Goal: Task Accomplishment & Management: Complete application form

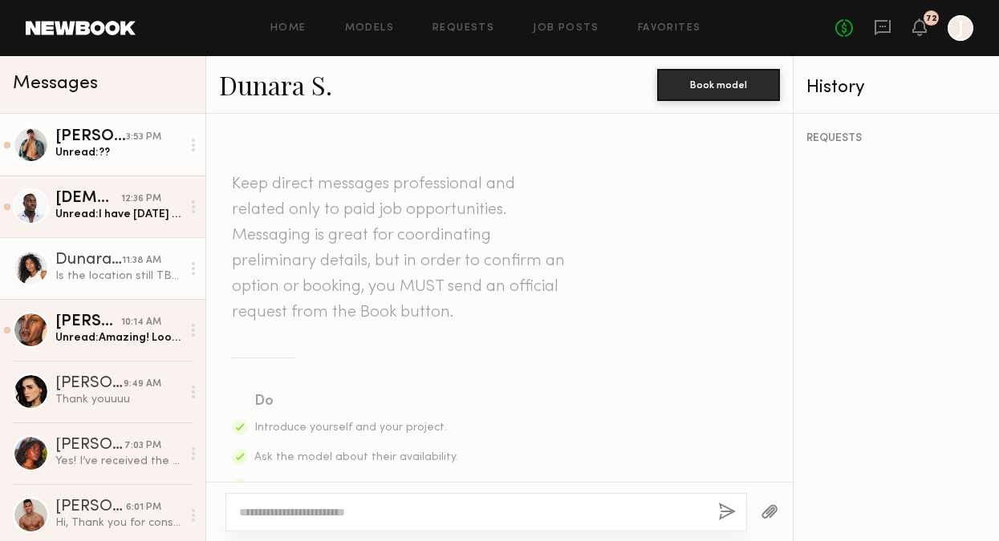
scroll to position [1419, 0]
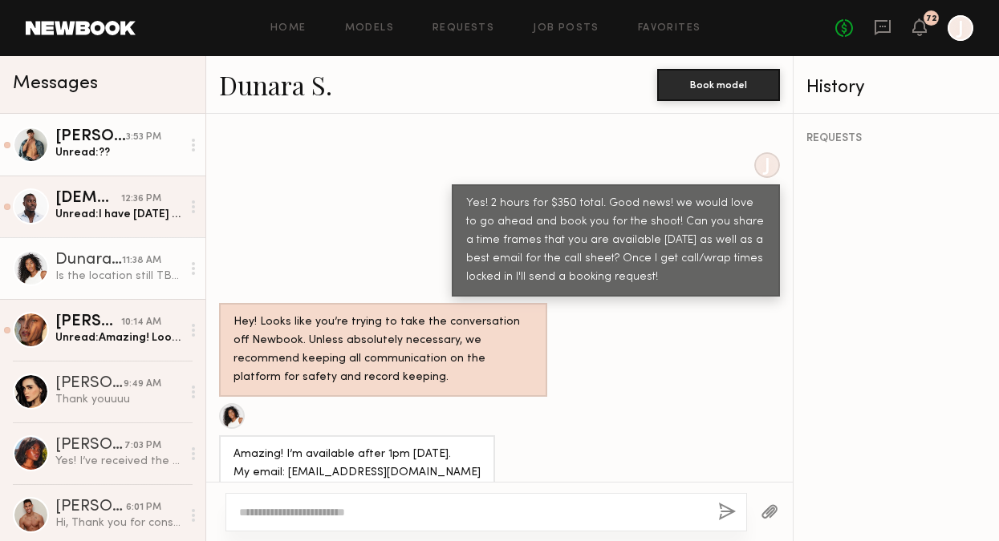
click at [105, 160] on link "[PERSON_NAME] 3:53 PM Unread: ??" at bounding box center [102, 145] width 205 height 62
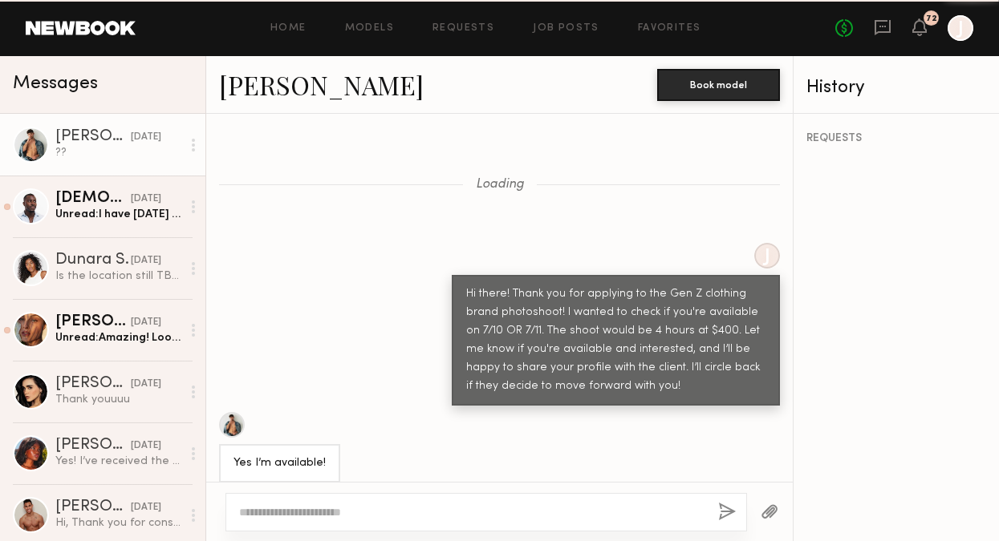
scroll to position [3178, 0]
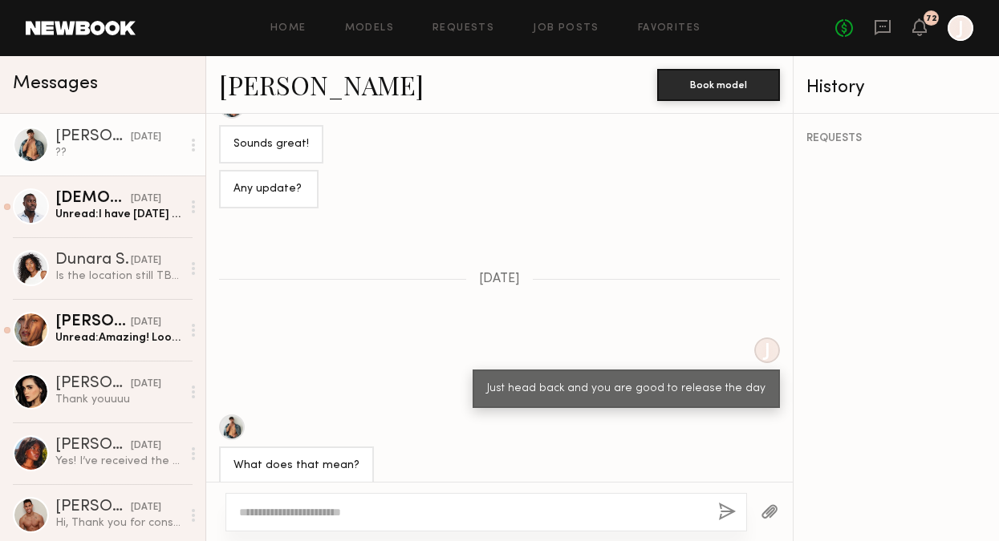
click at [527, 502] on div at bounding box center [485, 512] width 521 height 39
click at [487, 510] on textarea at bounding box center [472, 513] width 466 height 16
type textarea "**********"
click at [728, 511] on button "button" at bounding box center [727, 513] width 18 height 20
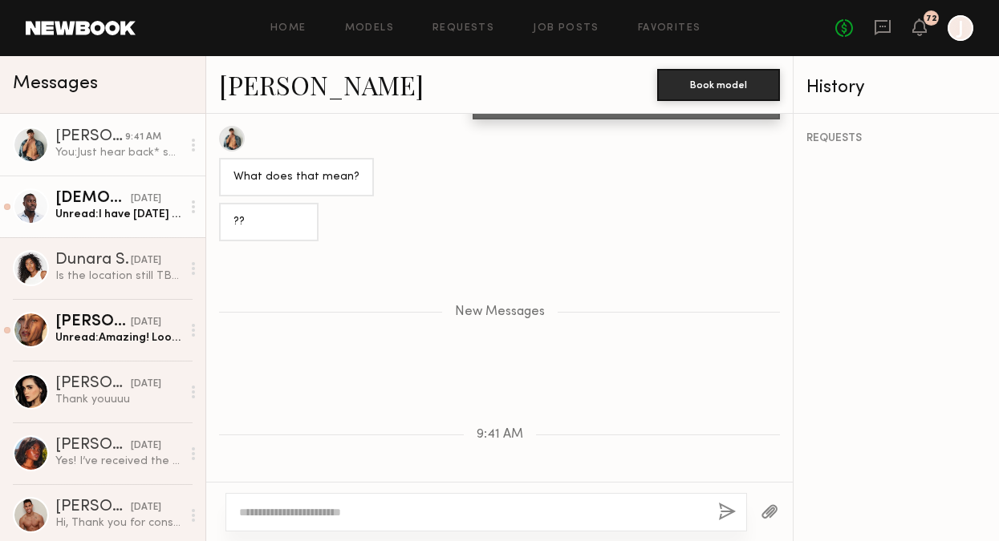
click at [75, 222] on link "[PERSON_NAME] [DATE] Unread: I have [DATE] currently available, so whatever tim…" at bounding box center [102, 207] width 205 height 62
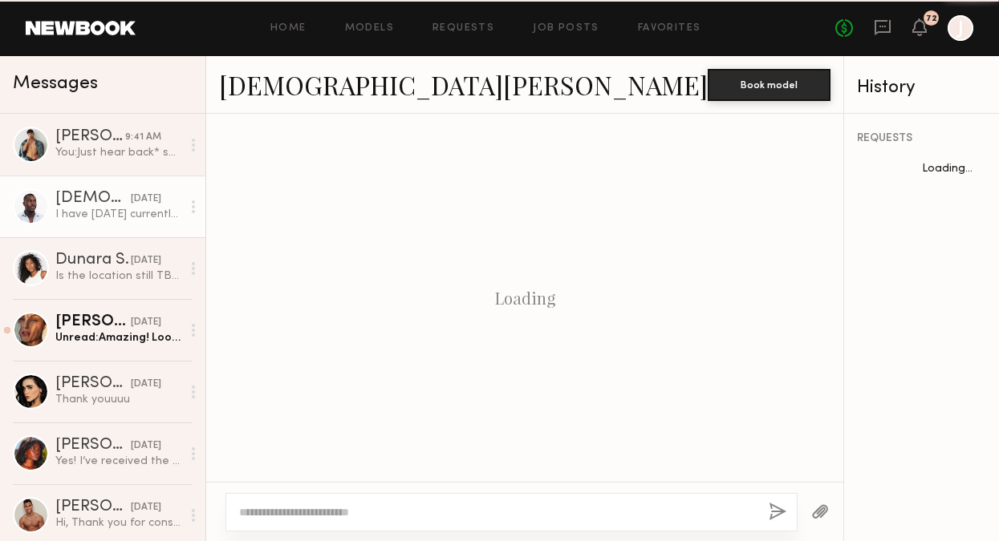
scroll to position [1288, 0]
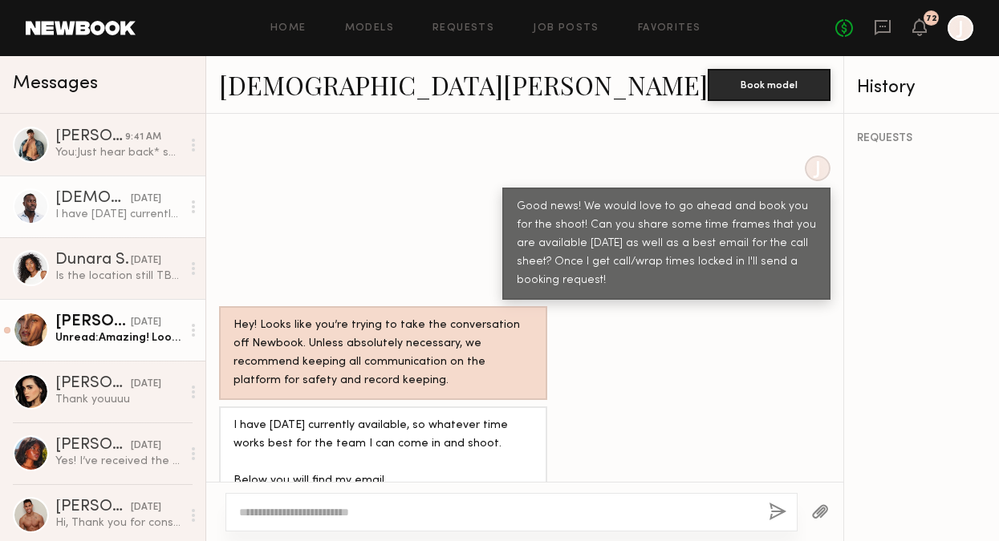
click at [115, 344] on div "Unread: Amazing! Looking forward to it. For [DATE], would I be able to do a mor…" at bounding box center [118, 337] width 126 height 15
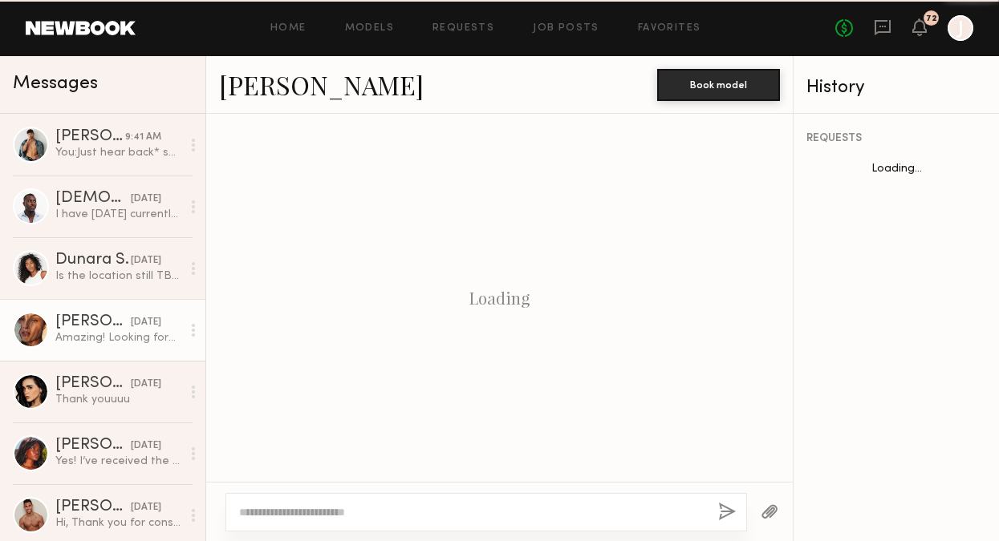
scroll to position [2301, 0]
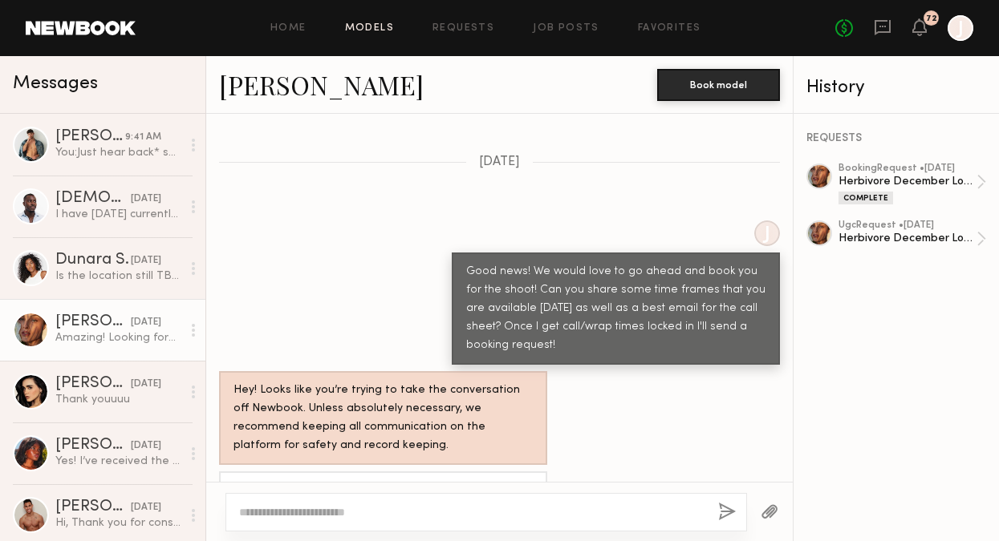
click at [379, 25] on link "Models" at bounding box center [369, 28] width 49 height 10
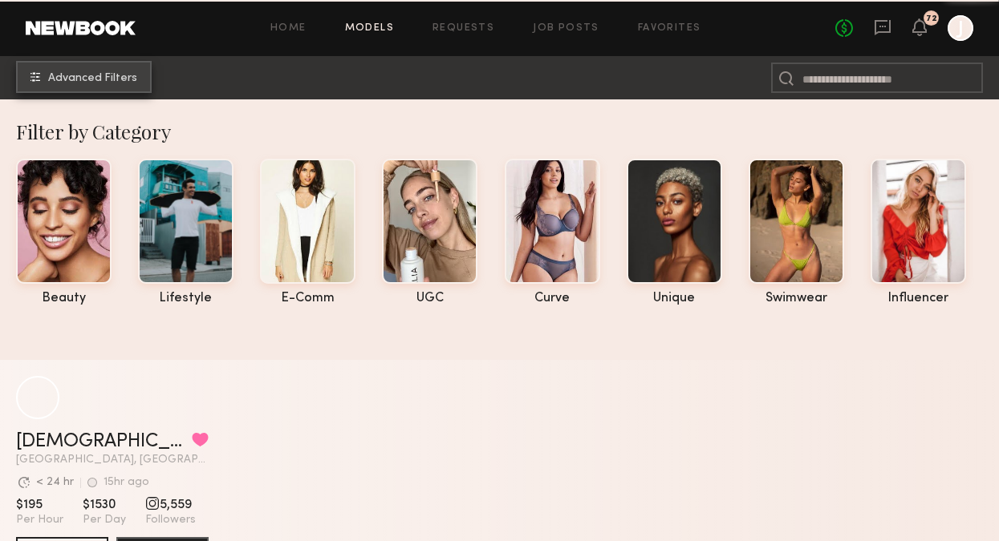
click at [87, 79] on span "Advanced Filters" at bounding box center [92, 78] width 89 height 11
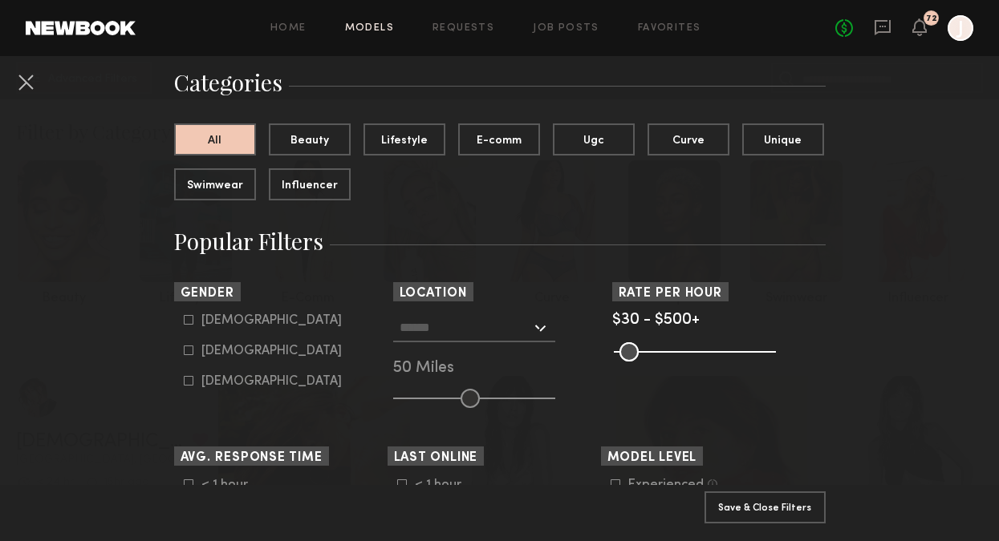
scroll to position [118, 0]
click at [534, 326] on div at bounding box center [474, 327] width 162 height 29
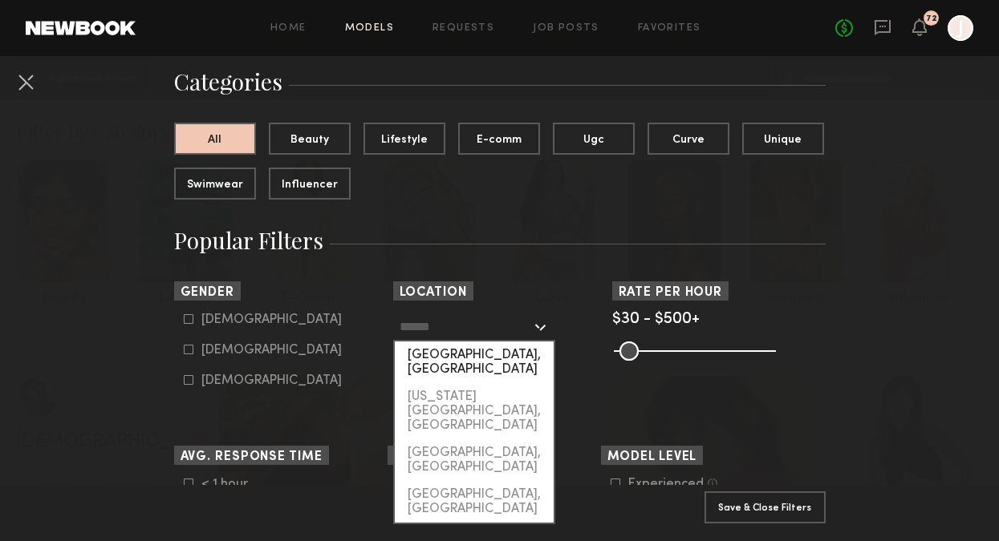
click at [480, 355] on div "[GEOGRAPHIC_DATA], [GEOGRAPHIC_DATA]" at bounding box center [474, 363] width 159 height 42
type input "**********"
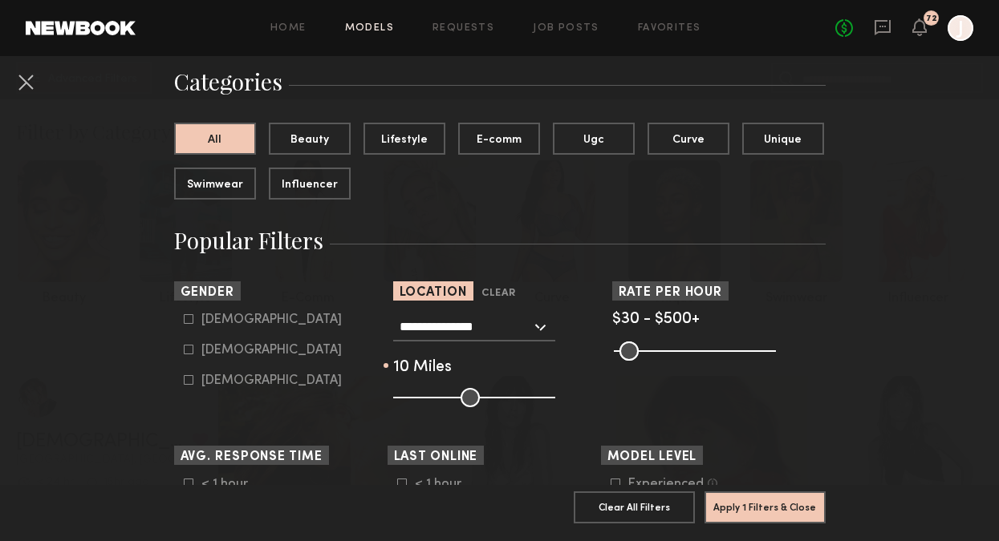
drag, startPoint x: 477, startPoint y: 401, endPoint x: 413, endPoint y: 403, distance: 64.2
type input "**"
click at [413, 403] on input "range" at bounding box center [474, 397] width 162 height 19
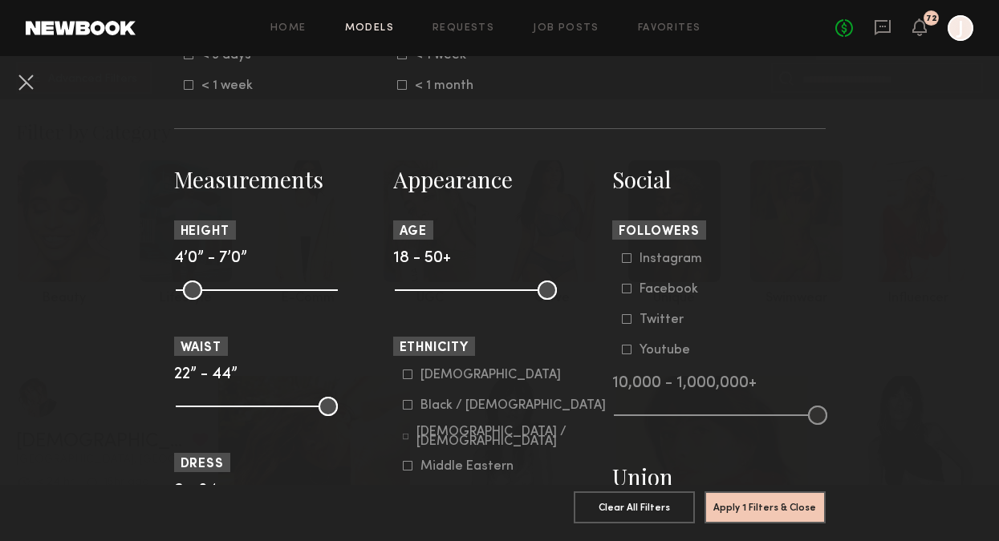
scroll to position [610, 0]
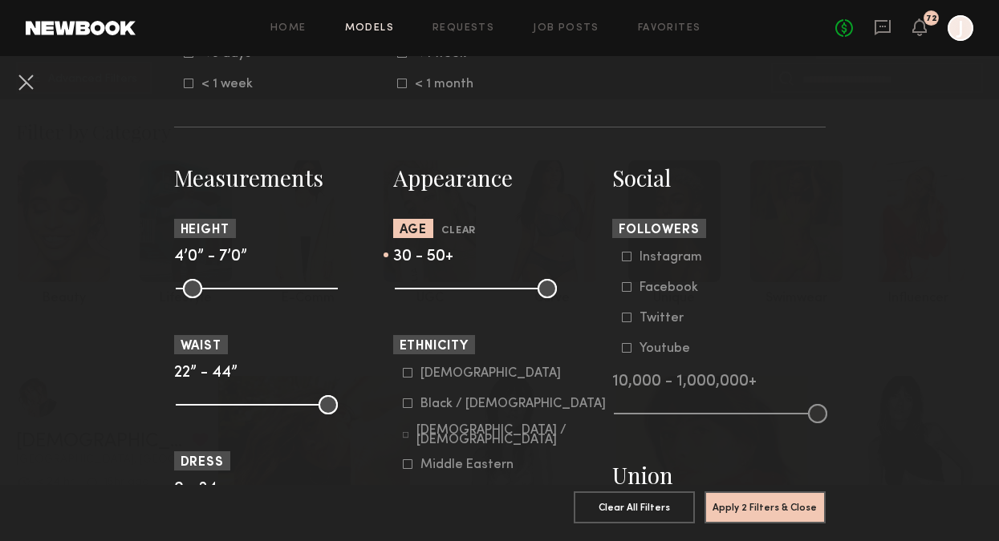
drag, startPoint x: 403, startPoint y: 291, endPoint x: 456, endPoint y: 290, distance: 52.1
type input "**"
click at [457, 290] on input "range" at bounding box center [476, 288] width 162 height 19
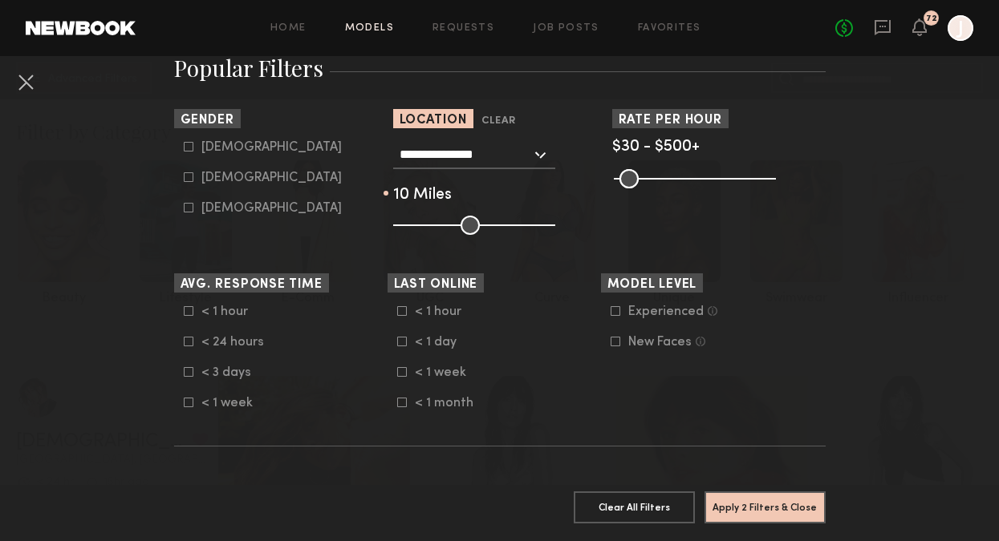
scroll to position [277, 0]
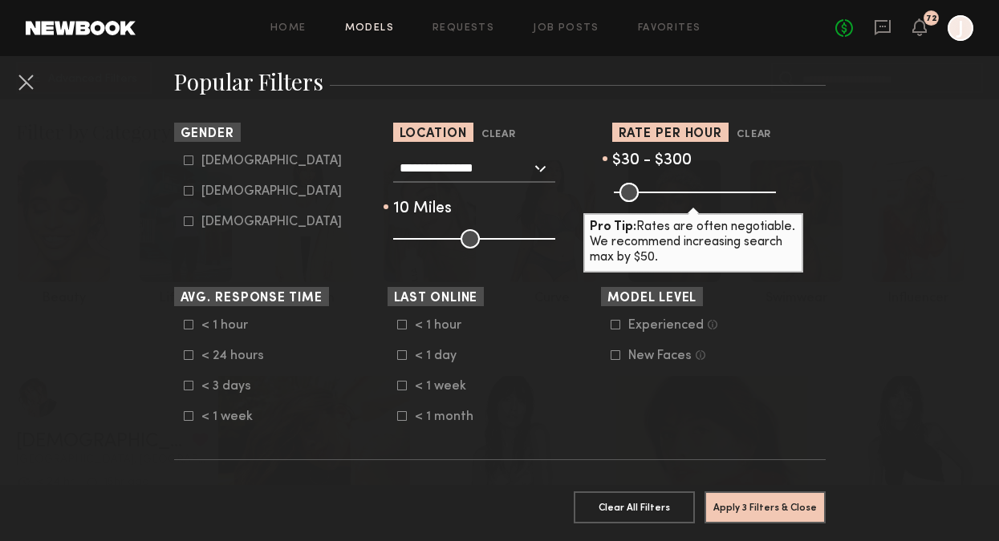
drag, startPoint x: 768, startPoint y: 195, endPoint x: 704, endPoint y: 196, distance: 63.4
type input "***"
click at [704, 196] on input "range" at bounding box center [695, 192] width 162 height 19
click at [617, 328] on icon at bounding box center [615, 325] width 10 height 10
click at [617, 328] on icon at bounding box center [615, 324] width 10 height 10
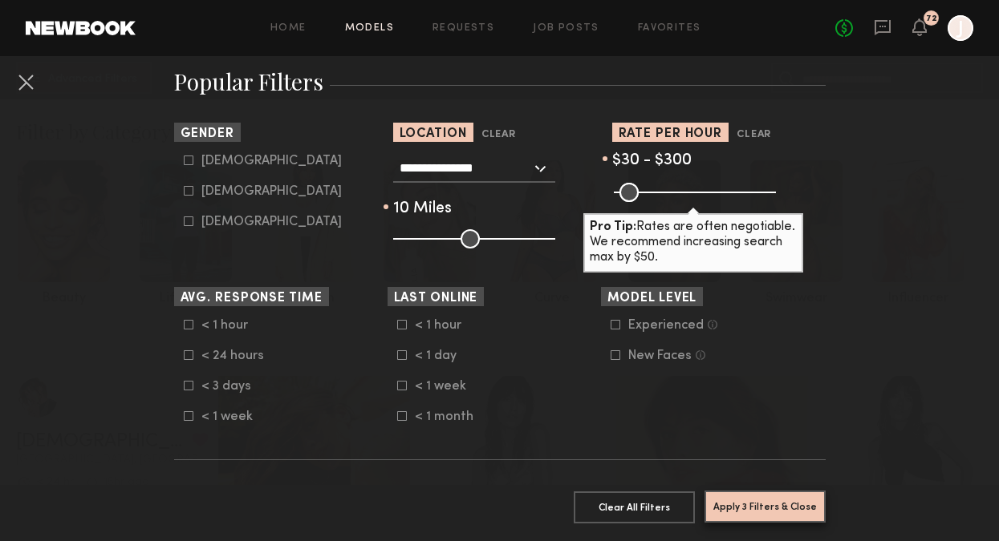
click at [752, 514] on button "Apply 3 Filters & Close" at bounding box center [764, 507] width 121 height 32
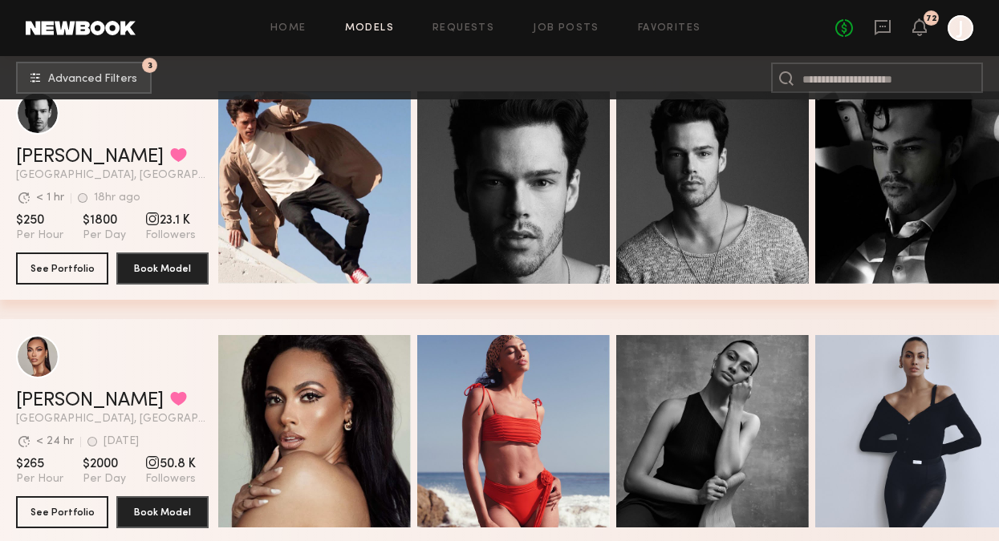
scroll to position [7367, 0]
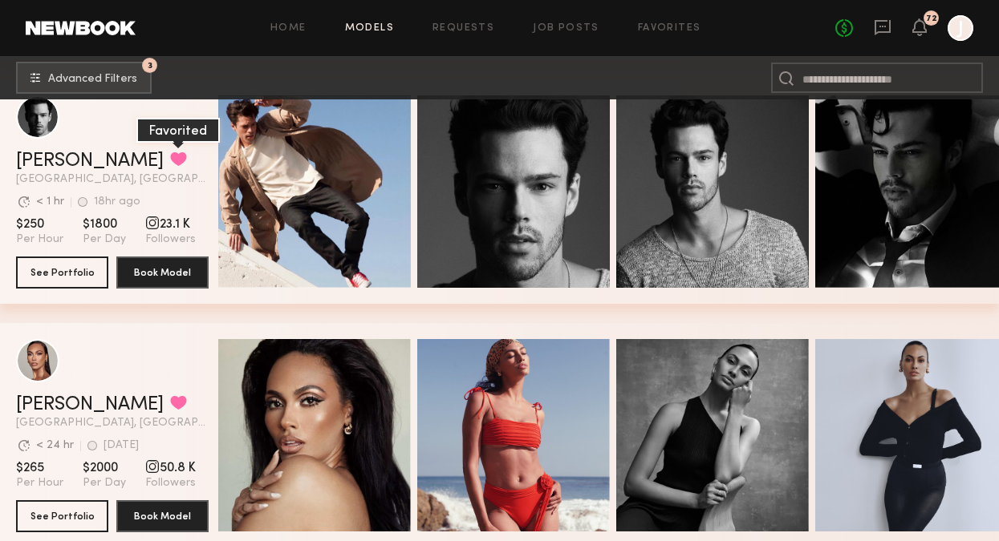
click at [170, 160] on button "grid" at bounding box center [178, 159] width 17 height 14
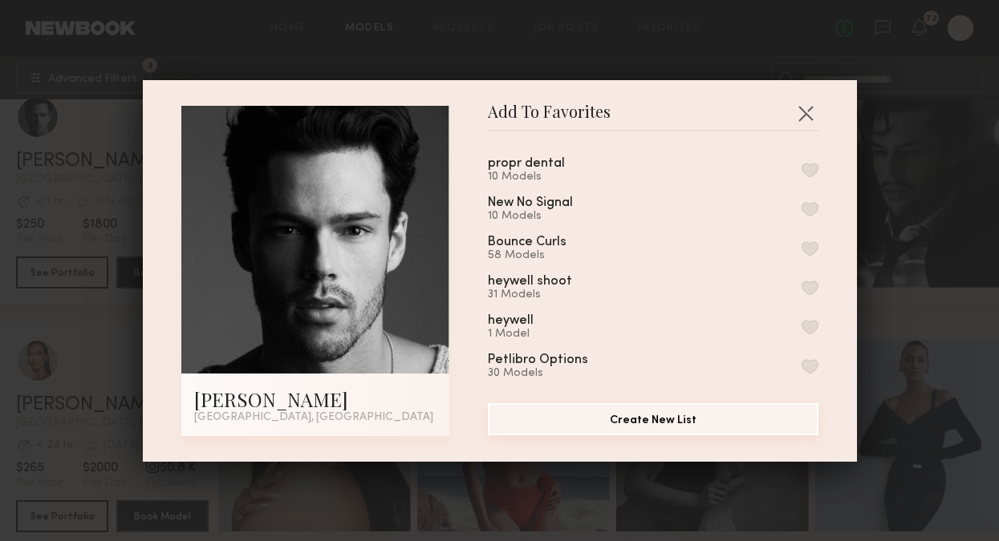
click at [637, 420] on button "Create New List" at bounding box center [653, 419] width 330 height 32
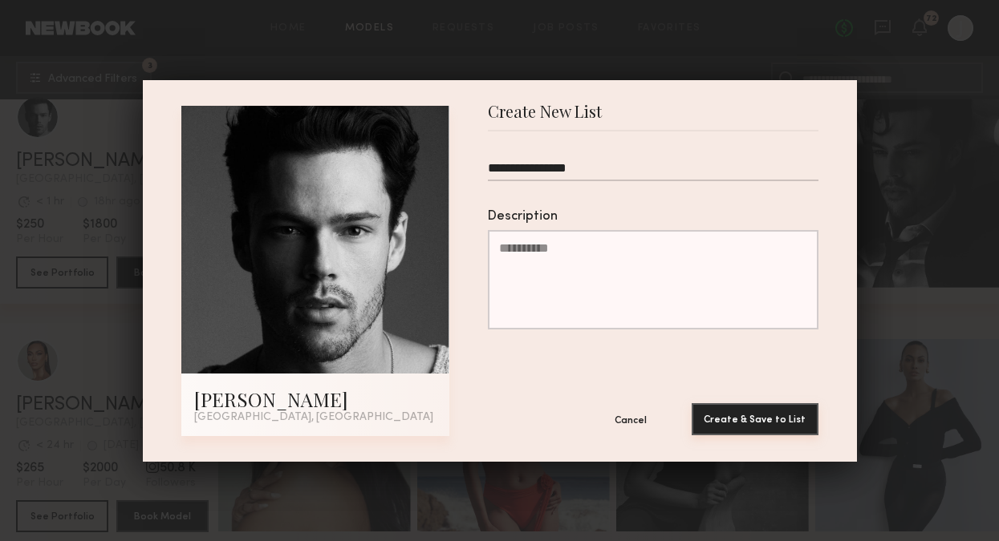
type input "**********"
click at [753, 420] on button "Create & Save to List" at bounding box center [754, 419] width 127 height 32
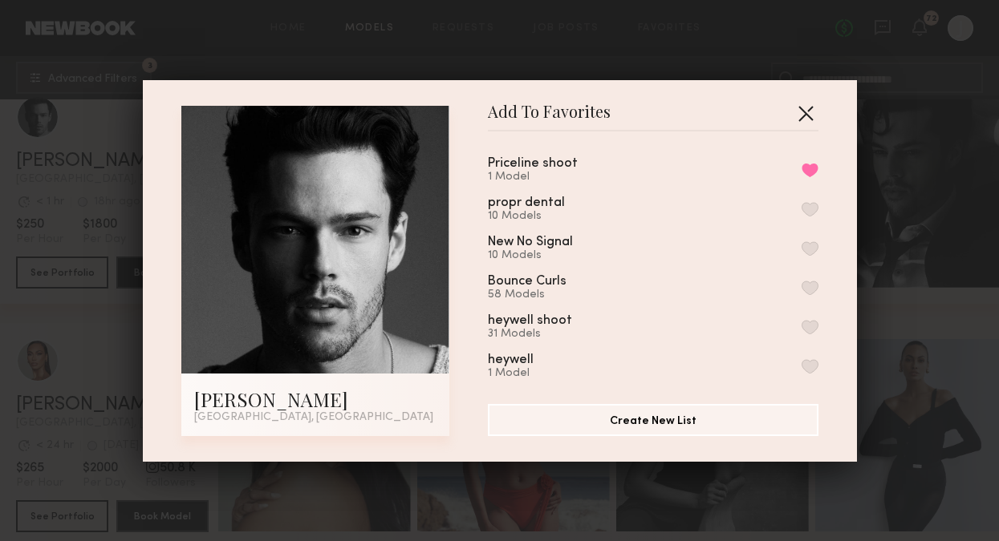
click at [800, 107] on button "button" at bounding box center [805, 113] width 26 height 26
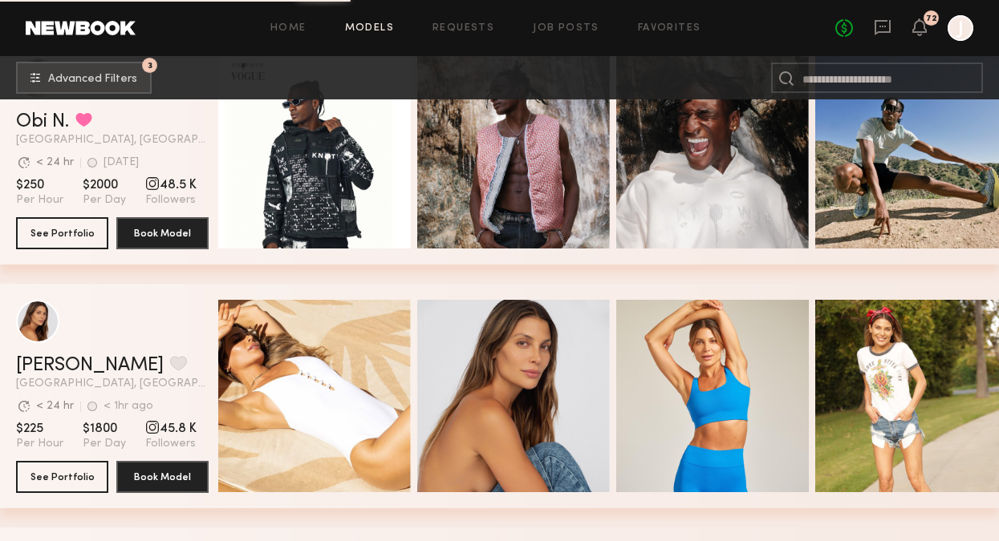
scroll to position [7938, 0]
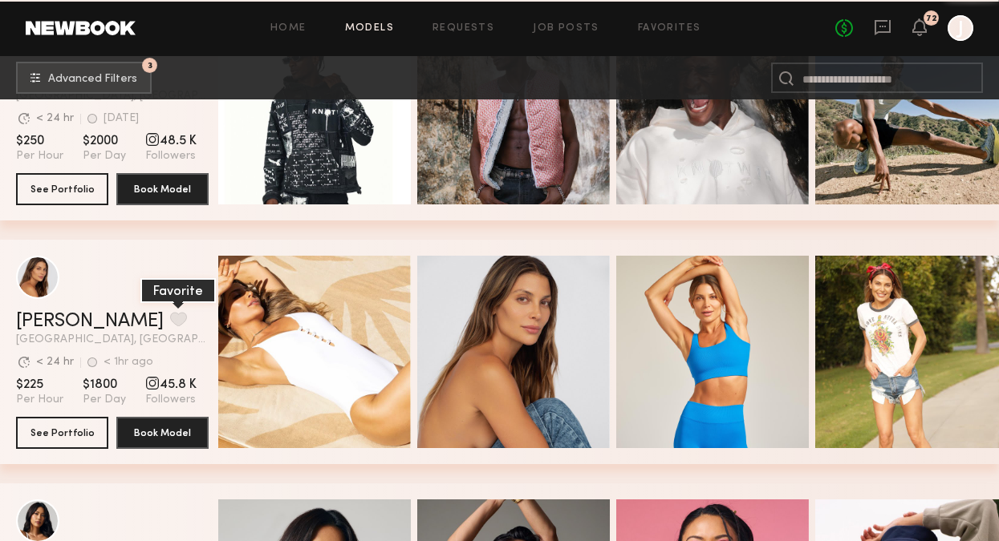
click at [170, 321] on button "grid" at bounding box center [178, 319] width 17 height 14
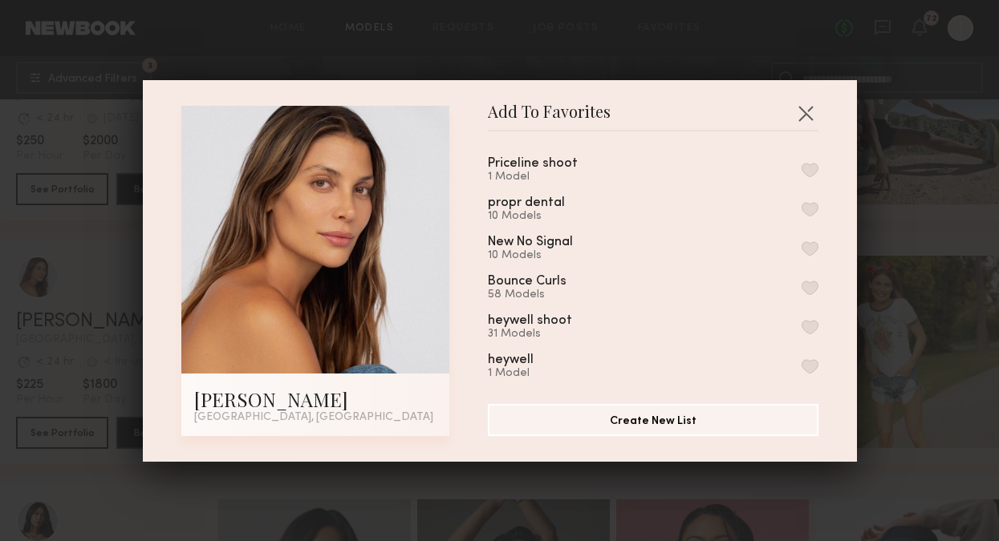
click at [810, 170] on button "button" at bounding box center [809, 170] width 17 height 14
click at [808, 117] on button "button" at bounding box center [805, 113] width 26 height 26
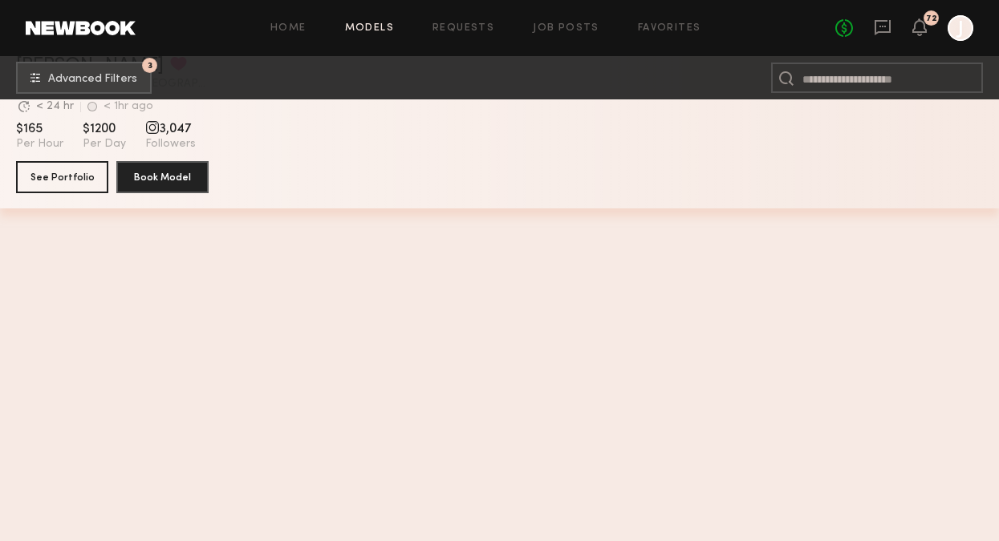
scroll to position [0, 0]
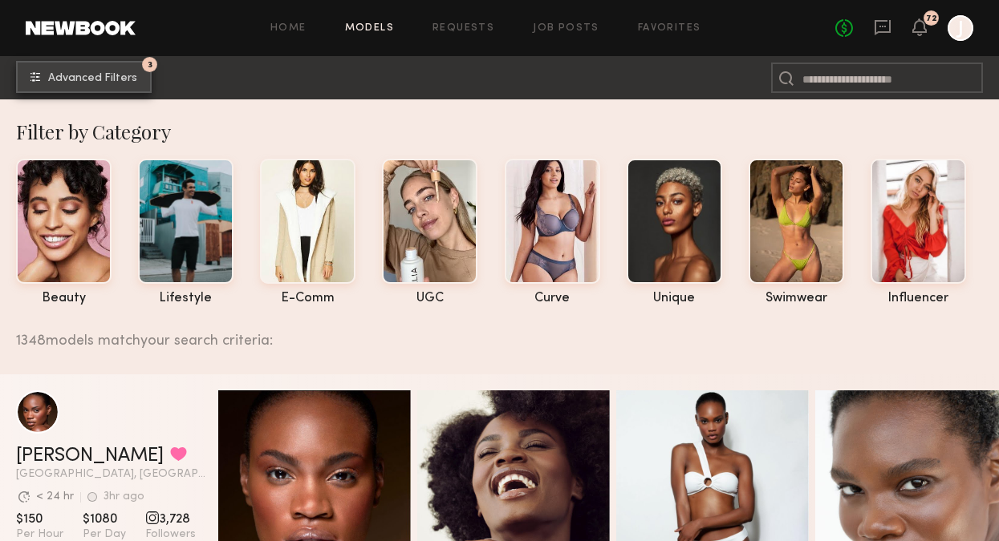
click at [121, 86] on button "3 Advanced Filters" at bounding box center [84, 77] width 136 height 32
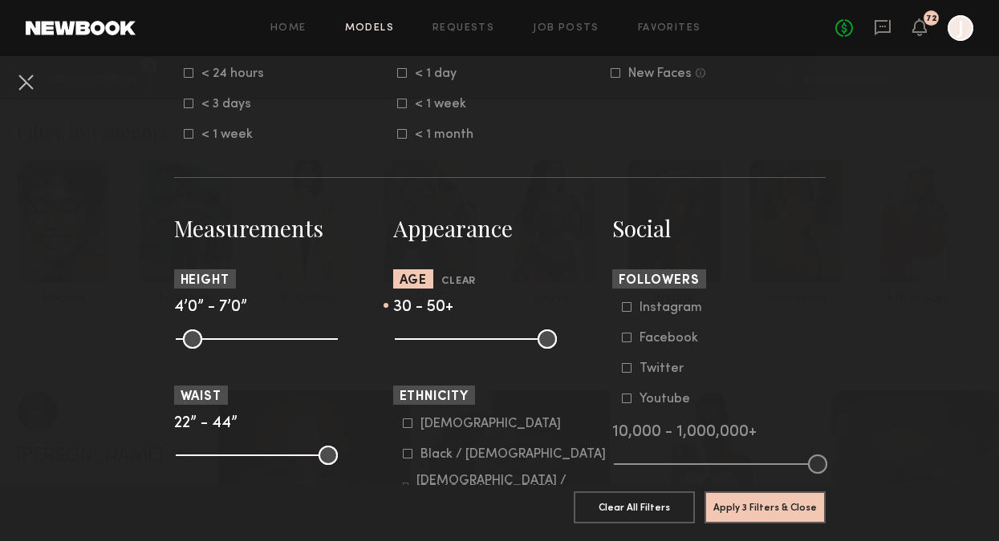
scroll to position [561, 0]
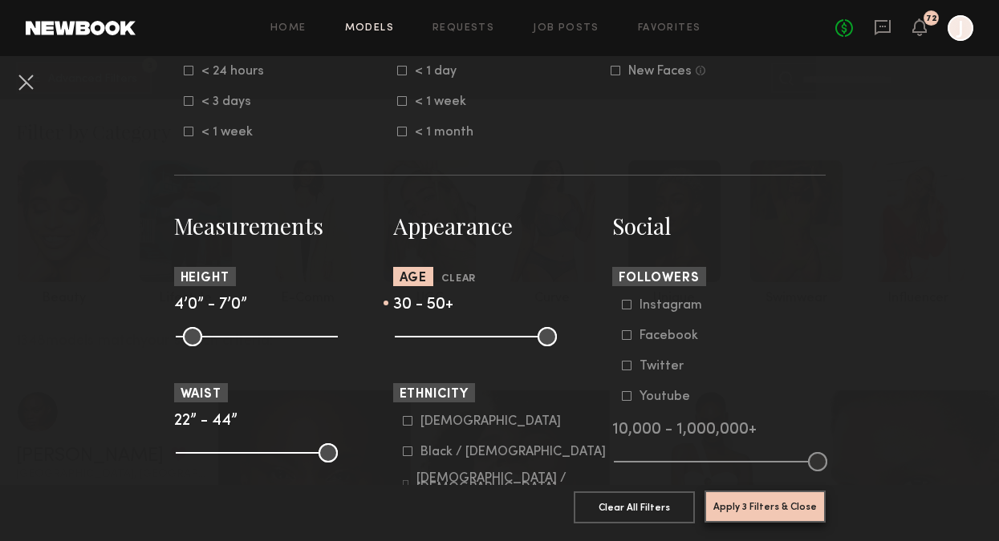
click at [766, 505] on button "Apply 3 Filters & Close" at bounding box center [764, 507] width 121 height 32
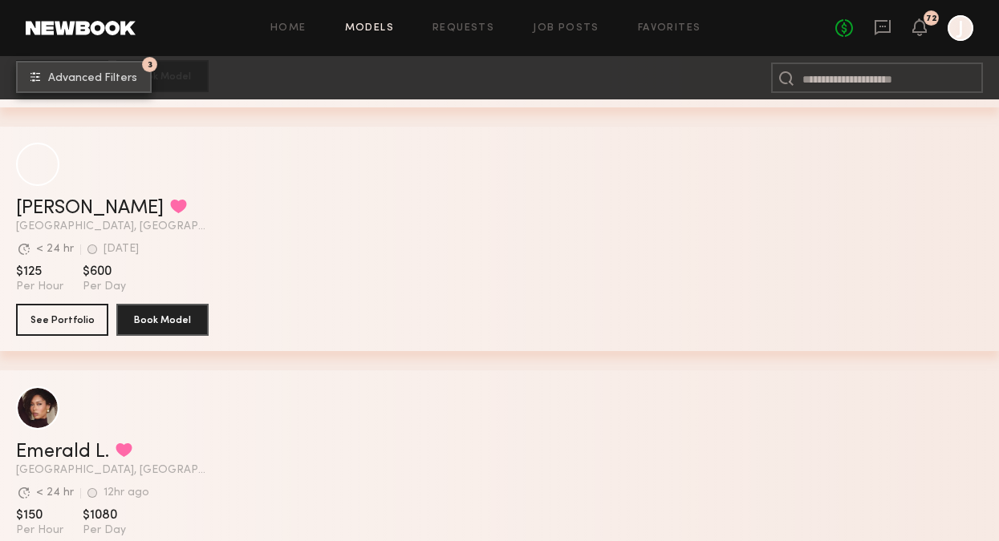
scroll to position [14141, 0]
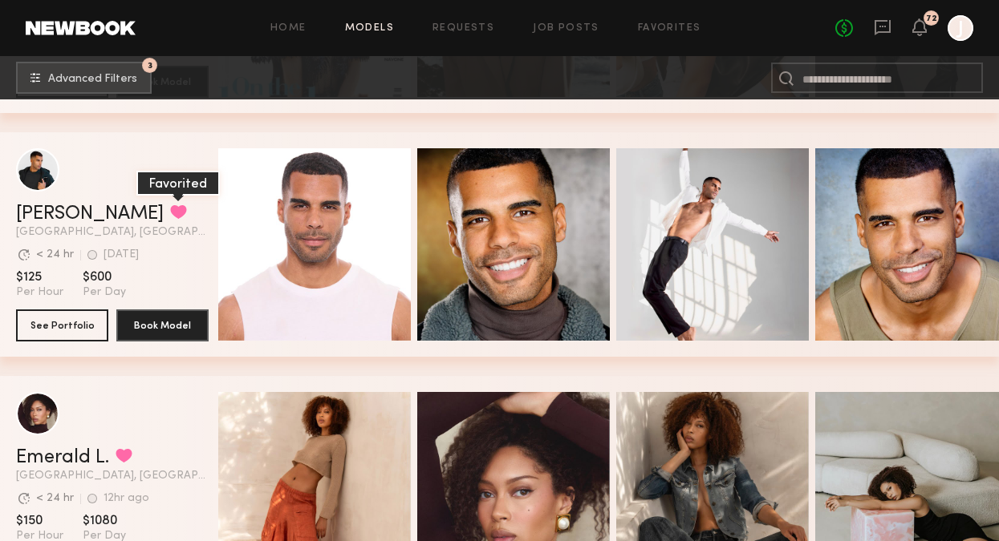
click at [170, 210] on button "grid" at bounding box center [178, 212] width 17 height 14
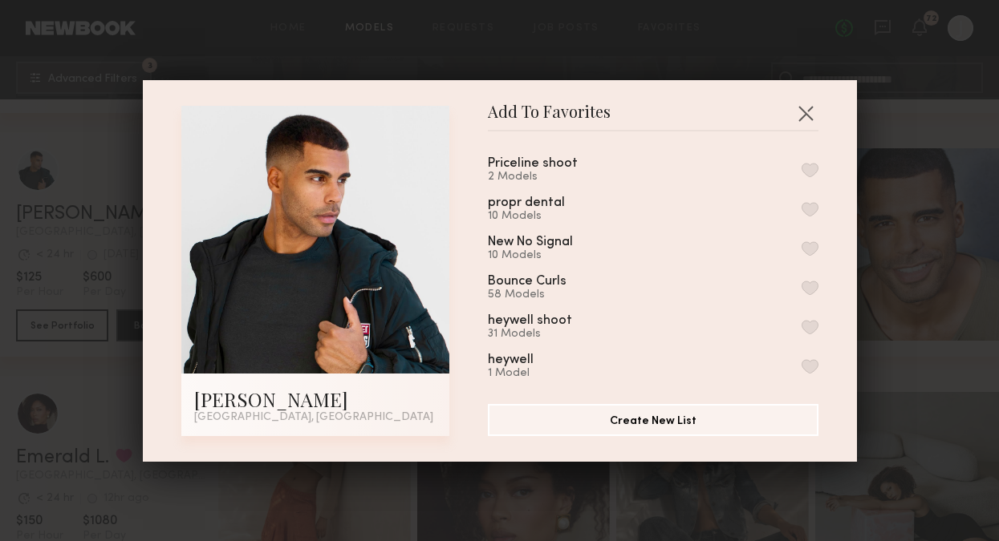
click at [813, 168] on button "button" at bounding box center [809, 170] width 17 height 14
click at [802, 116] on button "button" at bounding box center [805, 113] width 26 height 26
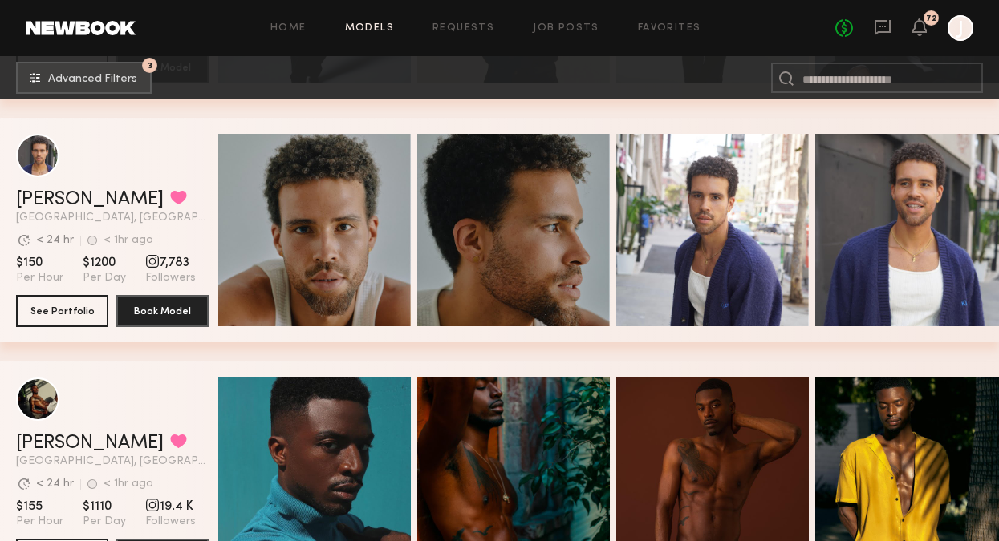
scroll to position [15135, 0]
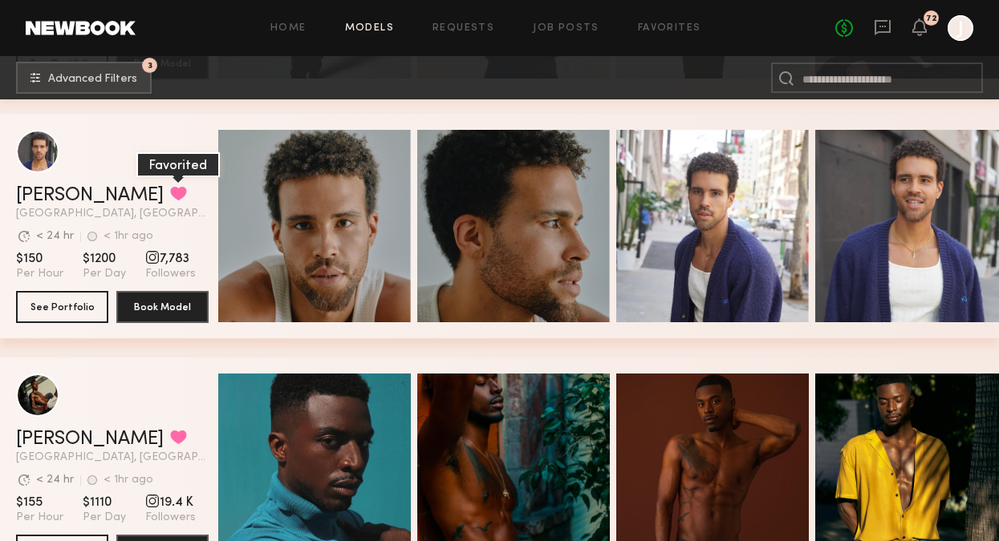
click at [170, 188] on button "grid" at bounding box center [178, 193] width 17 height 14
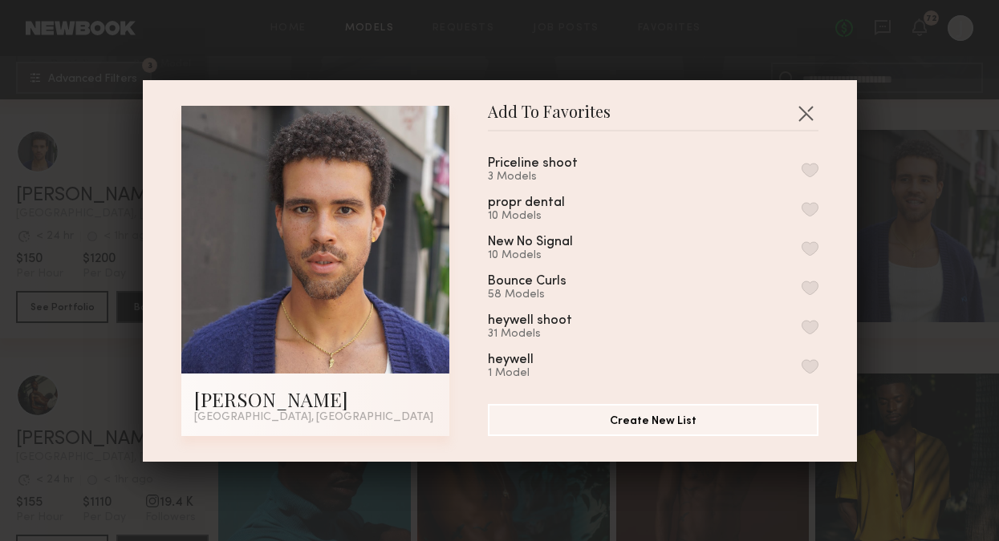
click at [806, 169] on button "button" at bounding box center [809, 170] width 17 height 14
click at [808, 106] on button "button" at bounding box center [805, 113] width 26 height 26
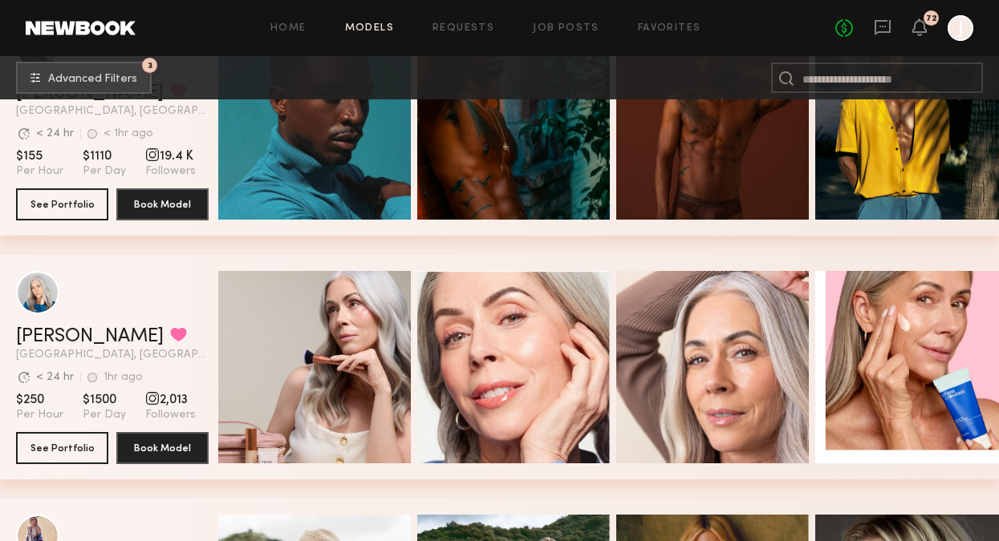
scroll to position [15608, 0]
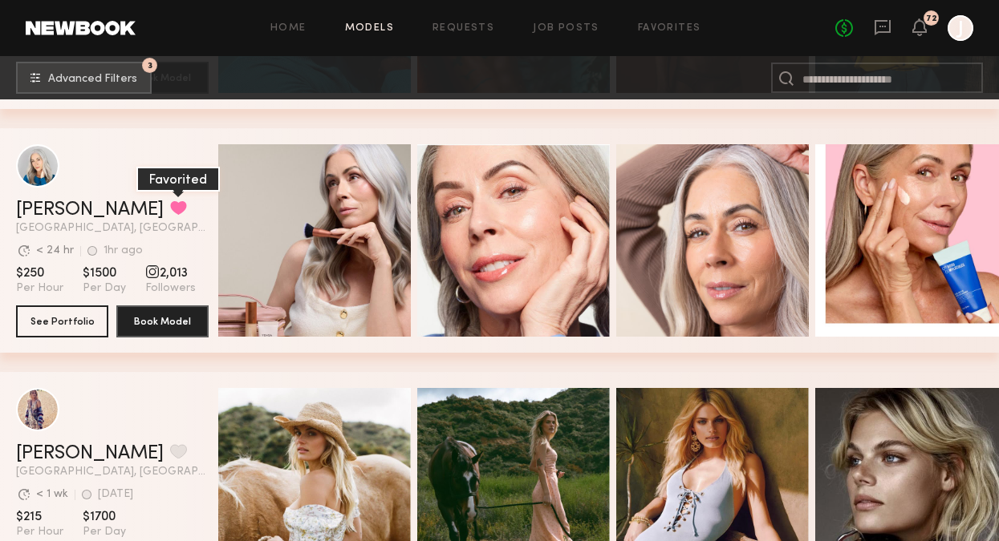
click at [170, 204] on button "grid" at bounding box center [178, 208] width 17 height 14
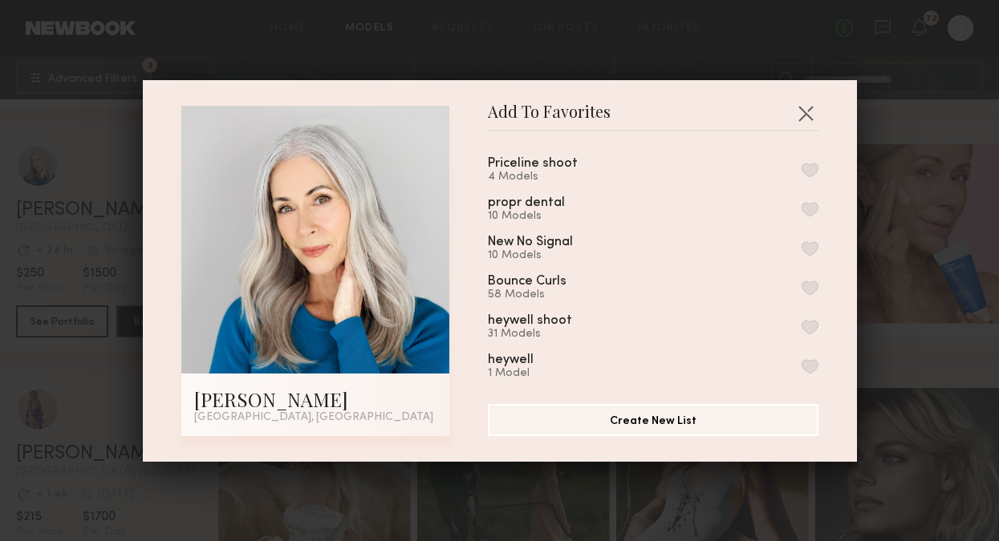
click at [817, 168] on button "button" at bounding box center [809, 170] width 17 height 14
click at [805, 115] on button "button" at bounding box center [805, 113] width 26 height 26
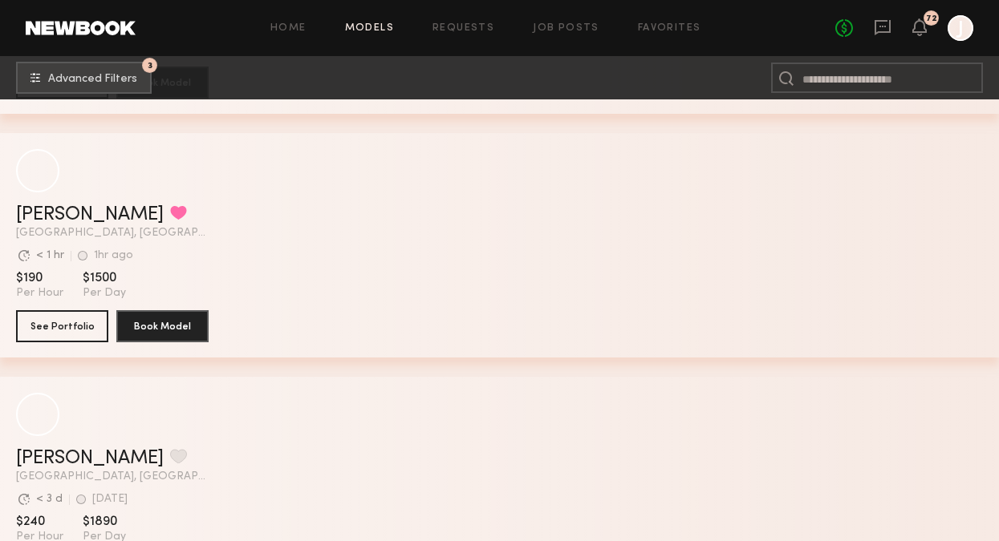
scroll to position [20463, 0]
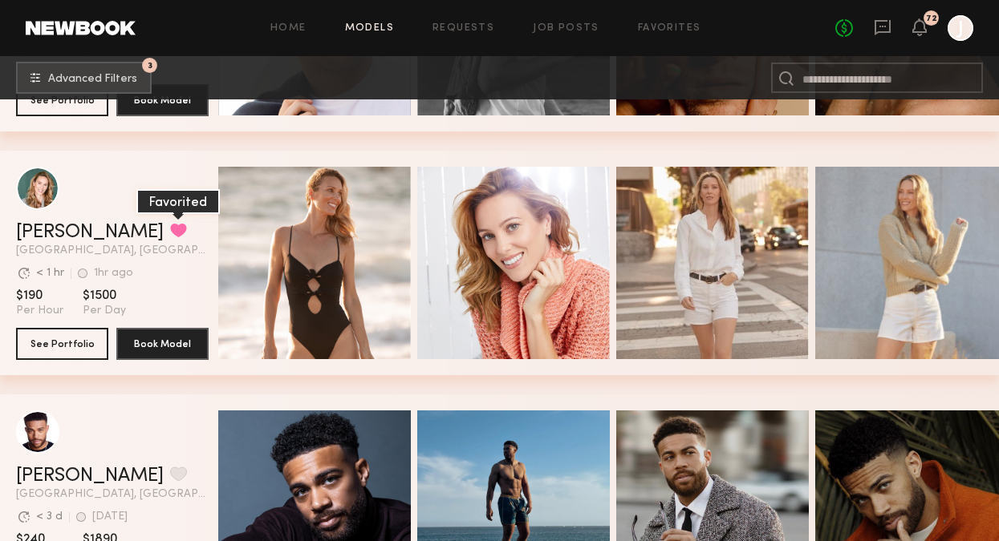
click at [170, 229] on button "grid" at bounding box center [178, 230] width 17 height 14
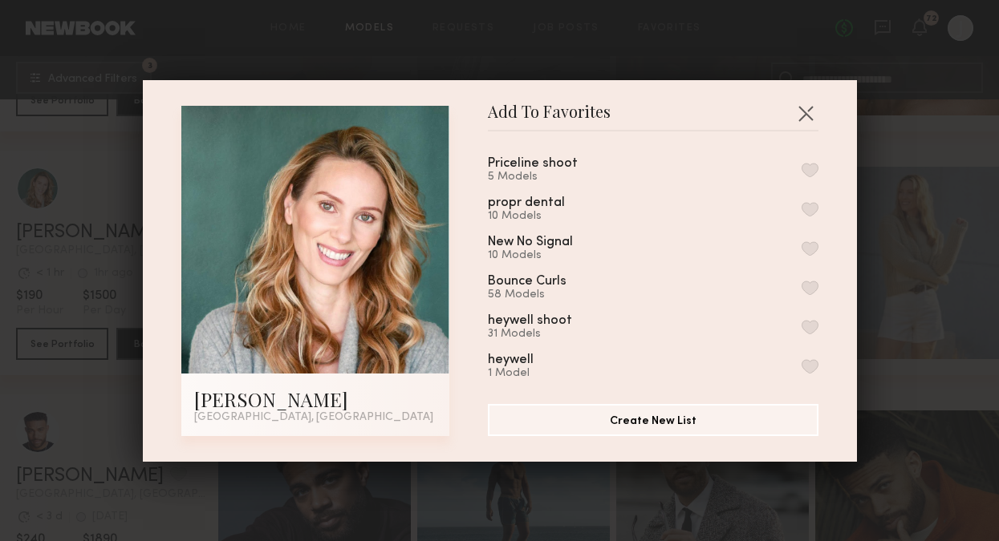
click at [809, 168] on button "button" at bounding box center [809, 170] width 17 height 14
click at [809, 108] on button "button" at bounding box center [805, 113] width 26 height 26
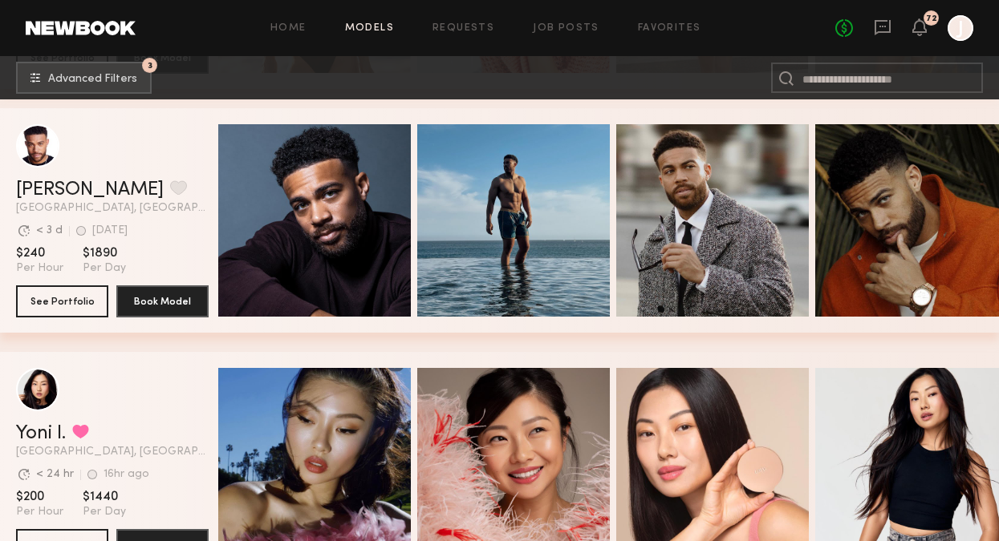
scroll to position [20727, 0]
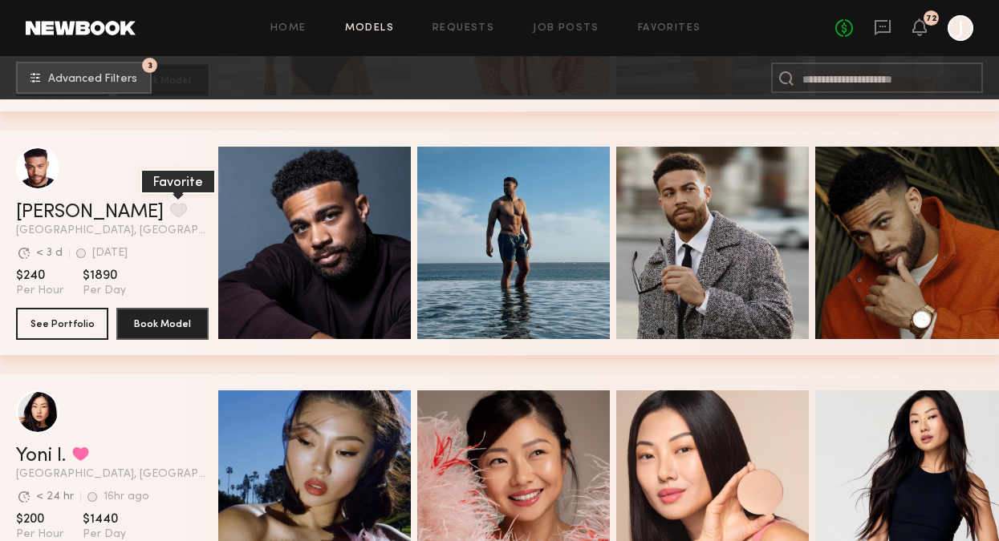
click at [170, 217] on button "grid" at bounding box center [178, 210] width 17 height 14
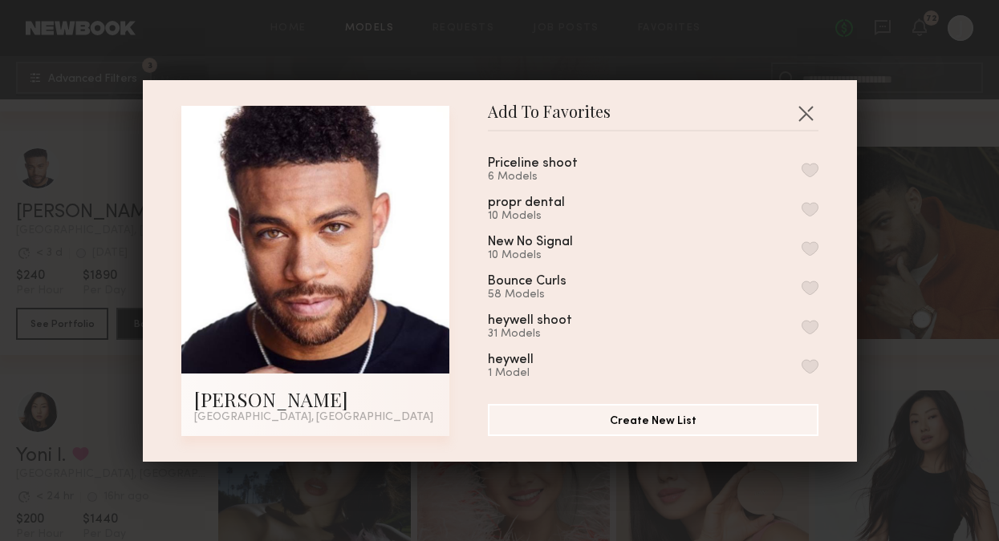
click at [816, 170] on button "button" at bounding box center [809, 170] width 17 height 14
click at [802, 112] on button "button" at bounding box center [805, 113] width 26 height 26
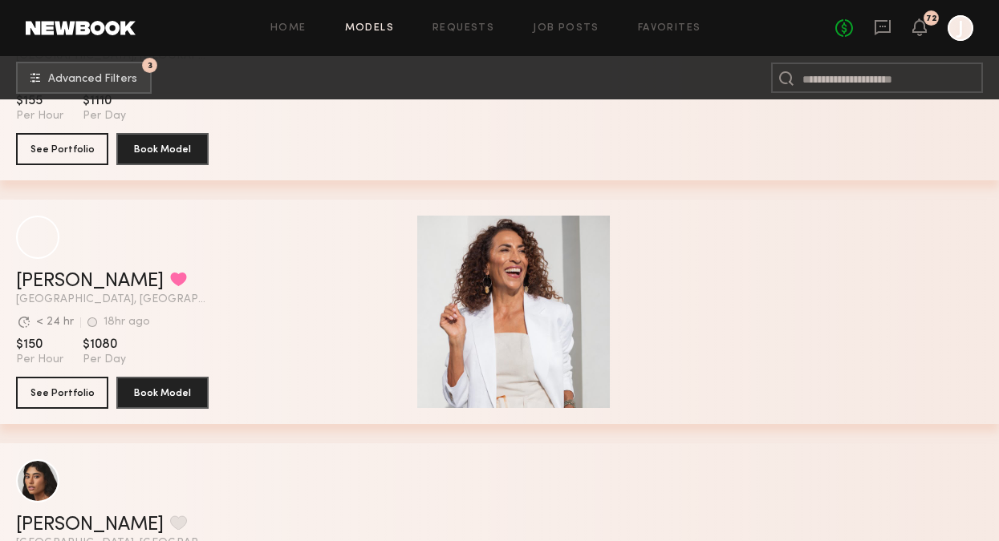
scroll to position [22438, 0]
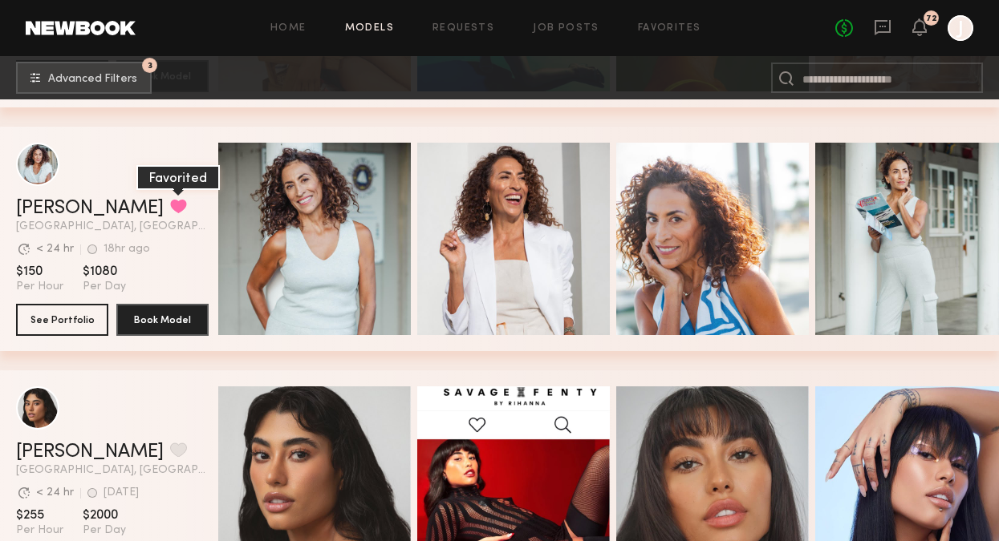
click at [170, 206] on button "grid" at bounding box center [178, 206] width 17 height 14
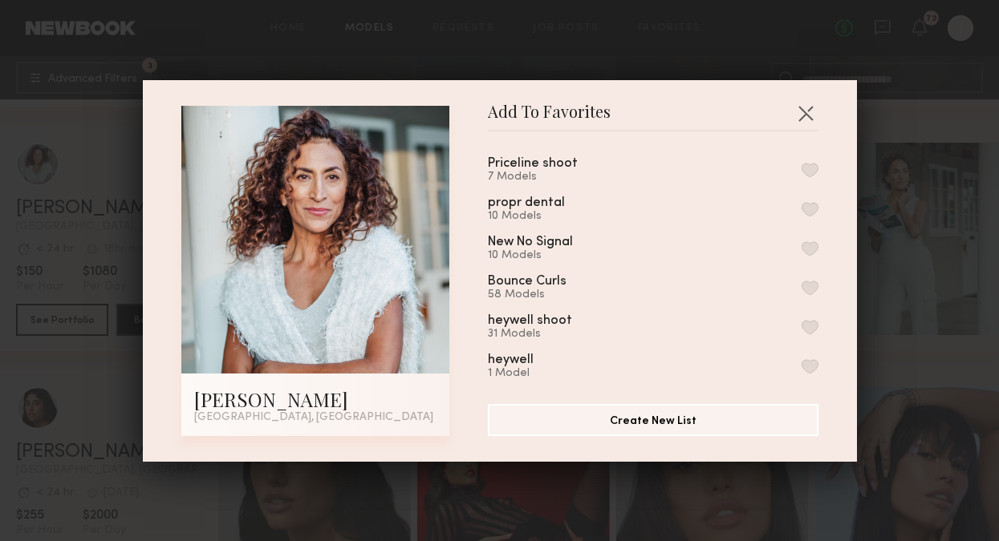
click at [808, 169] on button "button" at bounding box center [809, 170] width 17 height 14
click at [808, 108] on button "button" at bounding box center [805, 113] width 26 height 26
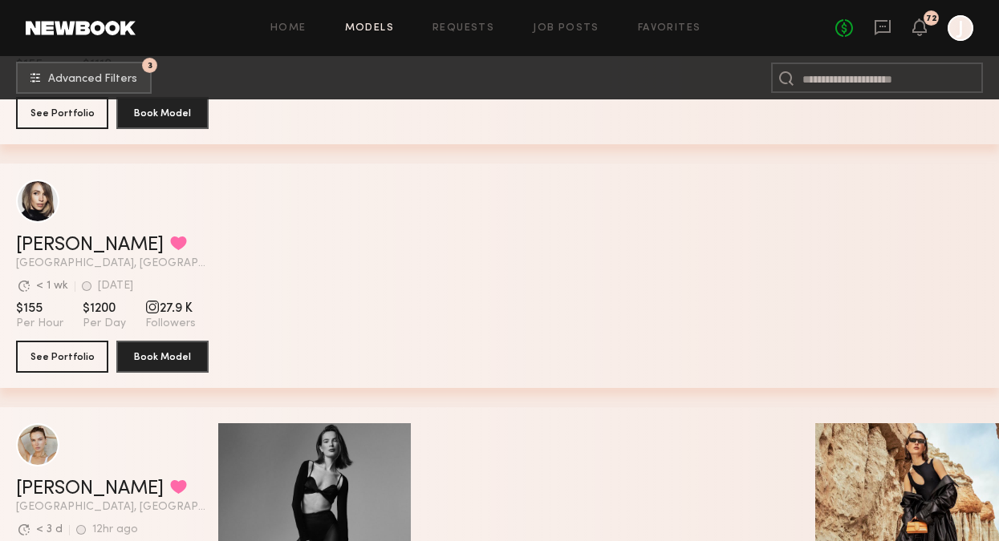
scroll to position [27772, 0]
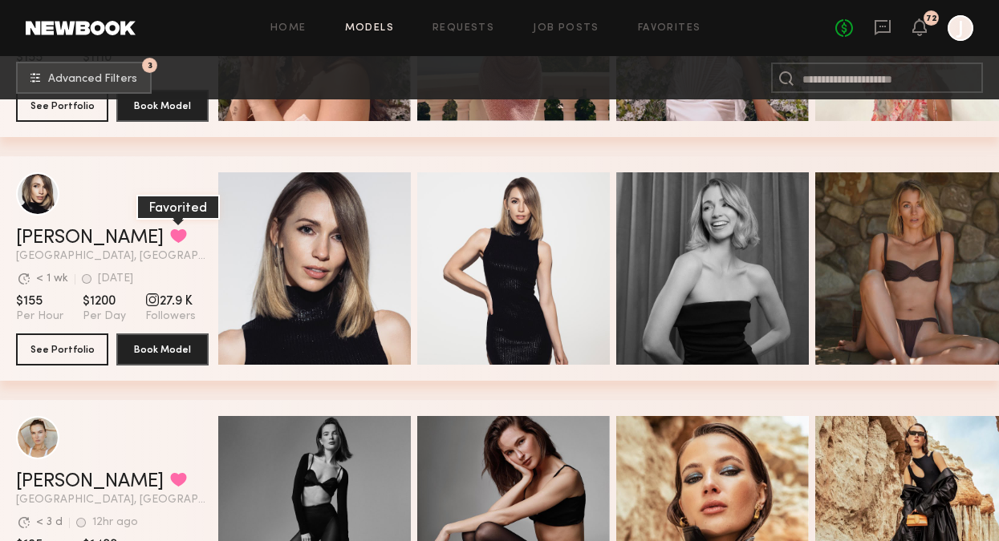
click at [170, 229] on button "grid" at bounding box center [178, 236] width 17 height 14
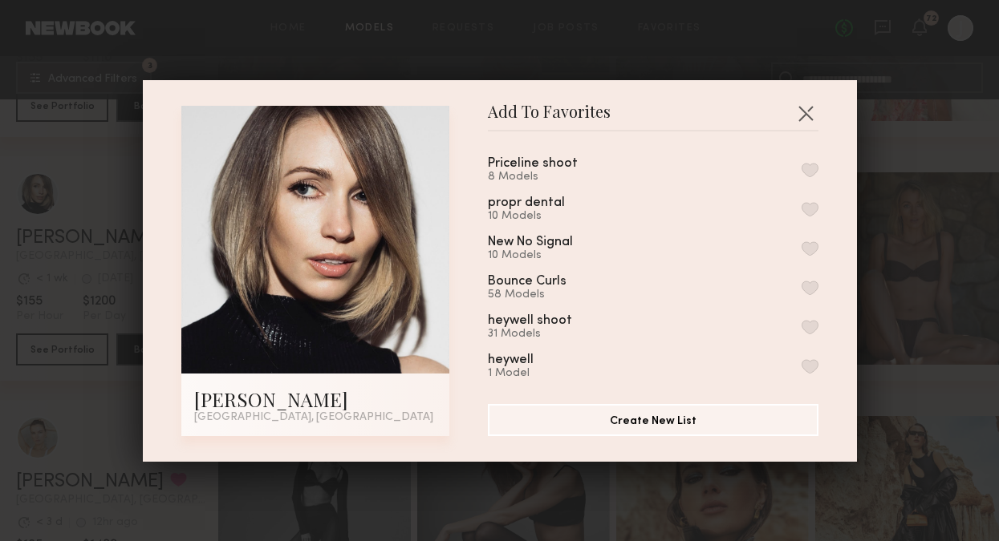
click at [813, 165] on button "button" at bounding box center [809, 170] width 17 height 14
click at [805, 111] on button "button" at bounding box center [805, 113] width 26 height 26
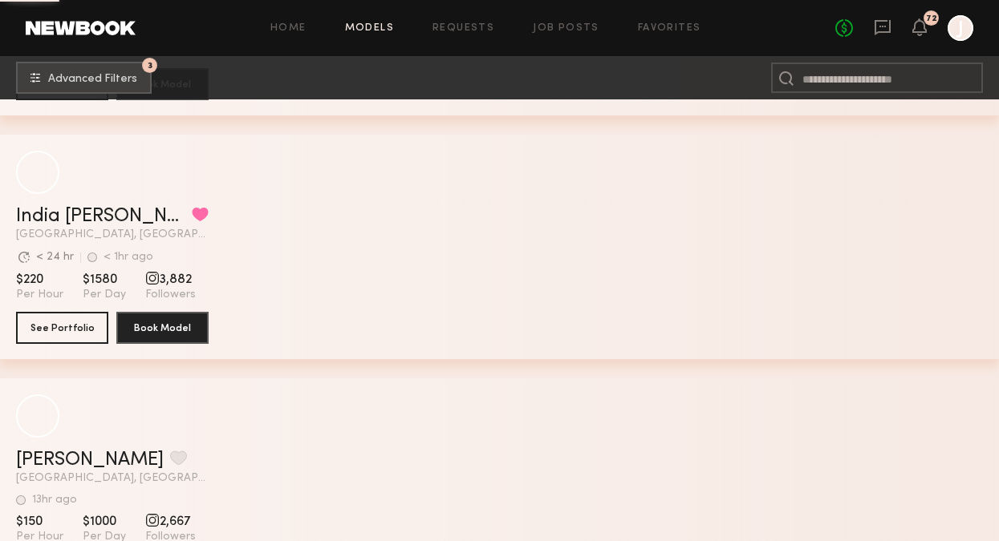
scroll to position [33829, 0]
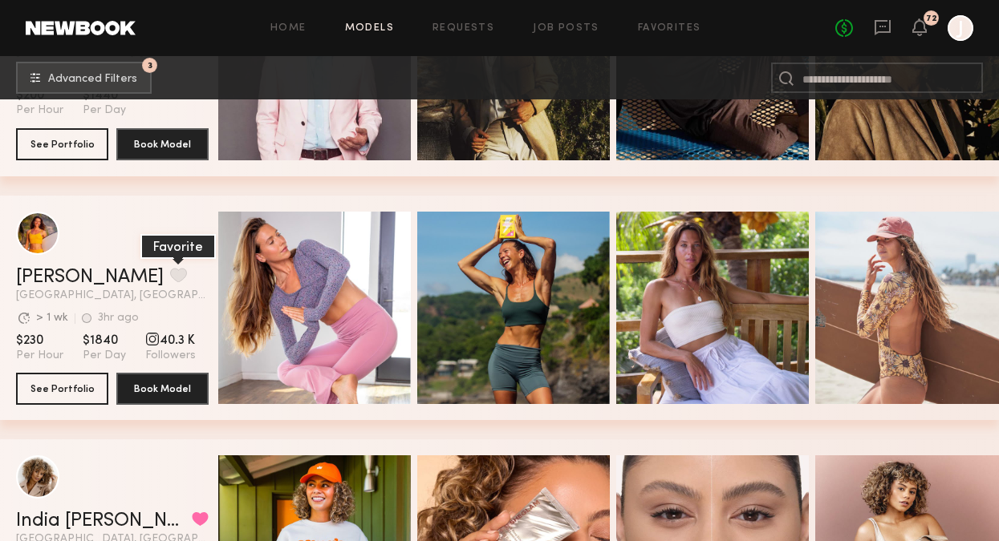
click at [170, 276] on button "grid" at bounding box center [178, 275] width 17 height 14
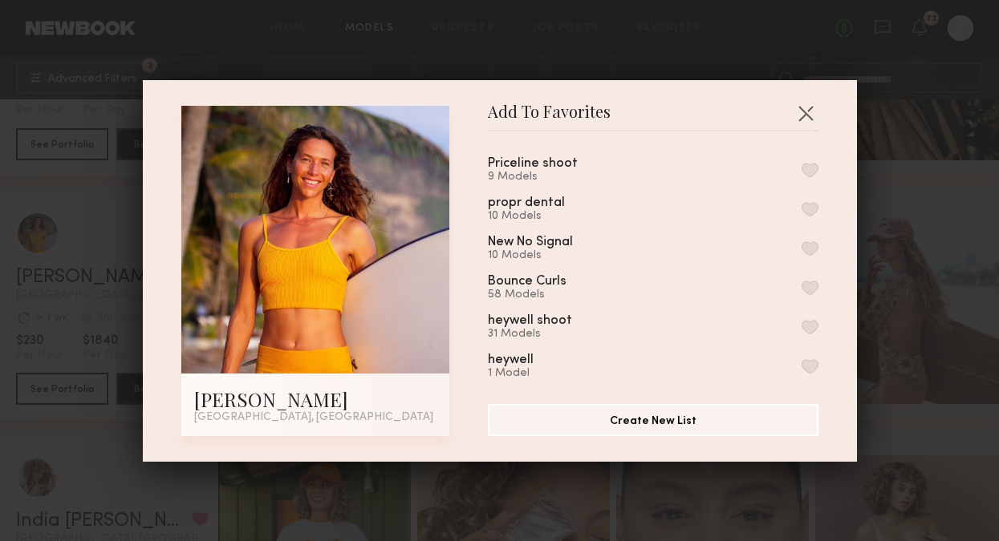
click at [815, 173] on button "button" at bounding box center [809, 170] width 17 height 14
click at [808, 111] on button "button" at bounding box center [805, 113] width 26 height 26
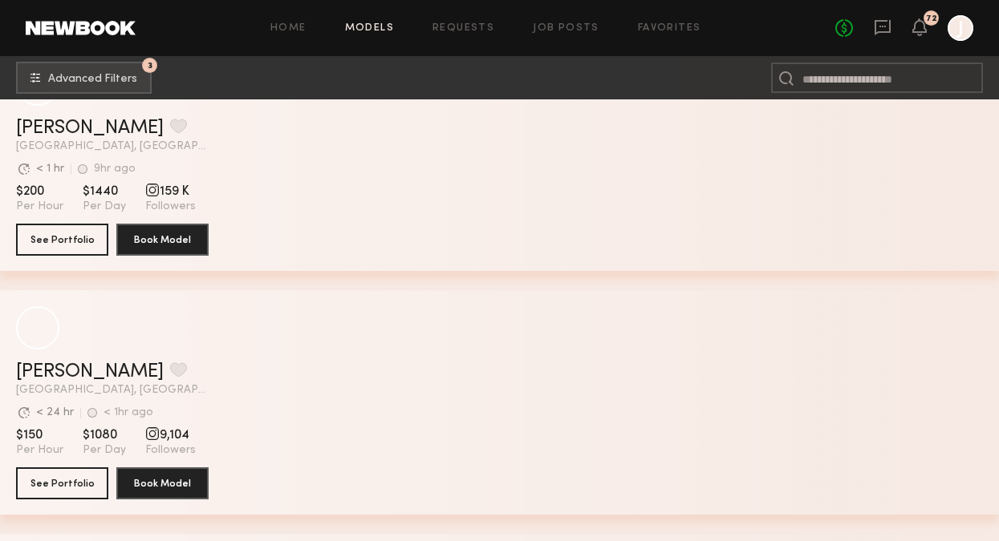
scroll to position [41312, 0]
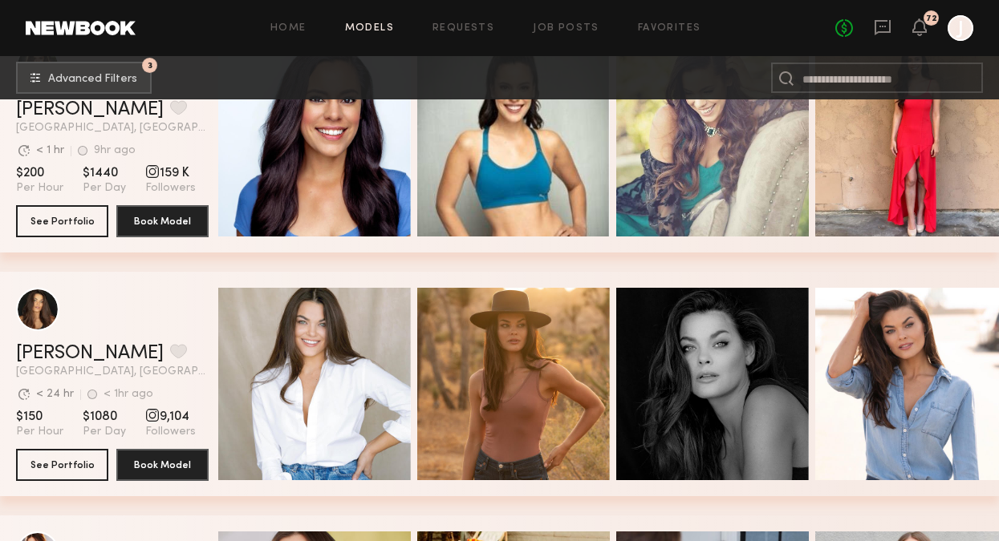
click at [598, 22] on div "Home Models Requests Job Posts Favorites Sign Out No fees up to $5,000 72 J" at bounding box center [554, 28] width 837 height 26
click at [578, 22] on div "Home Models Requests Job Posts Favorites Sign Out No fees up to $5,000 72 J" at bounding box center [554, 28] width 837 height 26
click at [570, 27] on link "Job Posts" at bounding box center [566, 28] width 67 height 10
click at [565, 27] on link "Job Posts" at bounding box center [566, 28] width 67 height 10
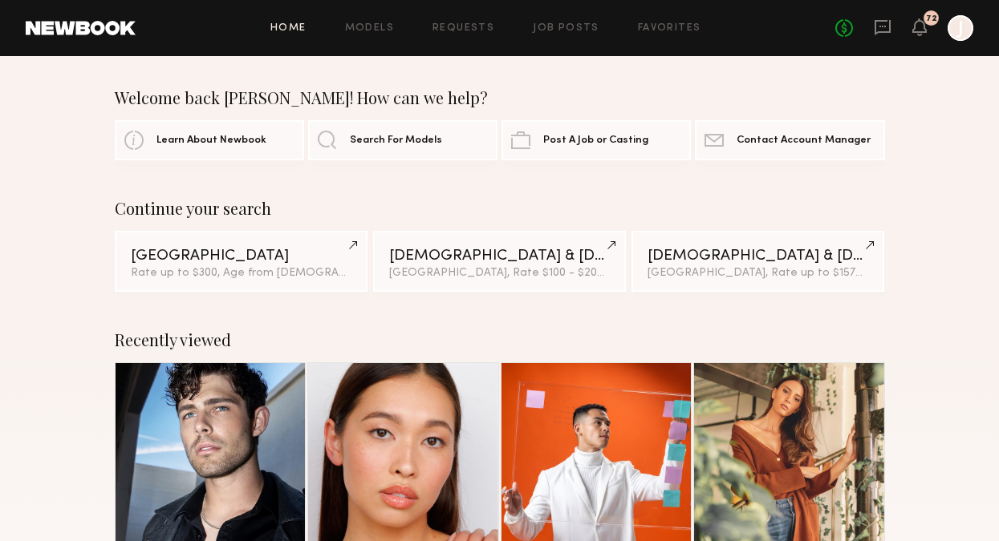
click at [545, 26] on link "Job Posts" at bounding box center [566, 28] width 67 height 10
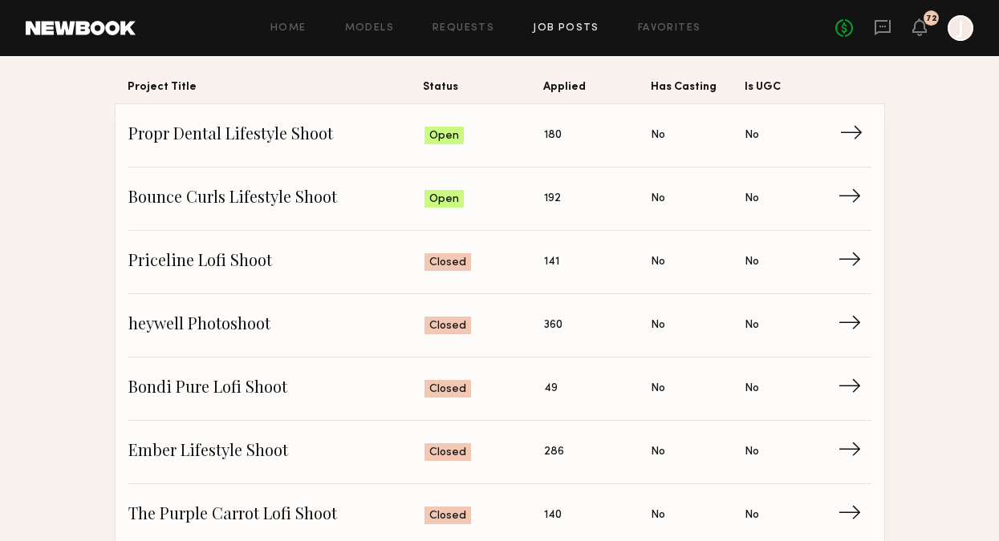
scroll to position [139, 0]
click at [852, 266] on span "→" at bounding box center [855, 261] width 33 height 24
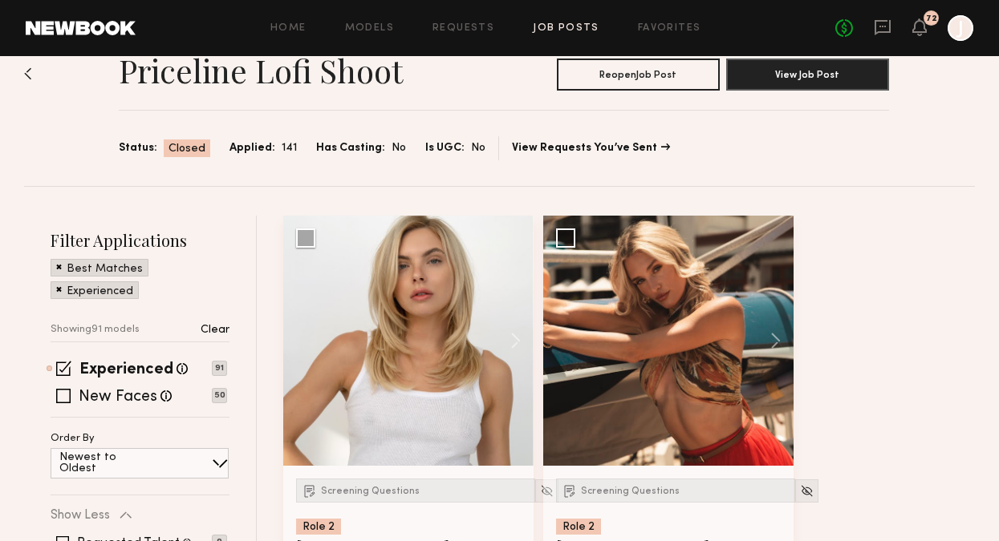
scroll to position [173, 0]
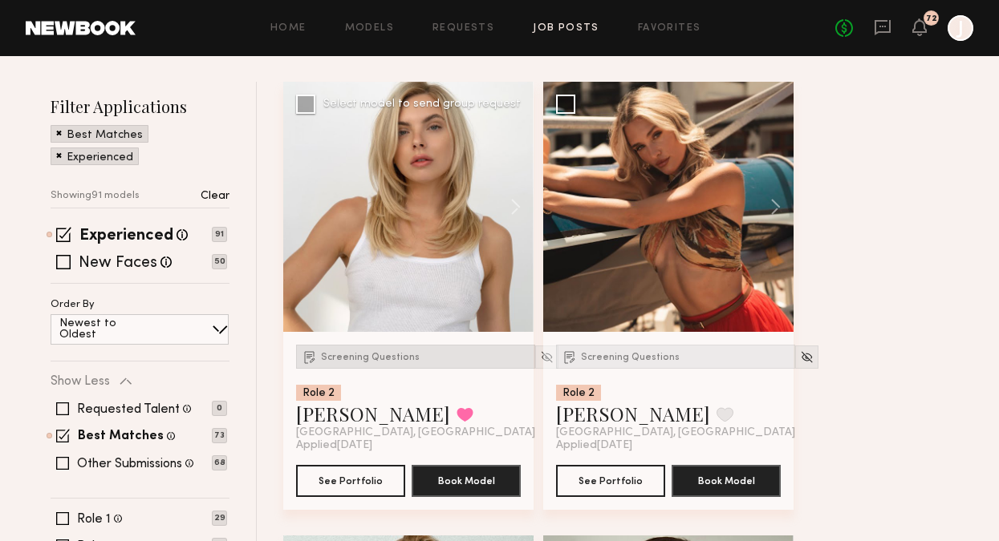
click at [372, 349] on div "Screening Questions" at bounding box center [415, 357] width 239 height 24
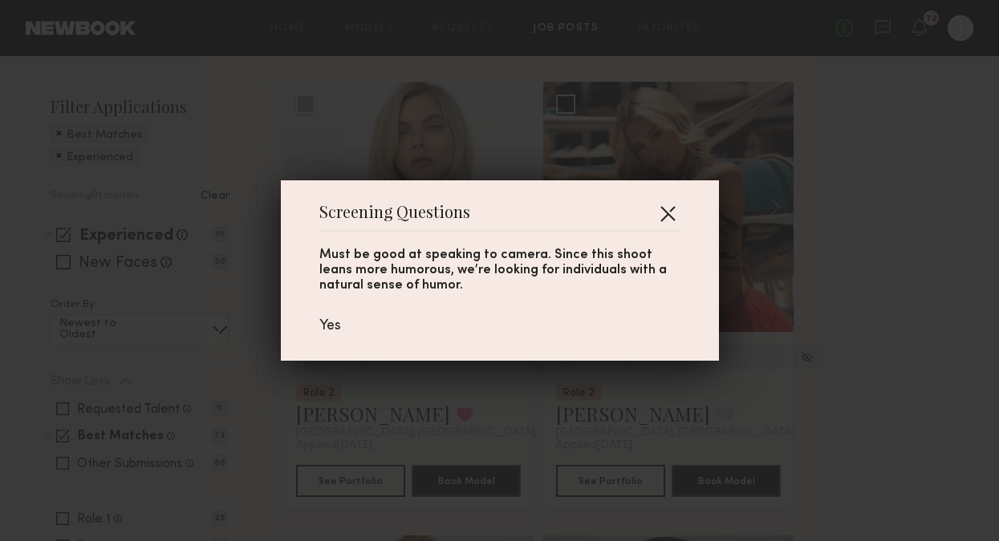
click at [670, 216] on button "button" at bounding box center [668, 214] width 26 height 26
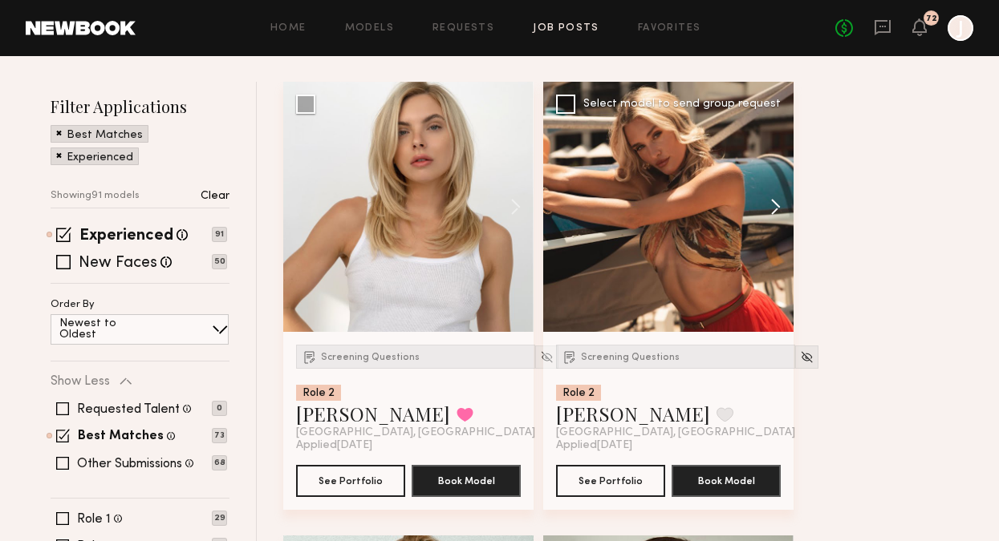
click at [769, 211] on button at bounding box center [767, 207] width 51 height 250
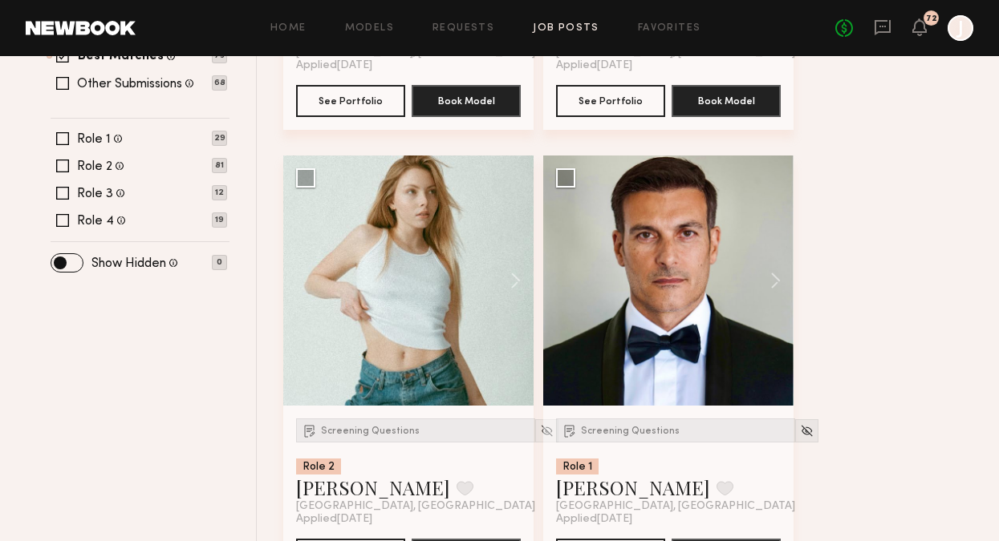
scroll to position [586, 0]
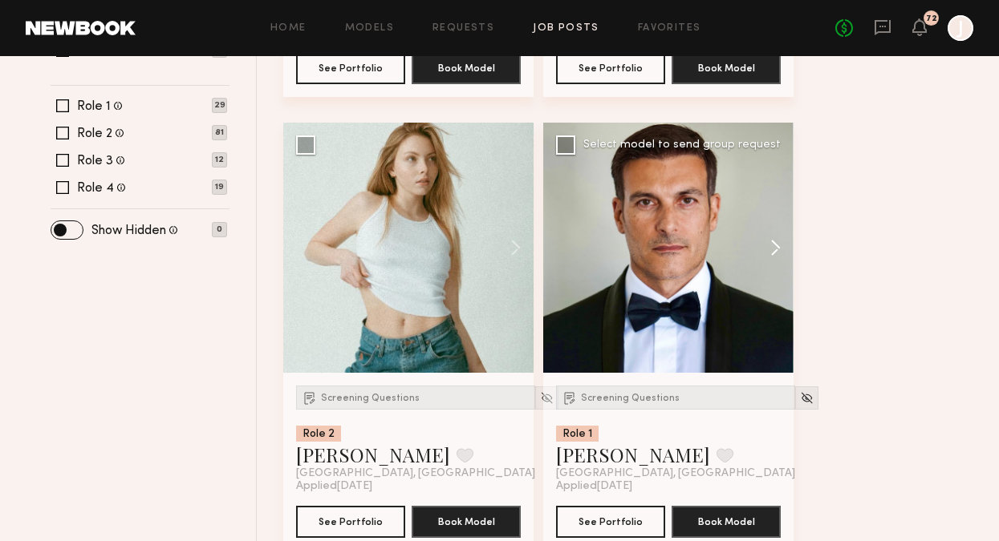
click at [777, 237] on button at bounding box center [767, 248] width 51 height 250
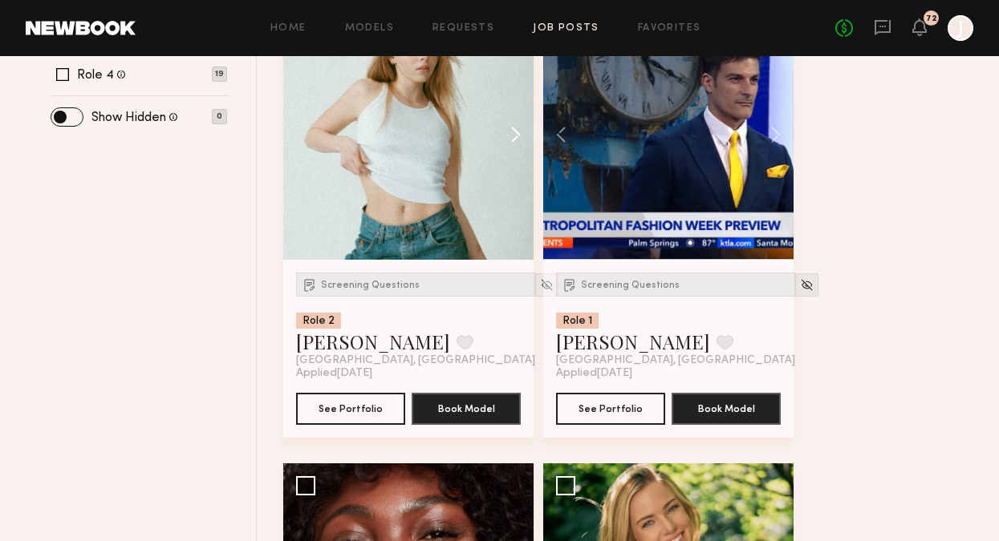
scroll to position [985, 0]
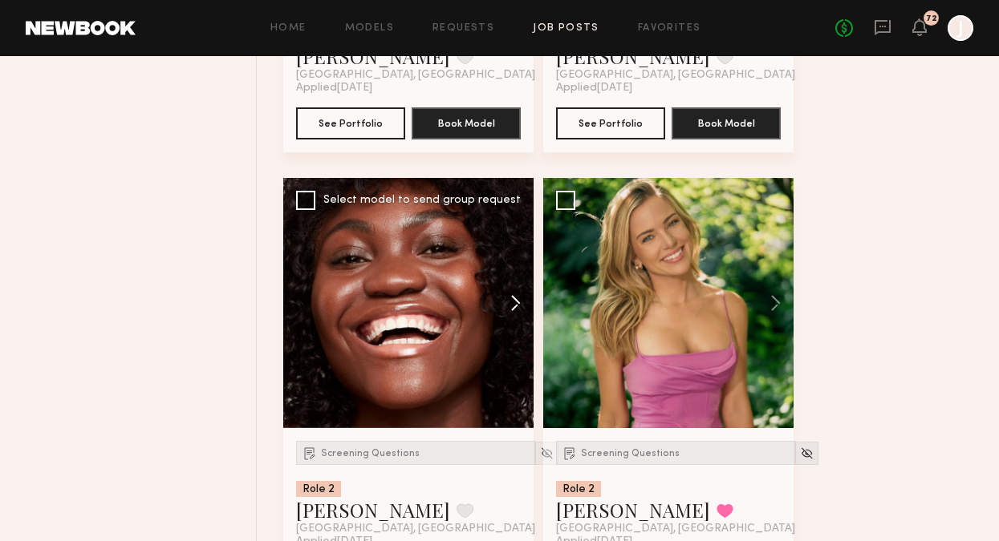
click at [516, 313] on button at bounding box center [507, 303] width 51 height 250
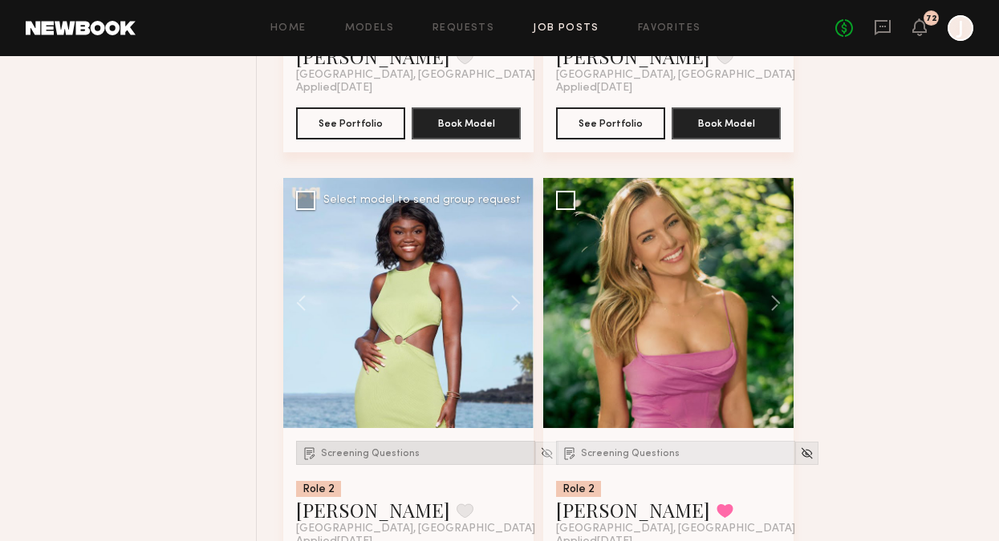
click at [387, 449] on span "Screening Questions" at bounding box center [370, 454] width 99 height 10
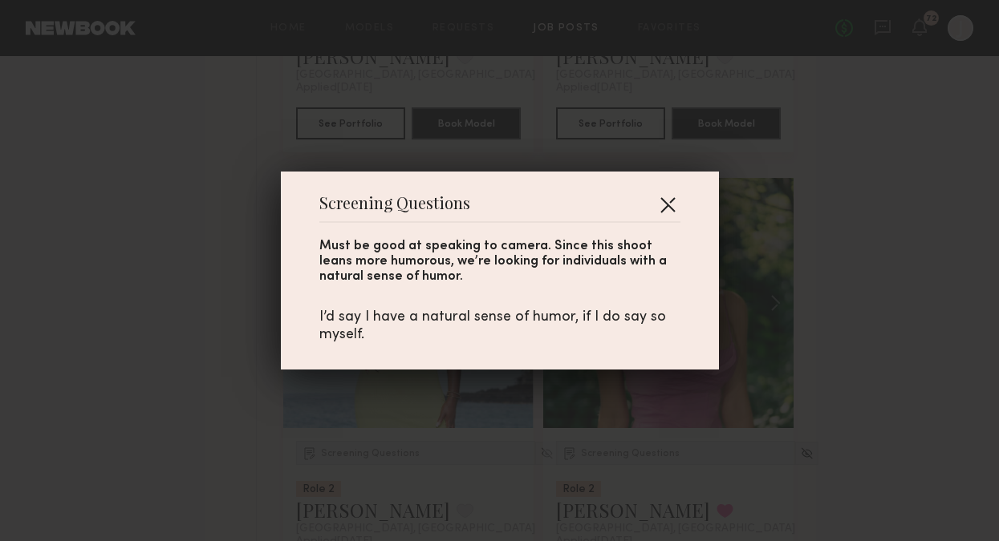
click at [665, 208] on button "button" at bounding box center [668, 205] width 26 height 26
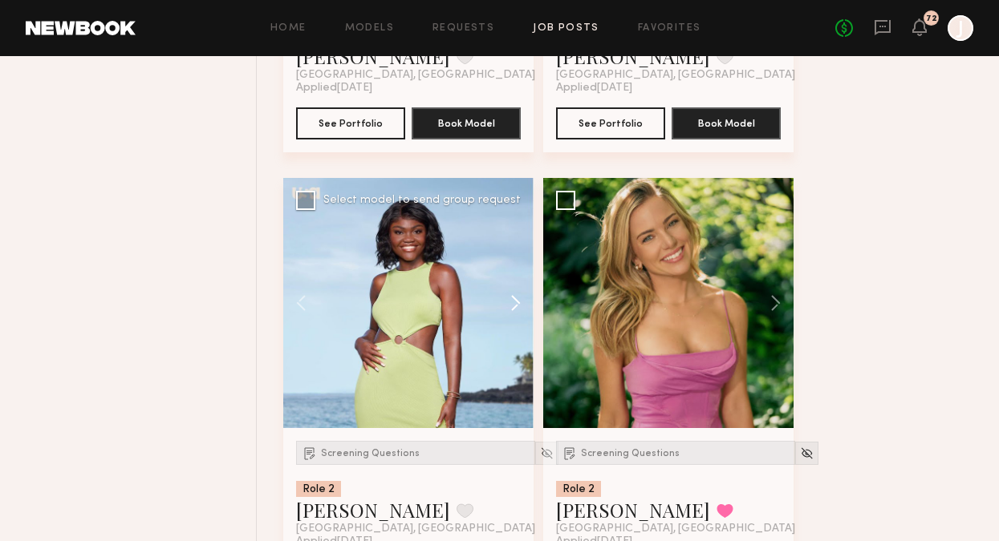
click at [509, 308] on button at bounding box center [507, 303] width 51 height 250
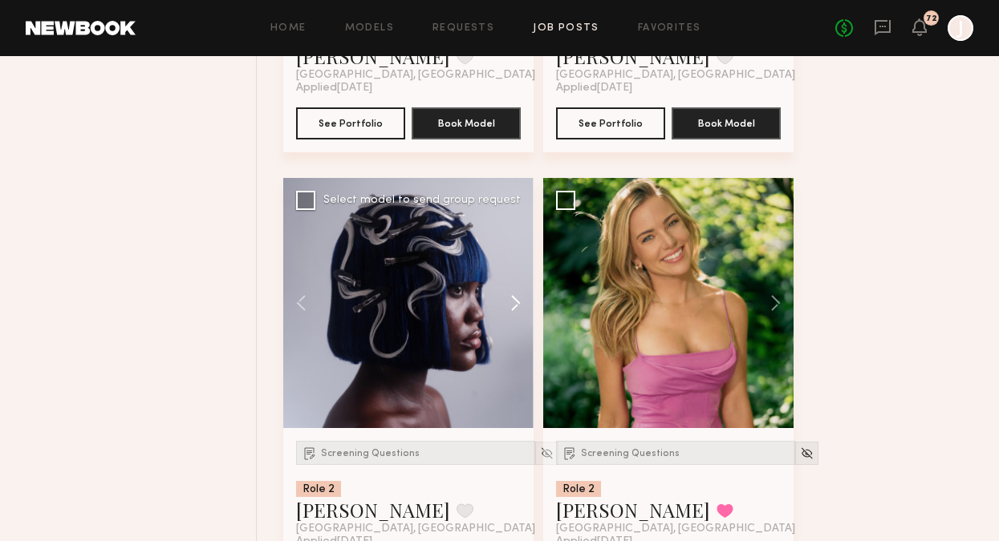
click at [509, 308] on button at bounding box center [507, 303] width 51 height 250
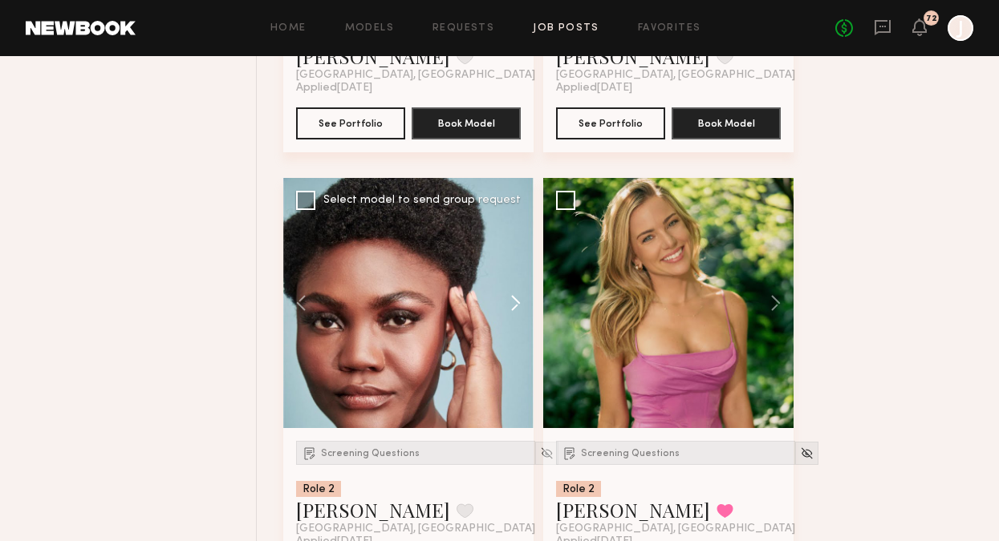
click at [509, 308] on button at bounding box center [507, 303] width 51 height 250
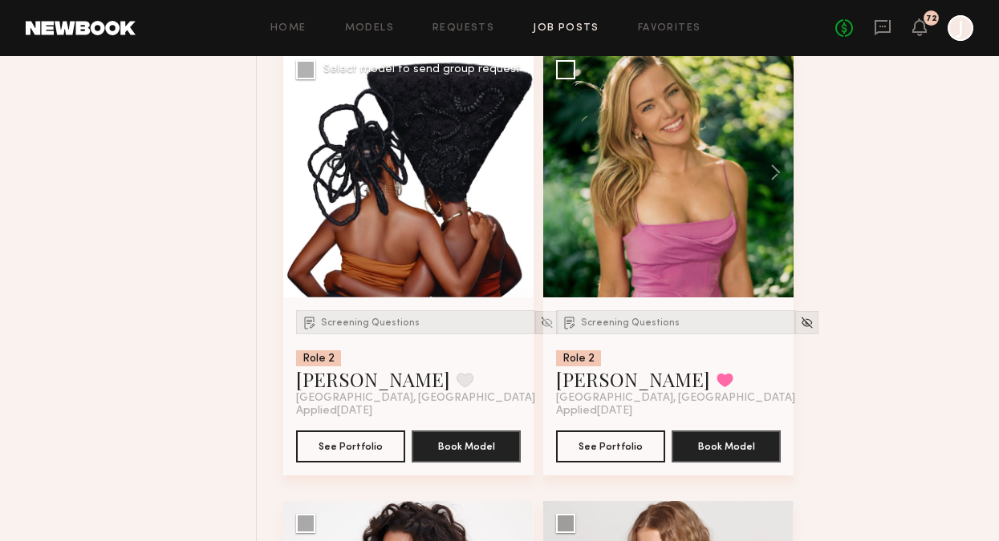
scroll to position [1117, 0]
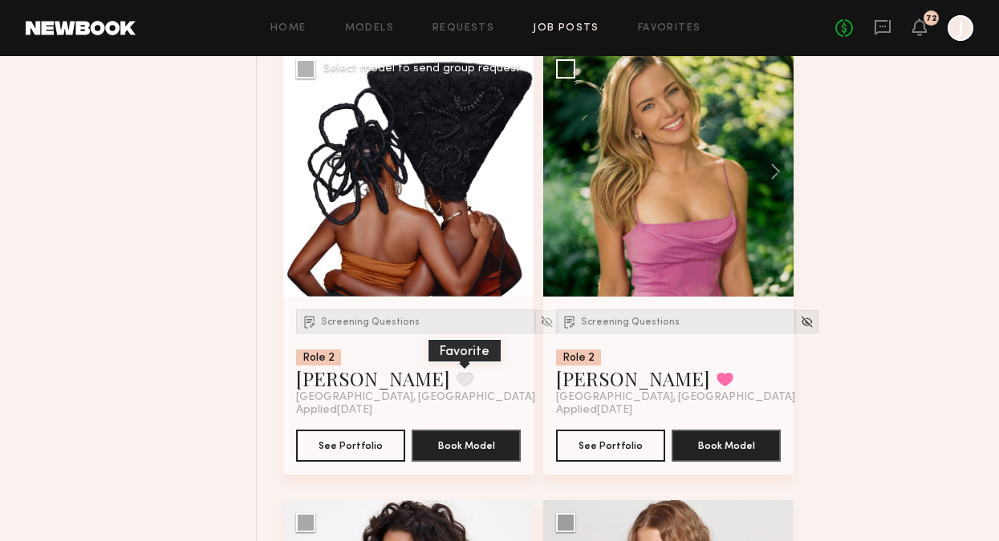
click at [456, 380] on button at bounding box center [464, 379] width 17 height 14
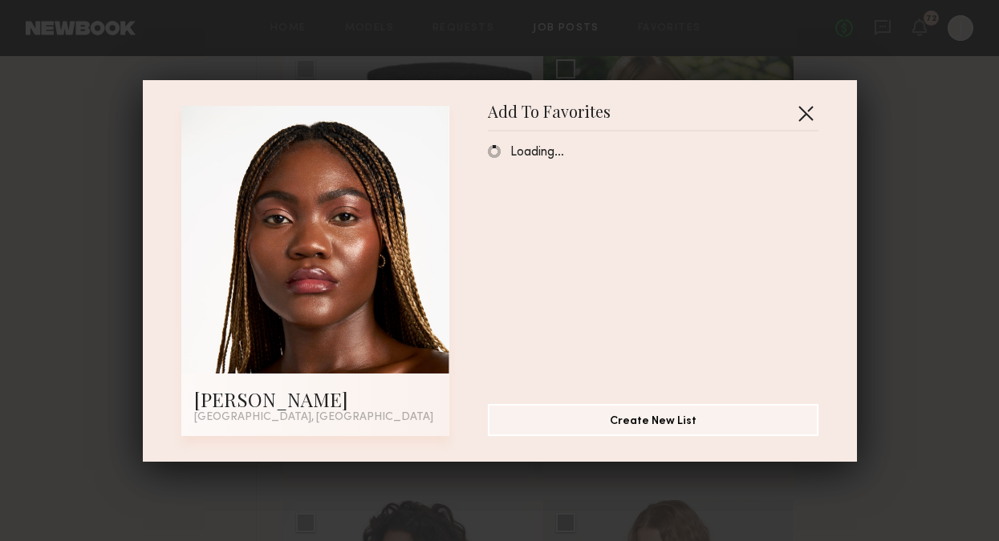
click at [808, 111] on button "button" at bounding box center [805, 113] width 26 height 26
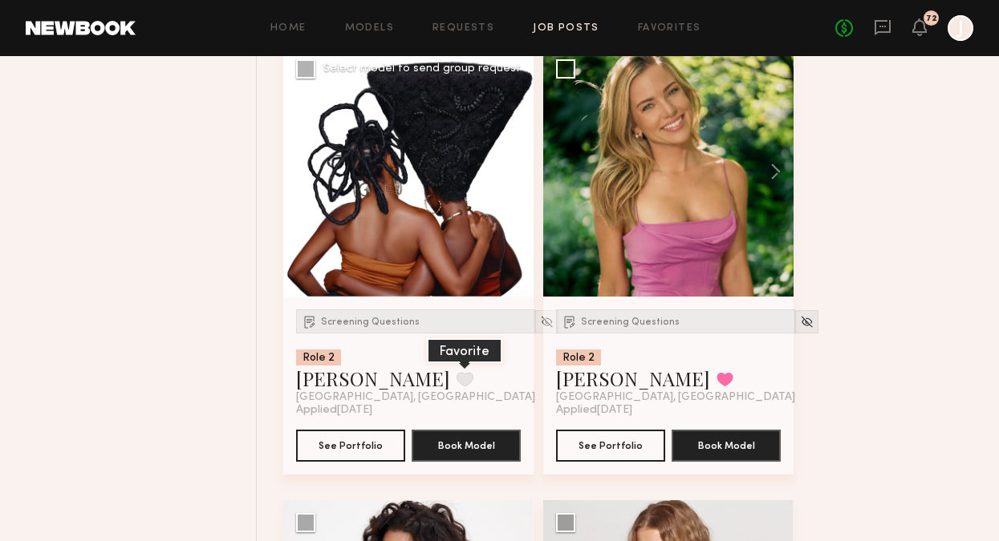
click at [456, 382] on button at bounding box center [464, 379] width 17 height 14
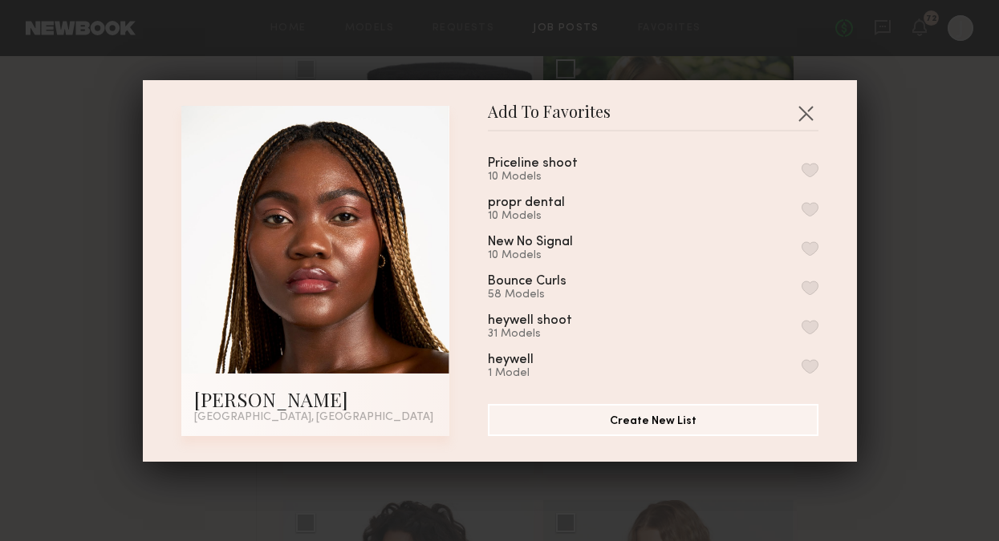
click at [810, 167] on button "button" at bounding box center [809, 170] width 17 height 14
click at [803, 114] on button "button" at bounding box center [805, 113] width 26 height 26
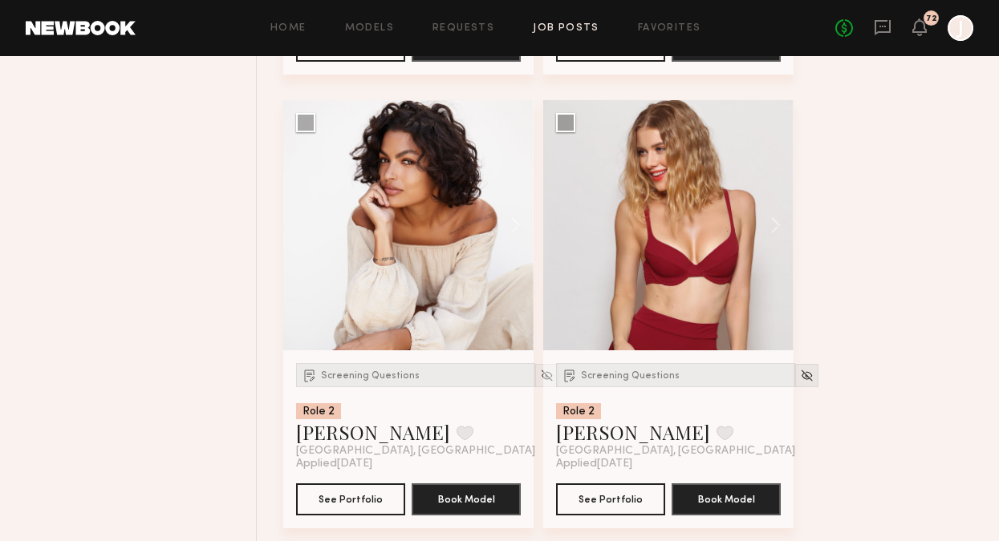
scroll to position [1518, 0]
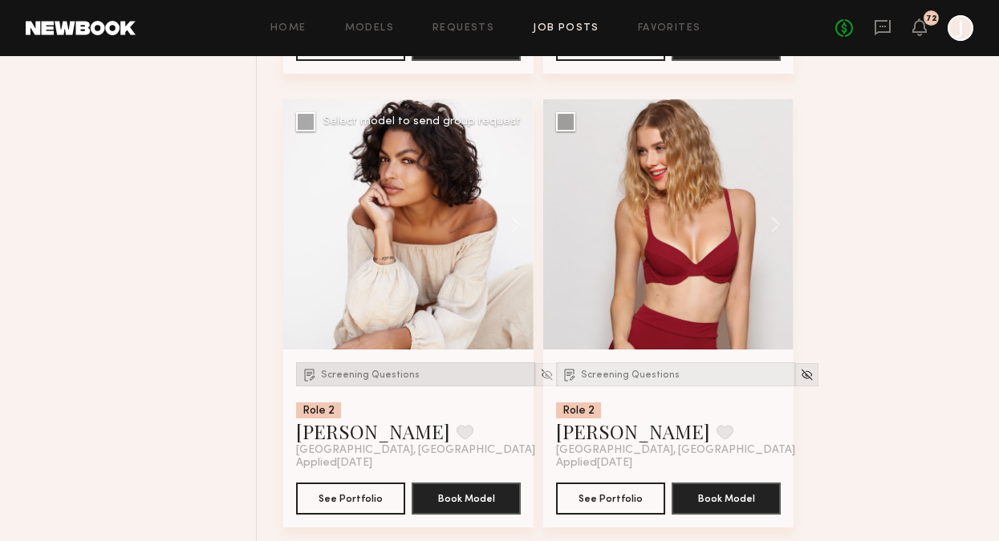
click at [384, 384] on div "Screening Questions" at bounding box center [415, 375] width 239 height 24
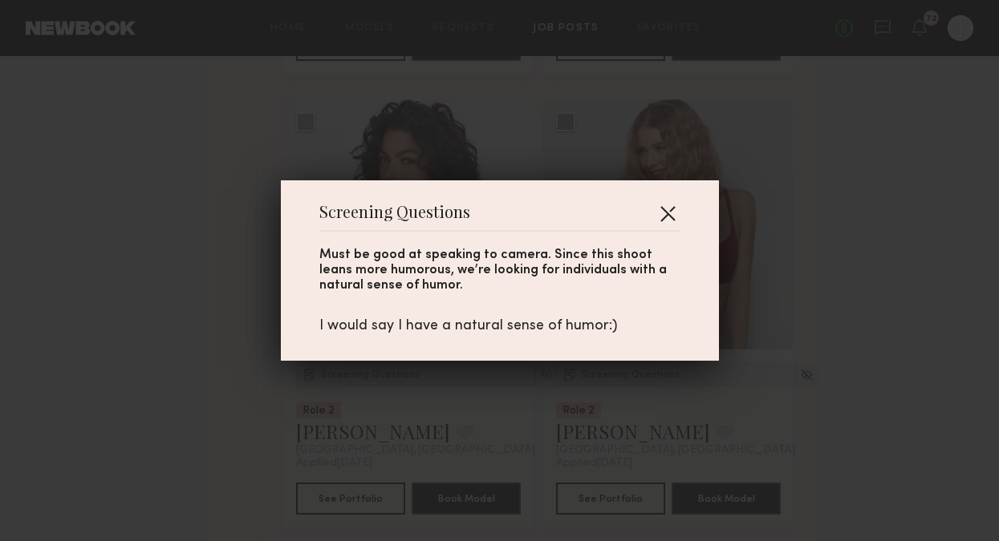
click at [669, 203] on button "button" at bounding box center [668, 214] width 26 height 26
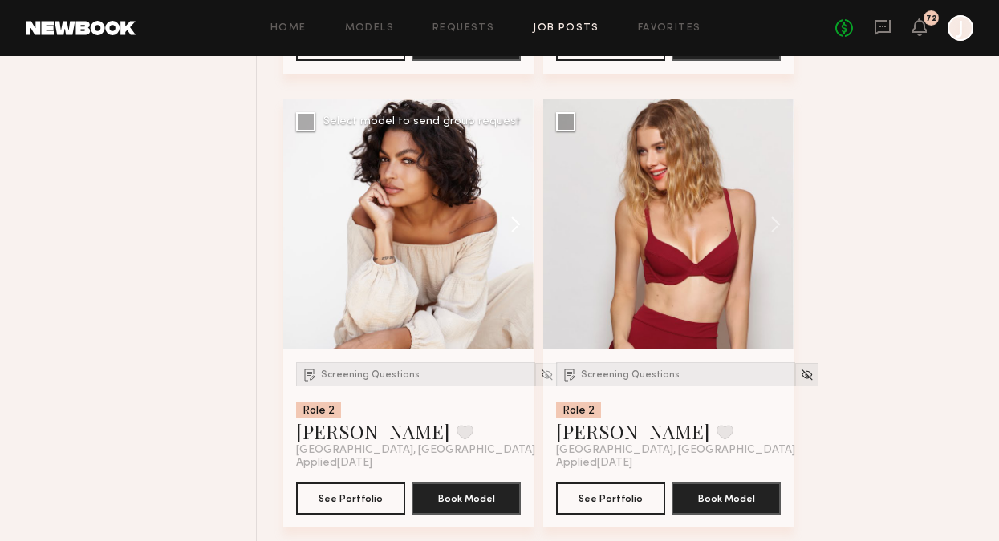
click at [514, 225] on button at bounding box center [507, 224] width 51 height 250
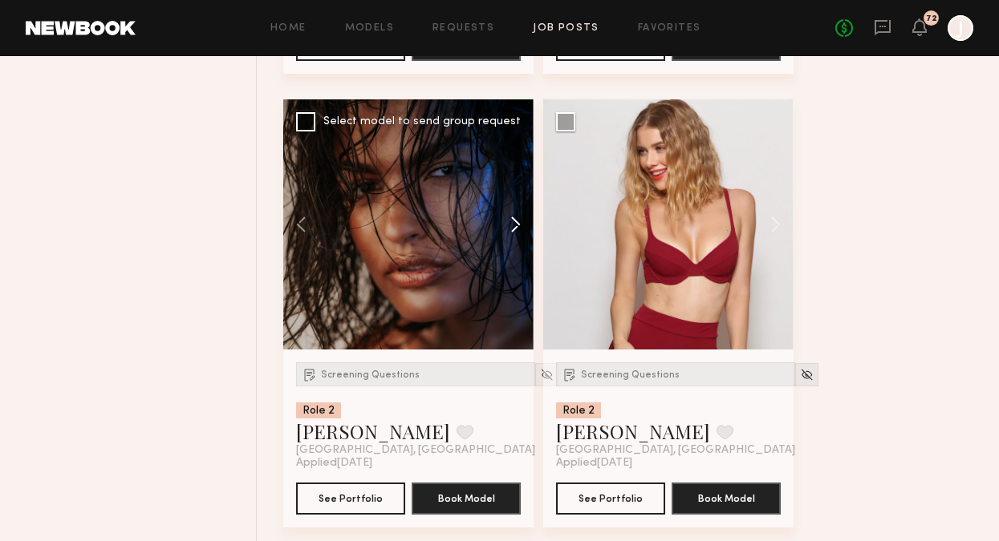
click at [515, 226] on button at bounding box center [507, 224] width 51 height 250
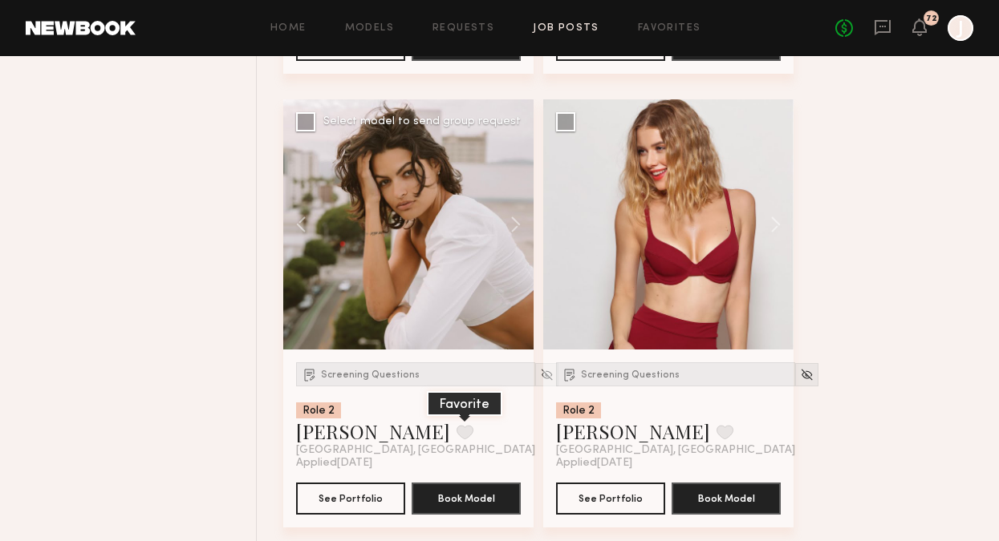
click at [456, 429] on button at bounding box center [464, 432] width 17 height 14
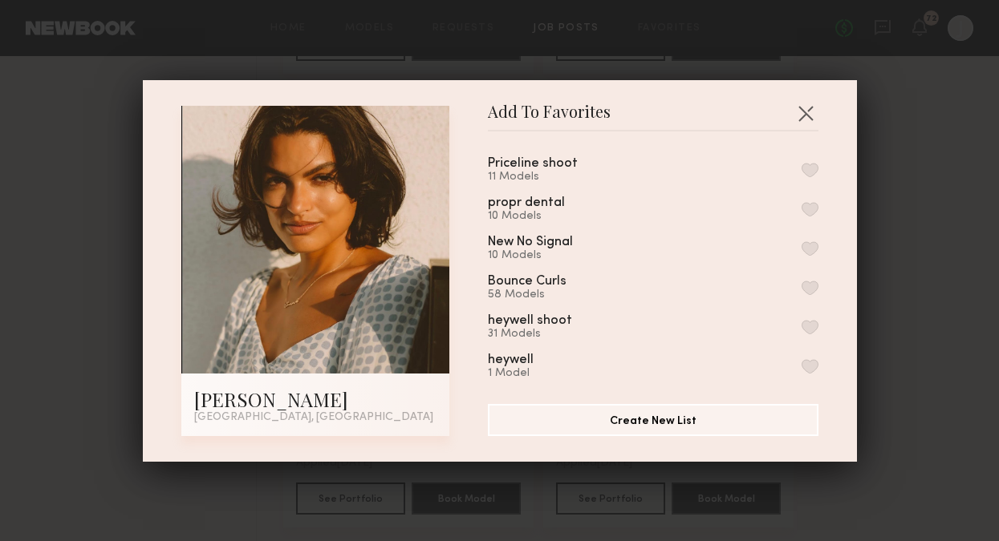
click at [817, 171] on button "button" at bounding box center [809, 170] width 17 height 14
click at [805, 122] on button "button" at bounding box center [805, 113] width 26 height 26
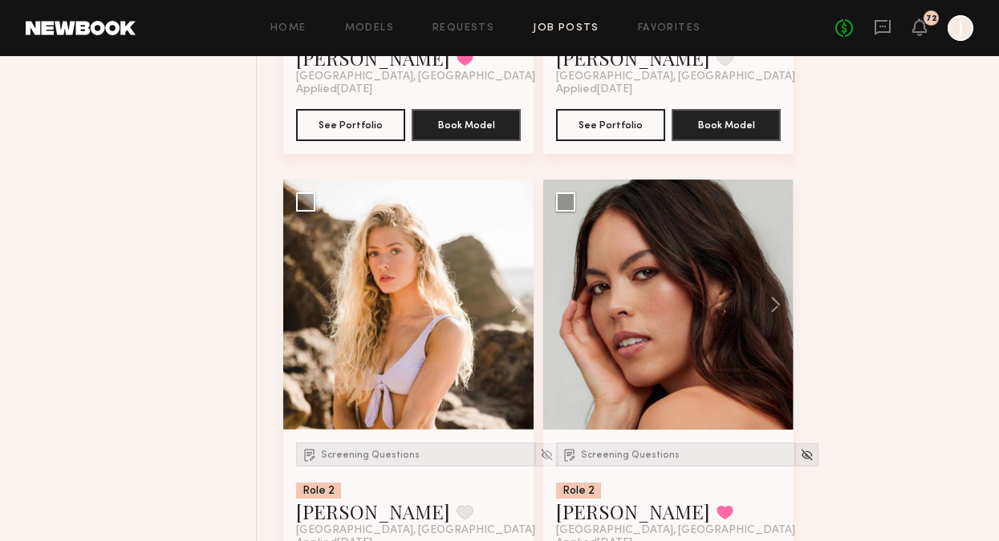
scroll to position [1912, 0]
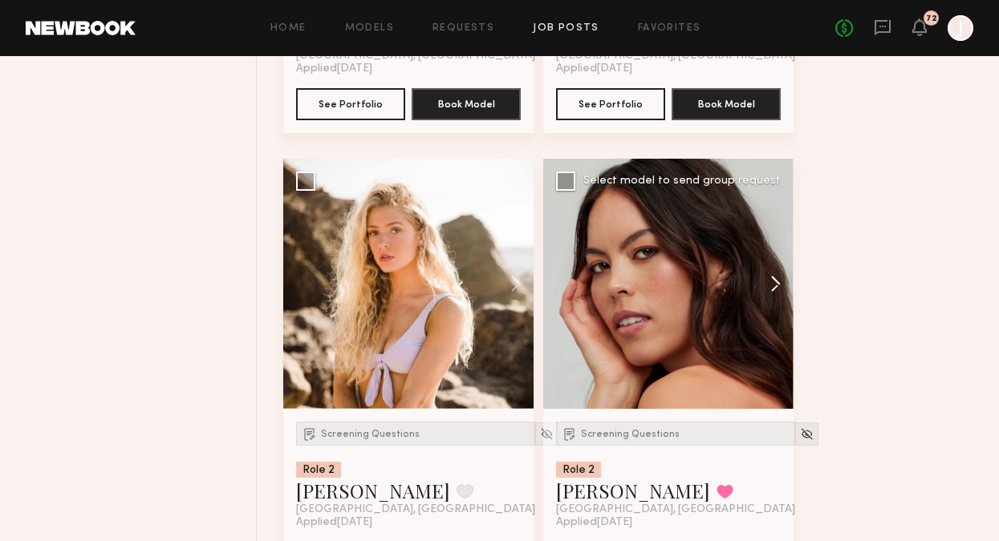
click at [777, 291] on button at bounding box center [767, 284] width 51 height 250
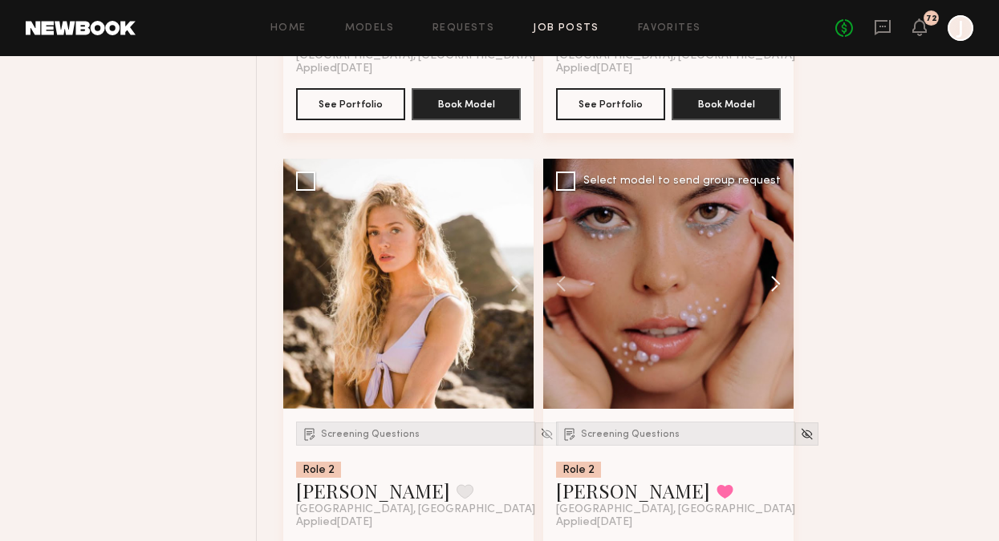
click at [777, 290] on button at bounding box center [767, 284] width 51 height 250
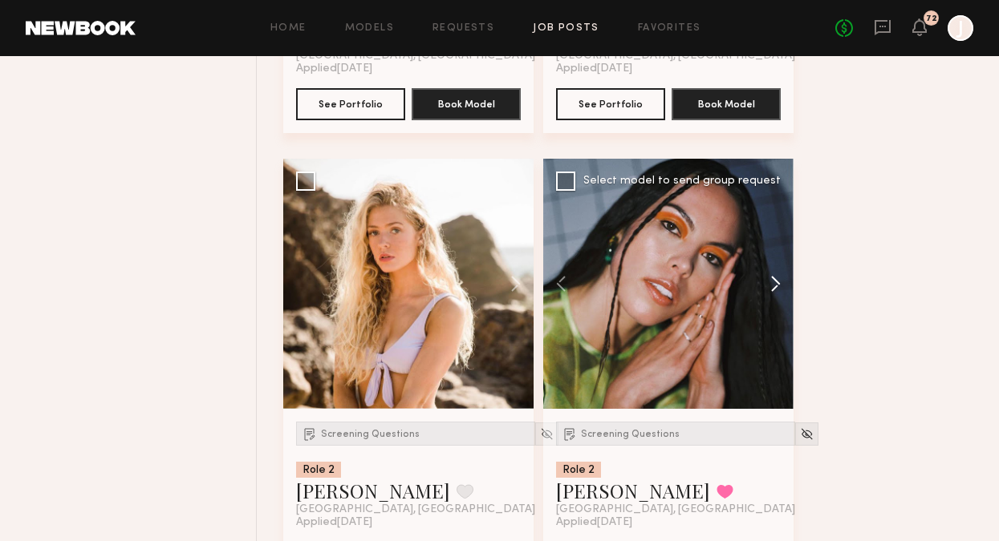
click at [773, 284] on button at bounding box center [767, 284] width 51 height 250
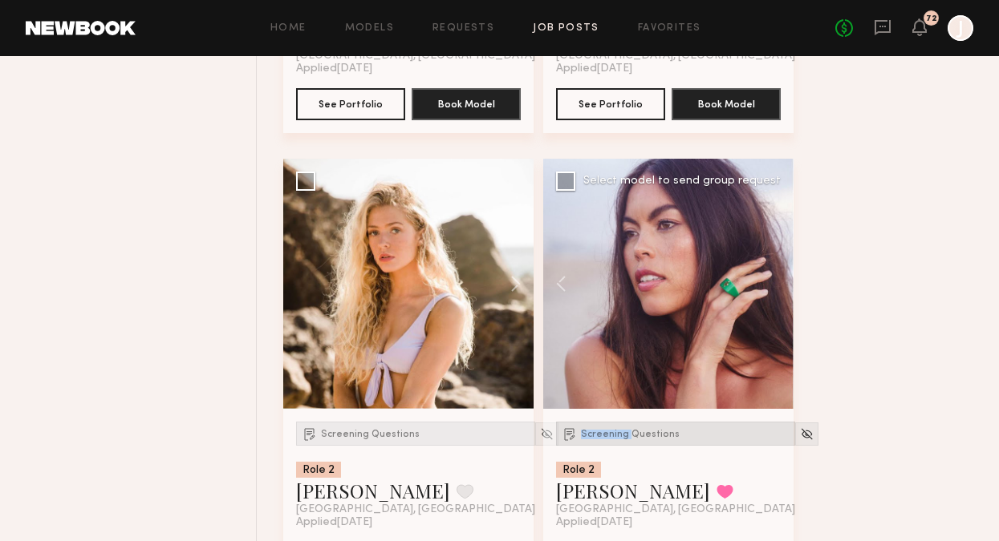
click at [629, 431] on span "Screening Questions" at bounding box center [630, 435] width 99 height 10
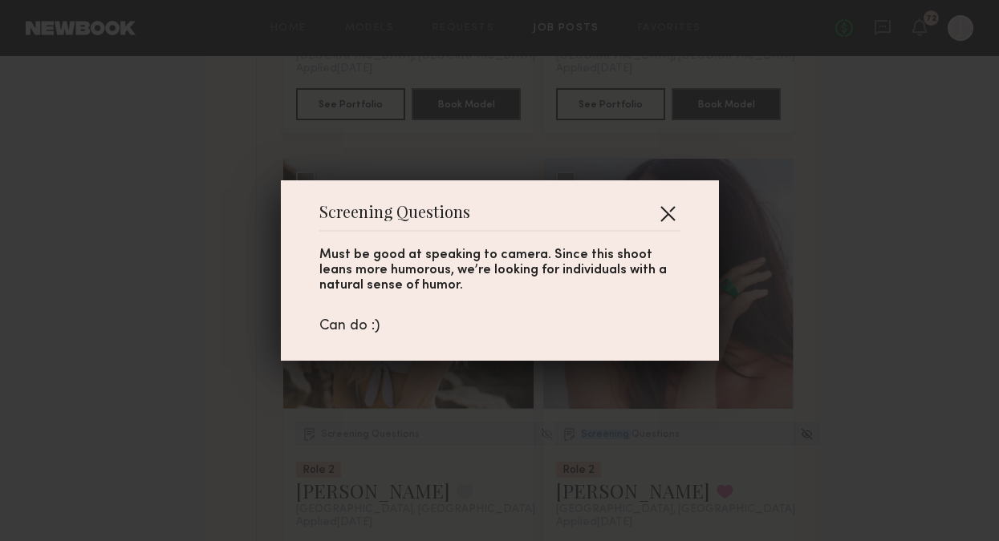
click at [667, 213] on button "button" at bounding box center [668, 214] width 26 height 26
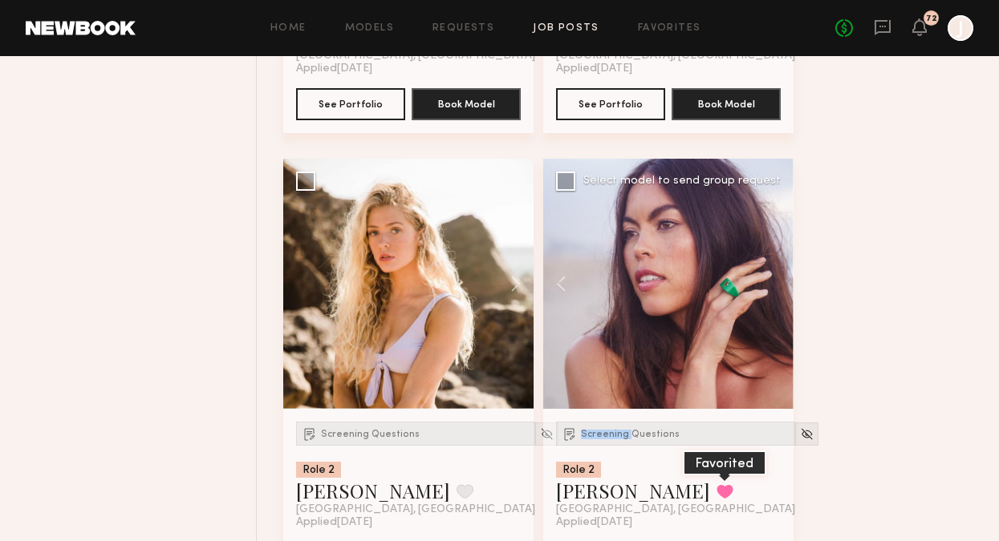
click at [716, 495] on button at bounding box center [724, 491] width 17 height 14
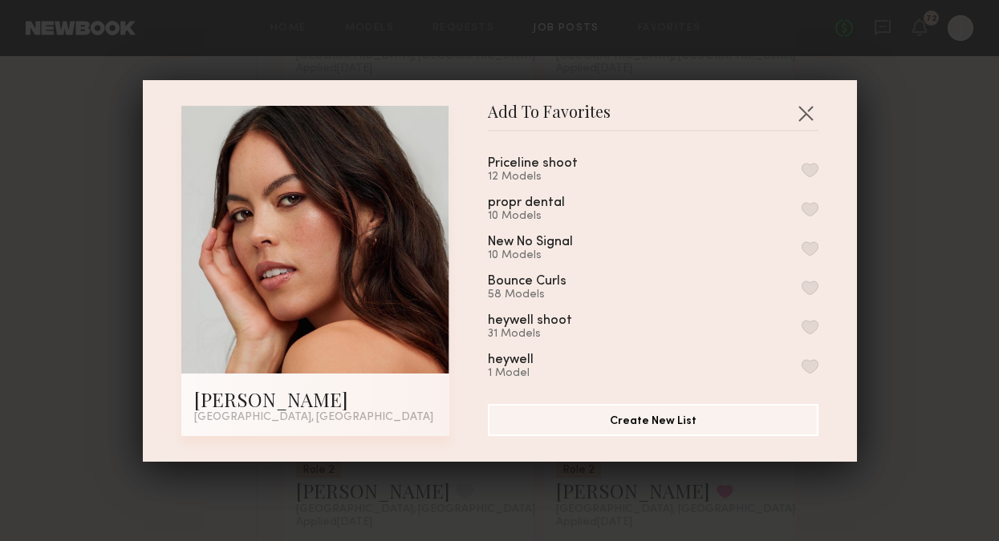
click at [805, 172] on button "button" at bounding box center [809, 170] width 17 height 14
click at [804, 112] on button "button" at bounding box center [805, 113] width 26 height 26
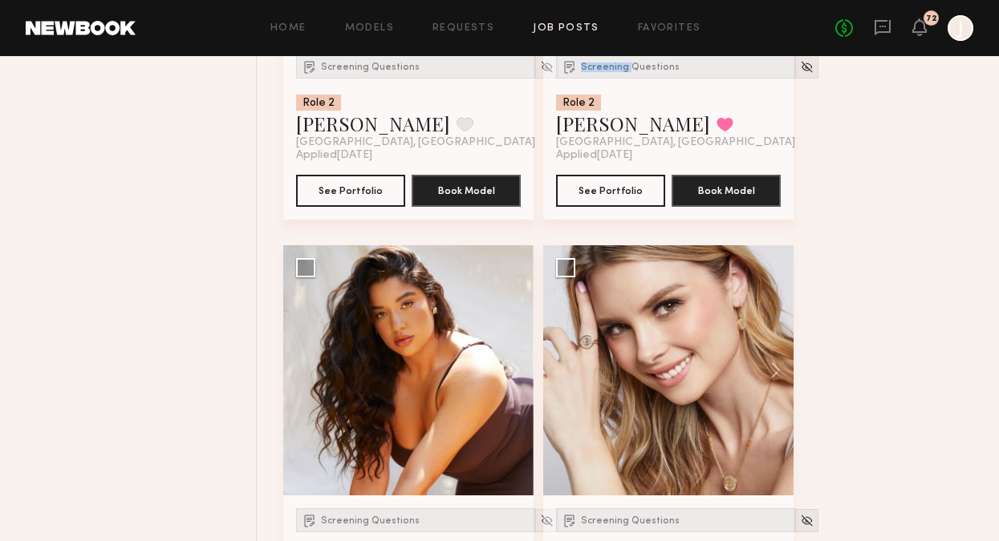
scroll to position [2349, 0]
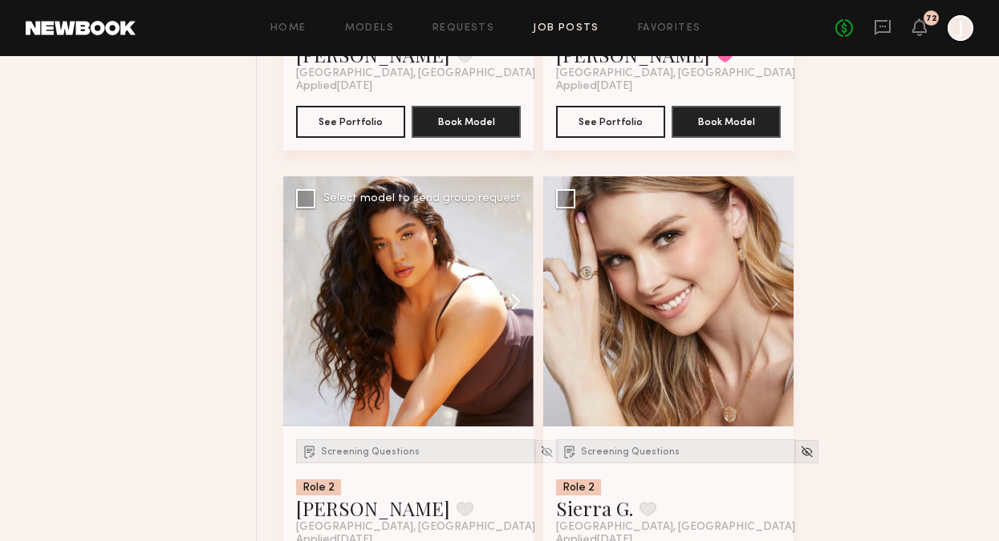
click at [513, 298] on button at bounding box center [507, 301] width 51 height 250
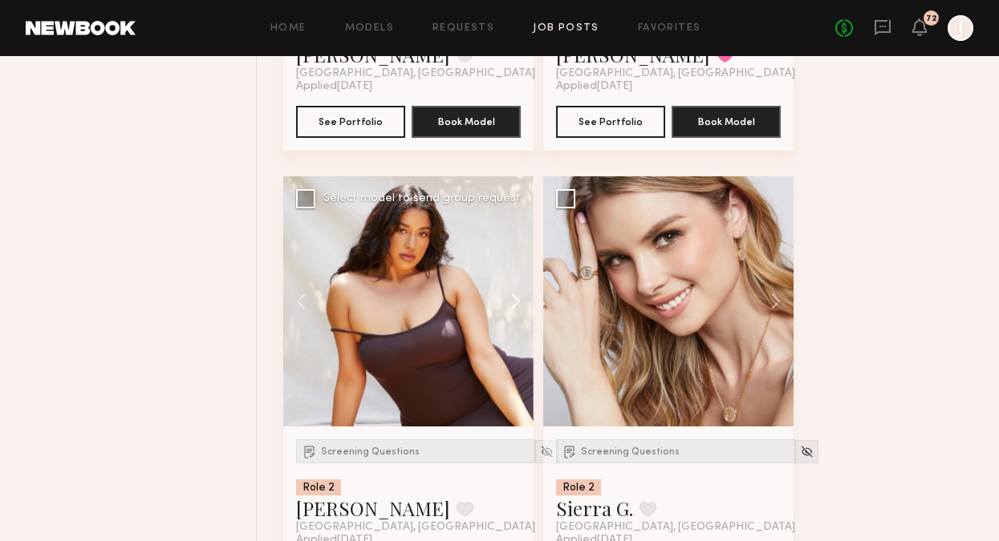
click at [513, 298] on button at bounding box center [507, 301] width 51 height 250
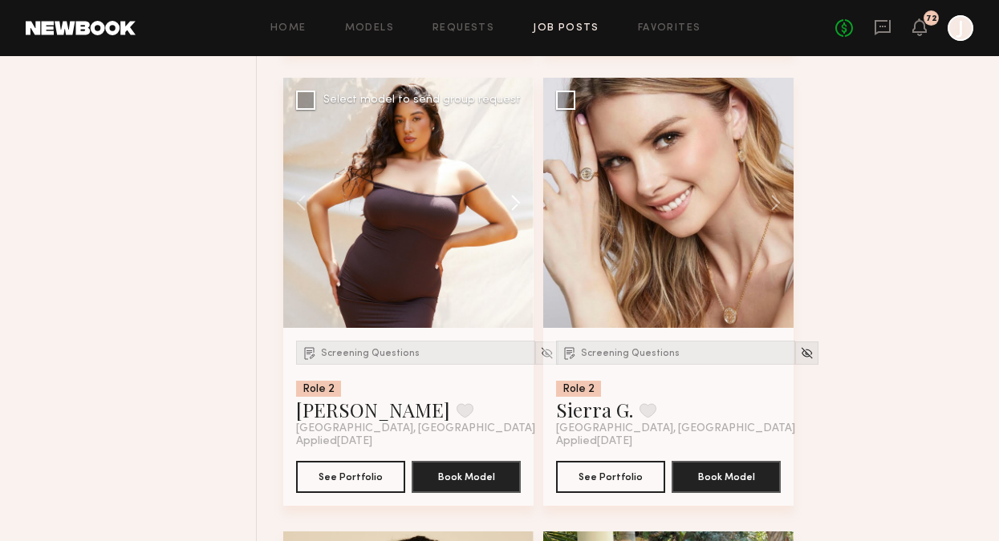
scroll to position [2453, 0]
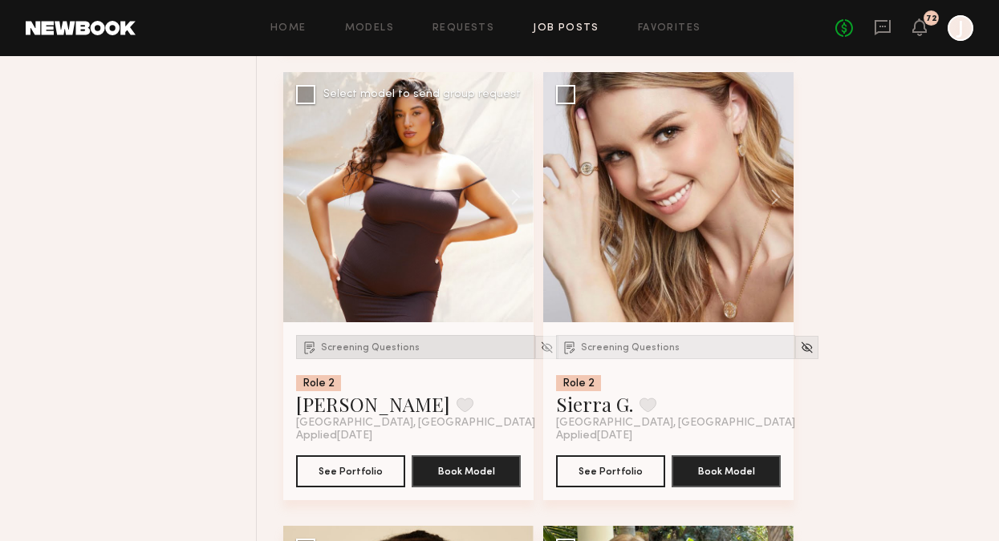
click at [401, 351] on span "Screening Questions" at bounding box center [370, 348] width 99 height 10
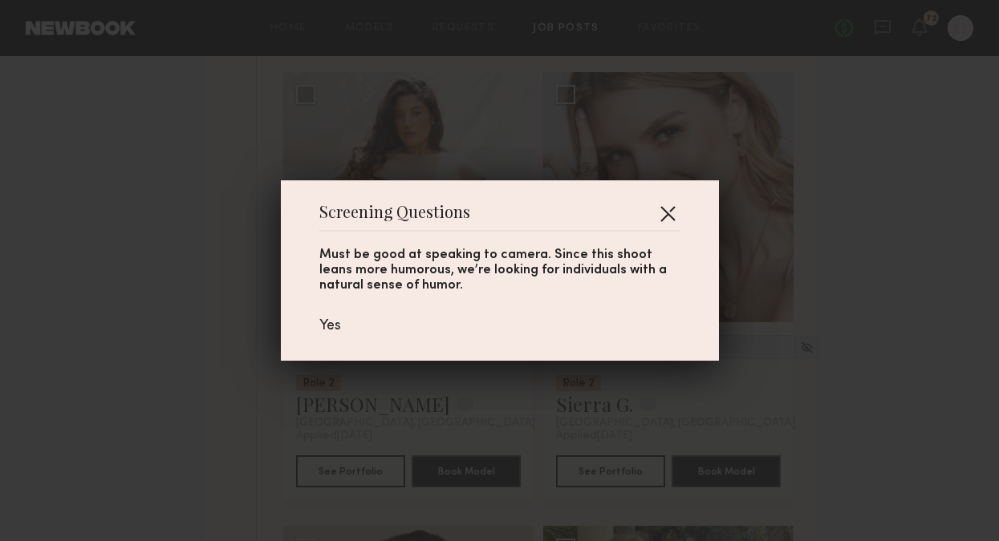
click at [667, 219] on button "button" at bounding box center [668, 214] width 26 height 26
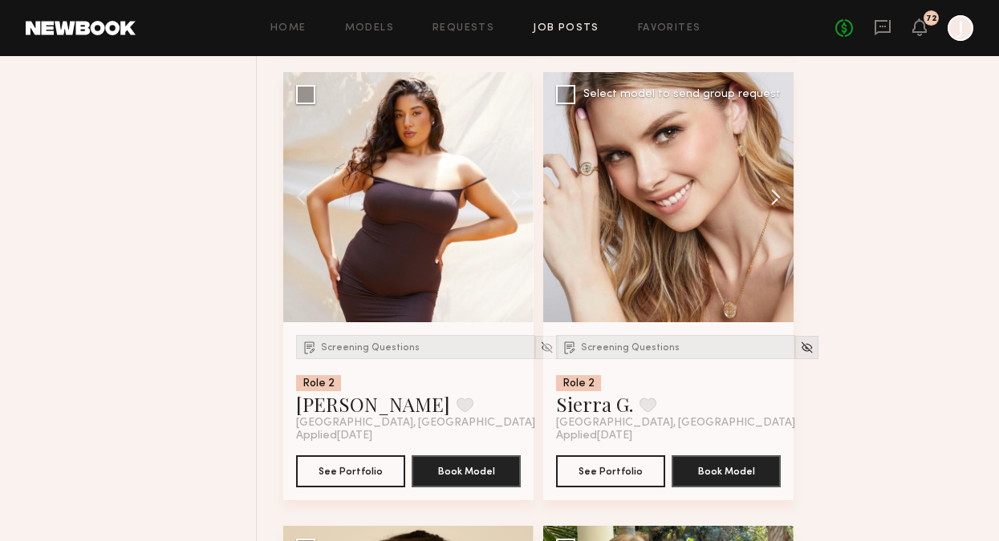
click at [773, 184] on button at bounding box center [767, 197] width 51 height 250
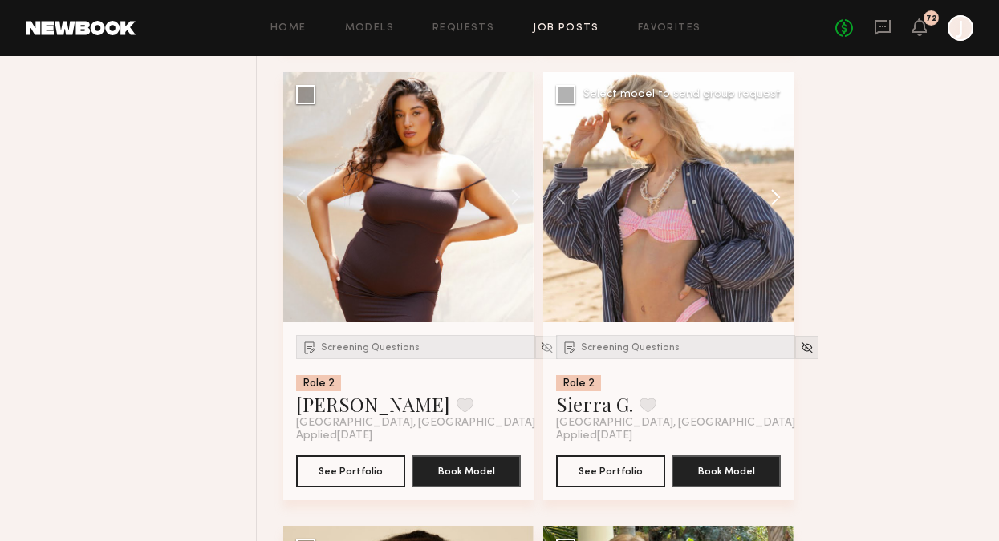
click at [774, 187] on button at bounding box center [767, 197] width 51 height 250
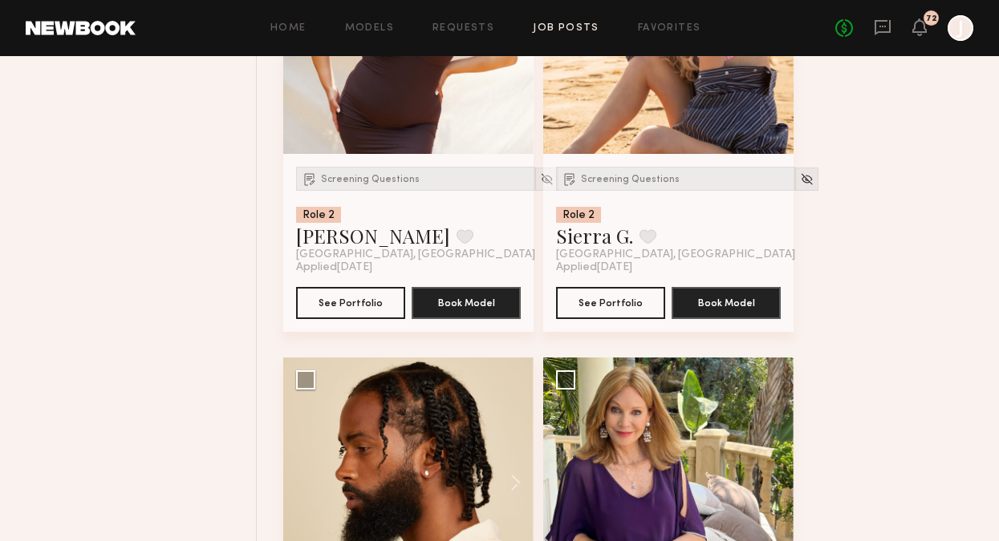
scroll to position [2890, 0]
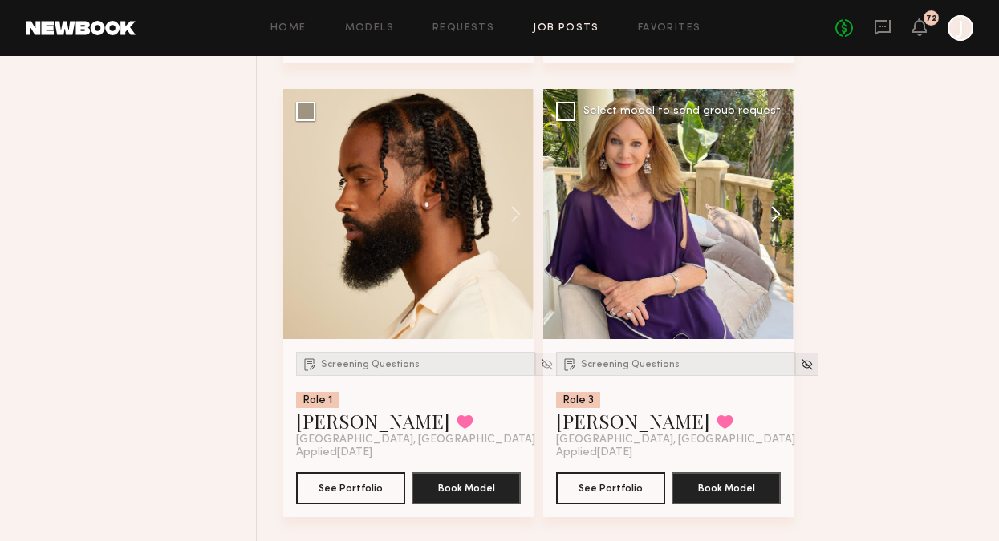
click at [776, 217] on button at bounding box center [767, 214] width 51 height 250
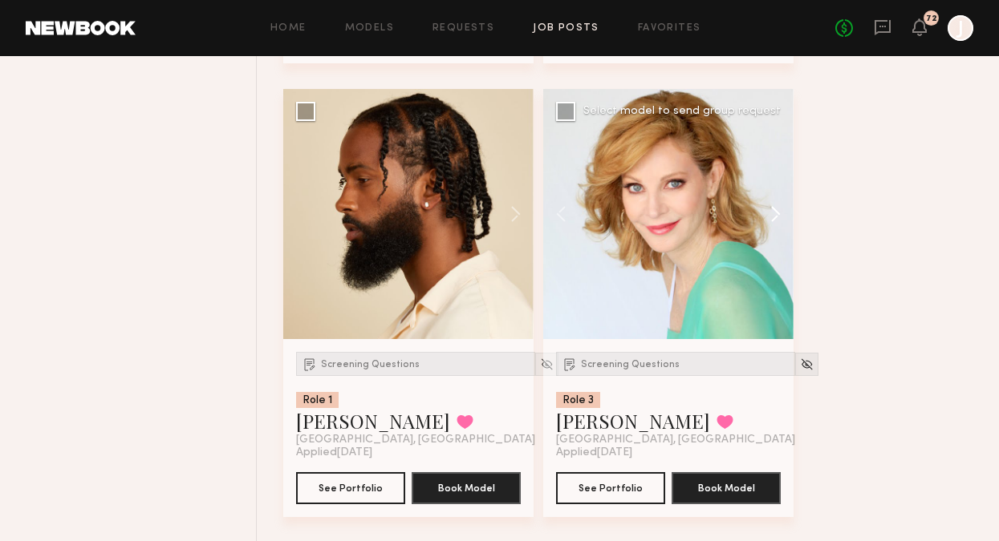
click at [776, 217] on button at bounding box center [767, 214] width 51 height 250
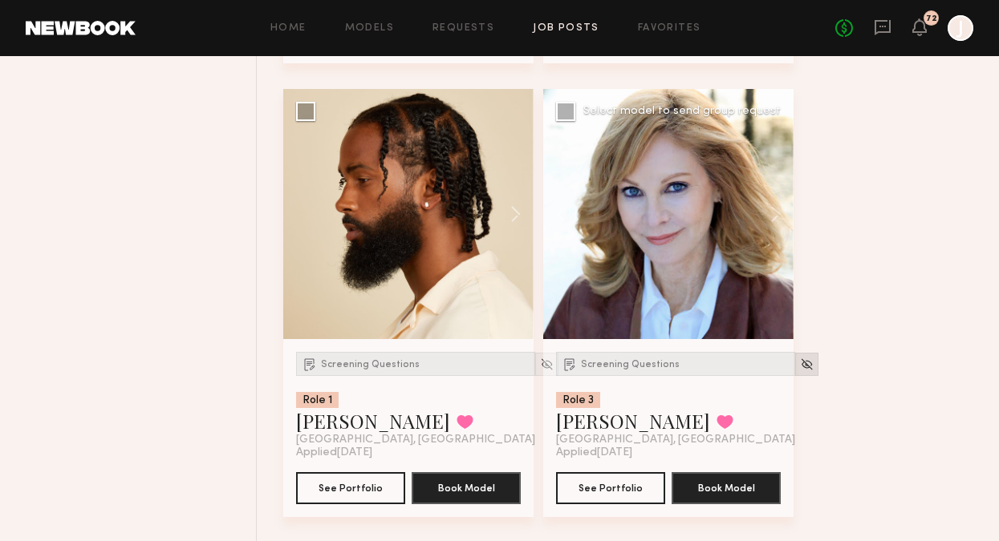
click at [800, 364] on img at bounding box center [807, 365] width 14 height 14
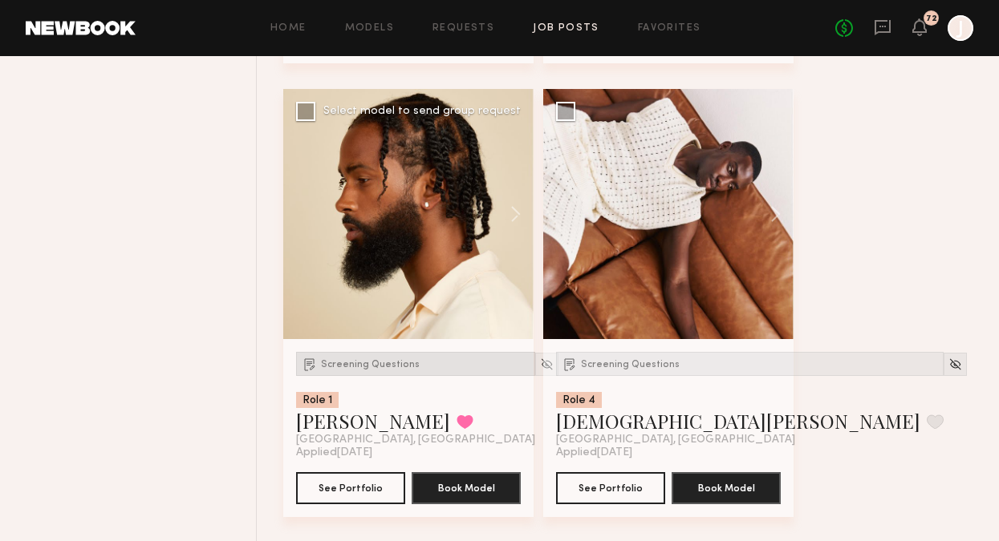
click at [386, 368] on span "Screening Questions" at bounding box center [370, 365] width 99 height 10
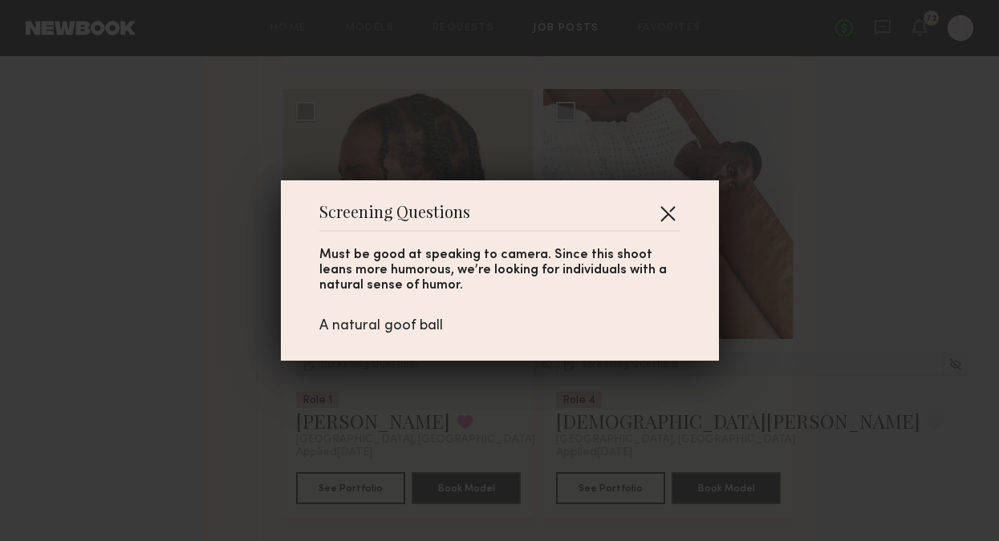
click at [669, 209] on button "button" at bounding box center [668, 214] width 26 height 26
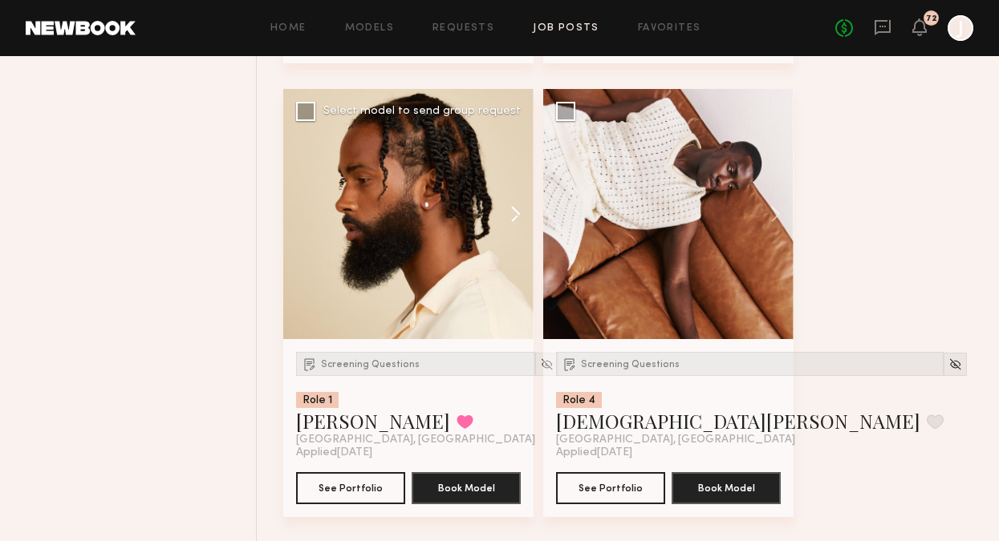
click at [506, 216] on button at bounding box center [507, 214] width 51 height 250
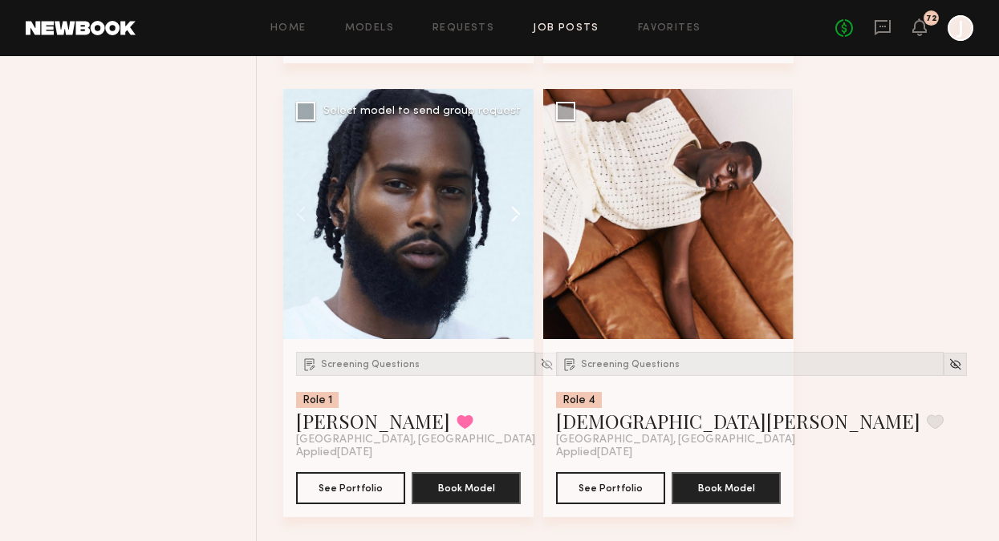
click at [517, 217] on button at bounding box center [507, 214] width 51 height 250
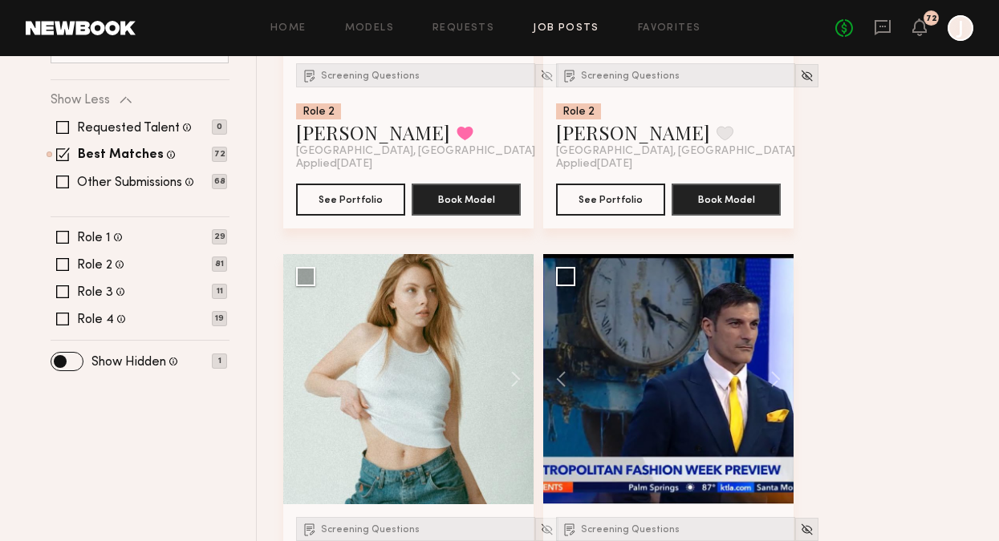
scroll to position [491, 0]
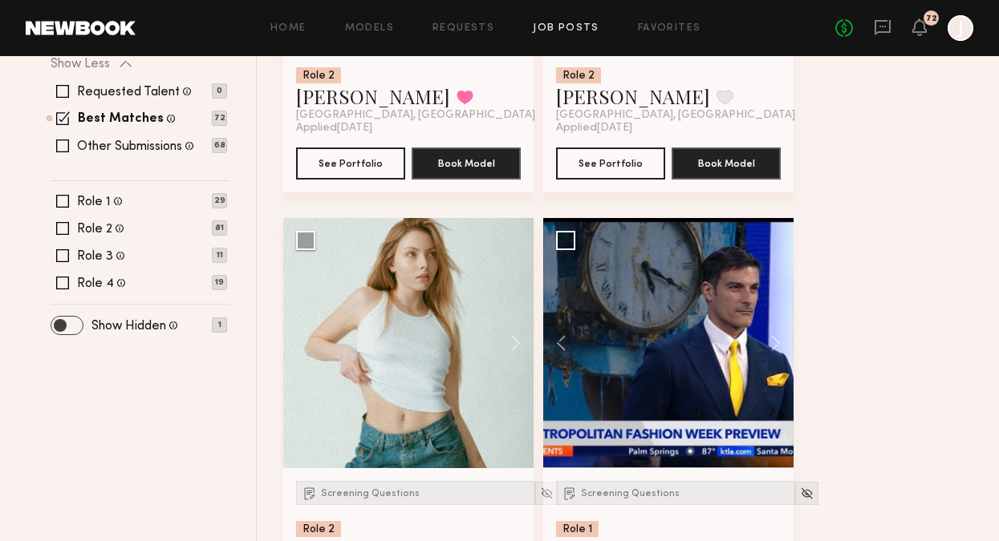
click at [77, 323] on span at bounding box center [66, 326] width 31 height 18
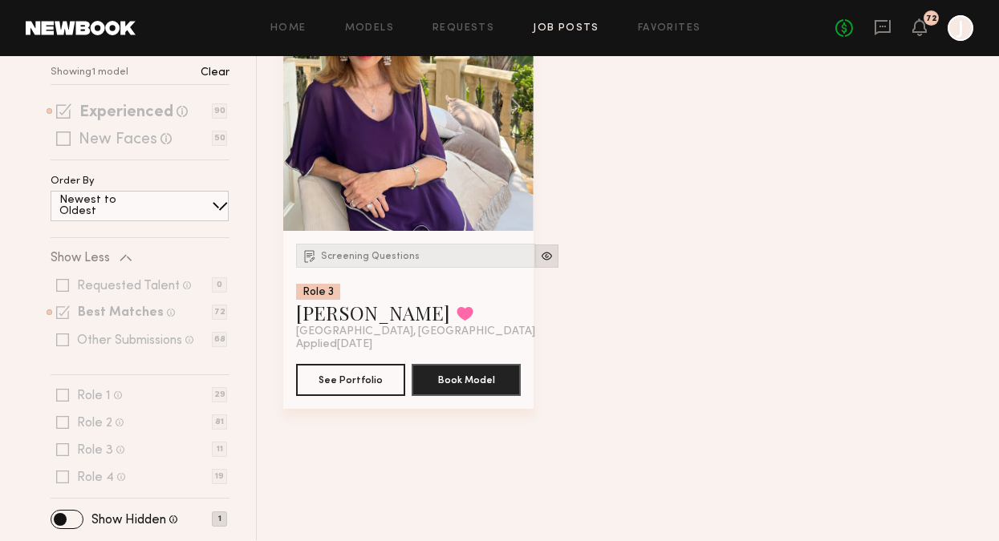
click at [540, 261] on img at bounding box center [547, 256] width 14 height 14
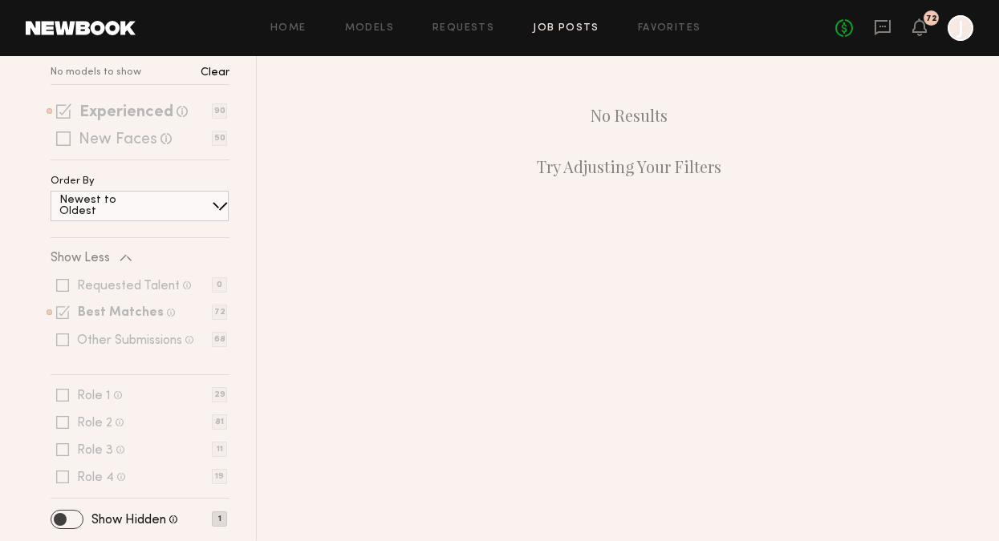
click at [65, 524] on span at bounding box center [66, 520] width 31 height 18
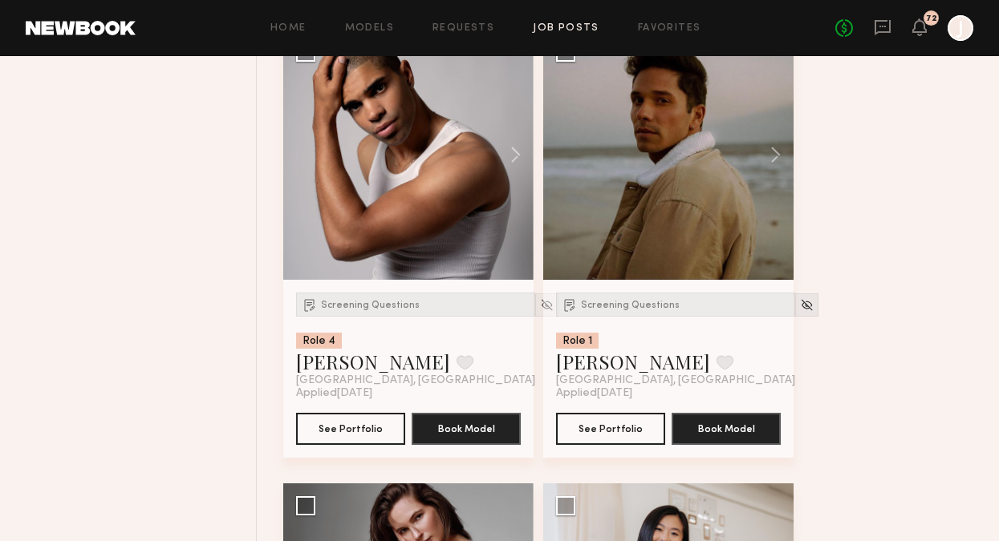
scroll to position [2783, 0]
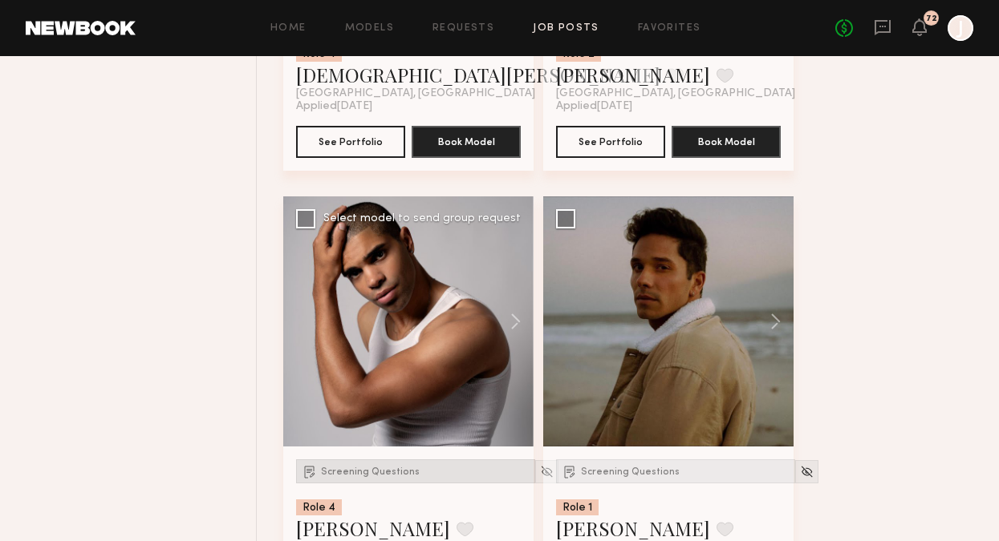
click at [353, 472] on span "Screening Questions" at bounding box center [370, 473] width 99 height 10
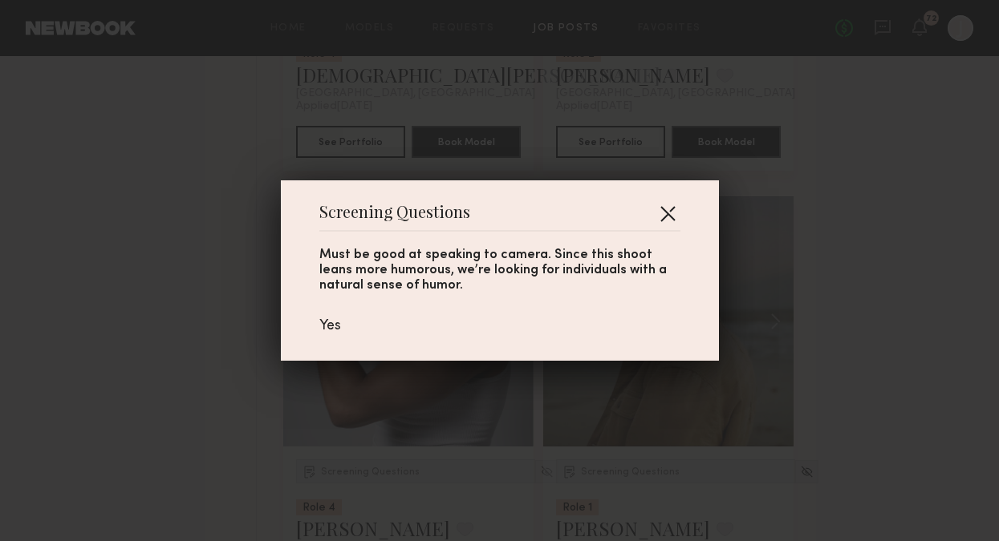
click at [677, 213] on button "button" at bounding box center [668, 214] width 26 height 26
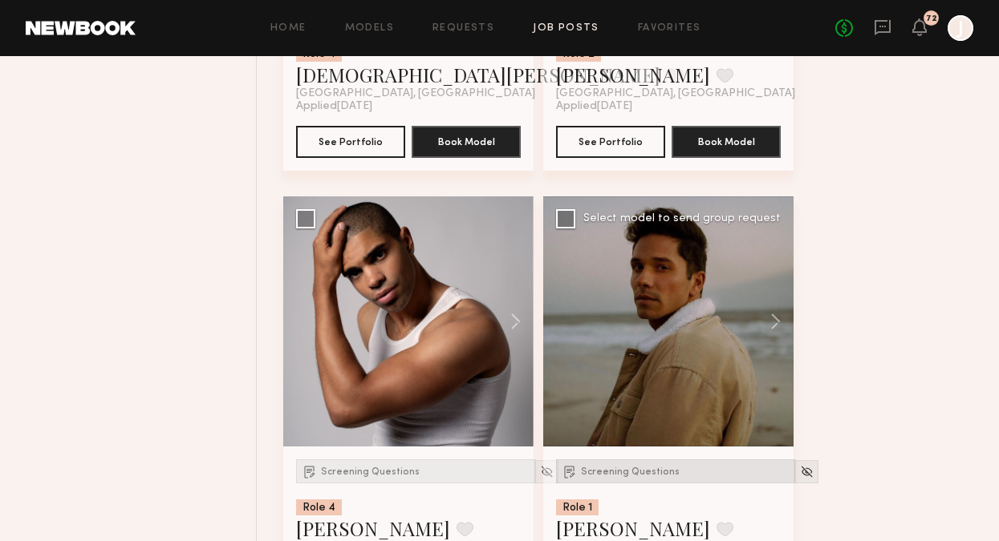
click at [622, 476] on span "Screening Questions" at bounding box center [630, 473] width 99 height 10
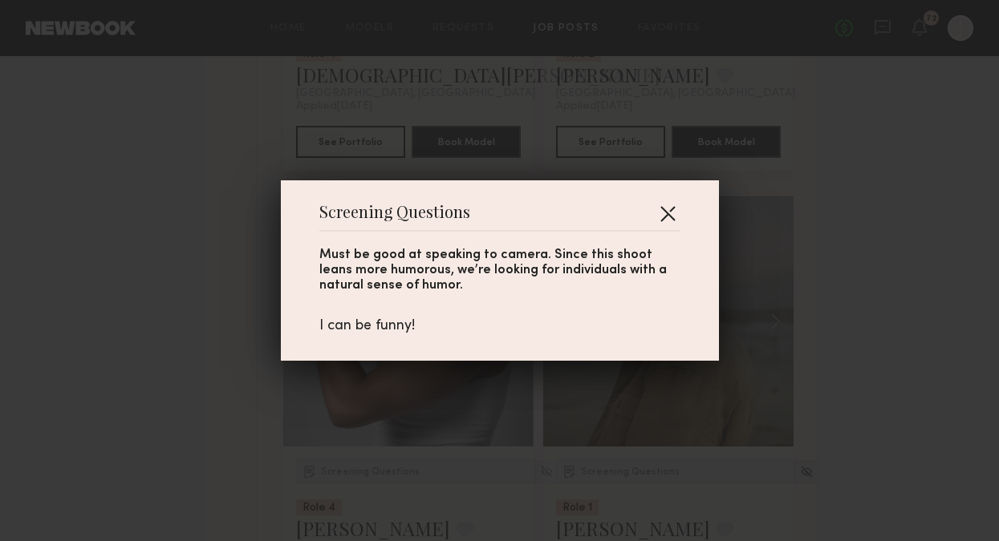
click at [663, 209] on button "button" at bounding box center [668, 214] width 26 height 26
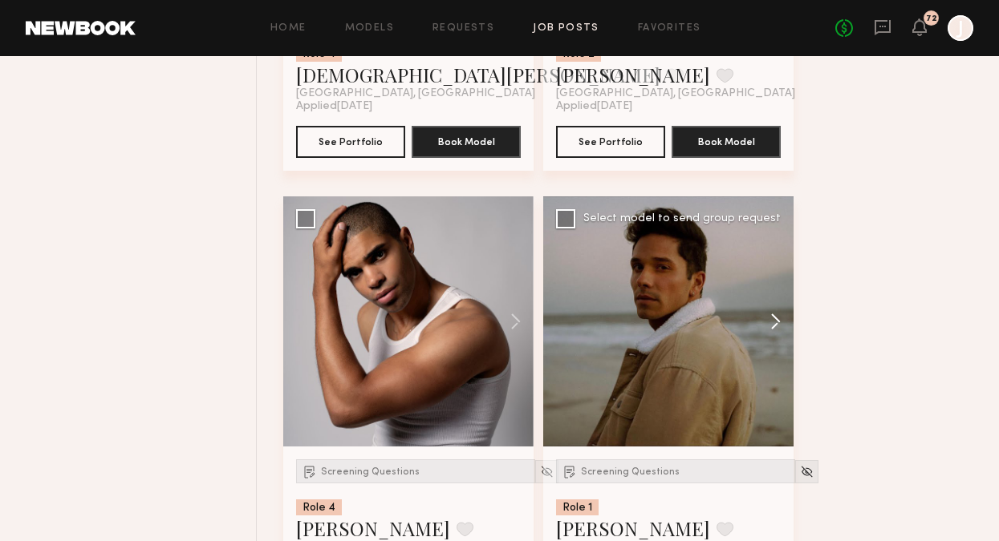
click at [792, 333] on button at bounding box center [767, 322] width 51 height 250
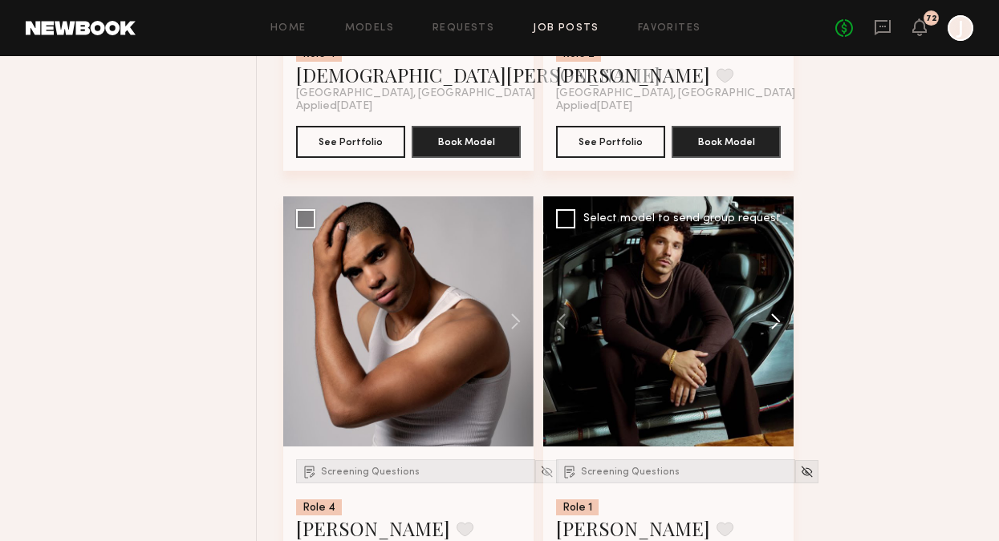
click at [778, 326] on button at bounding box center [767, 322] width 51 height 250
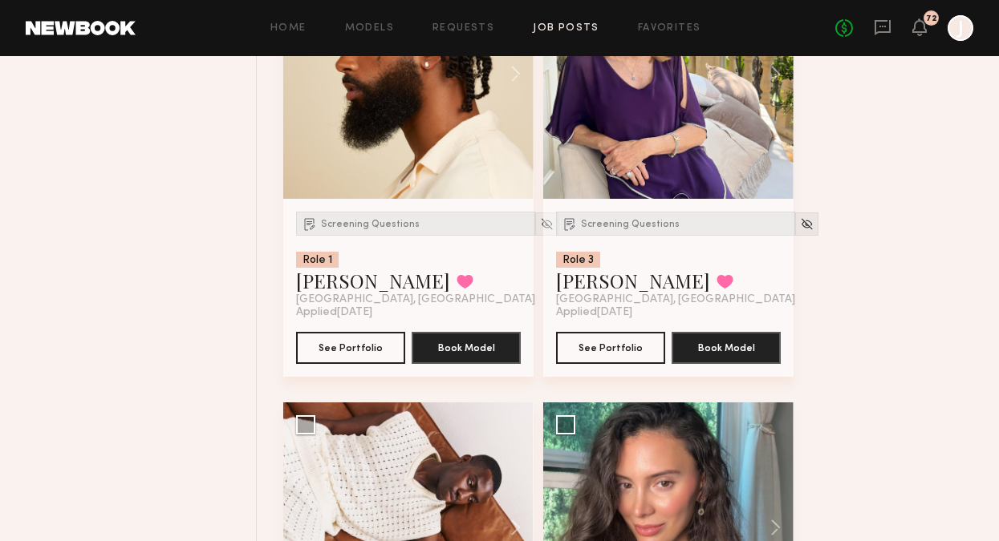
scroll to position [1985, 0]
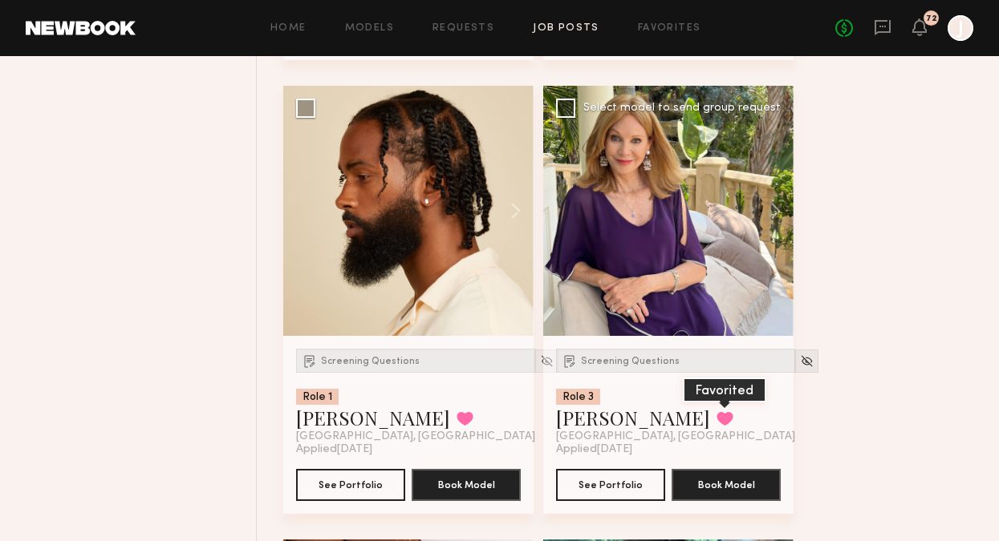
click at [716, 418] on button at bounding box center [724, 418] width 17 height 14
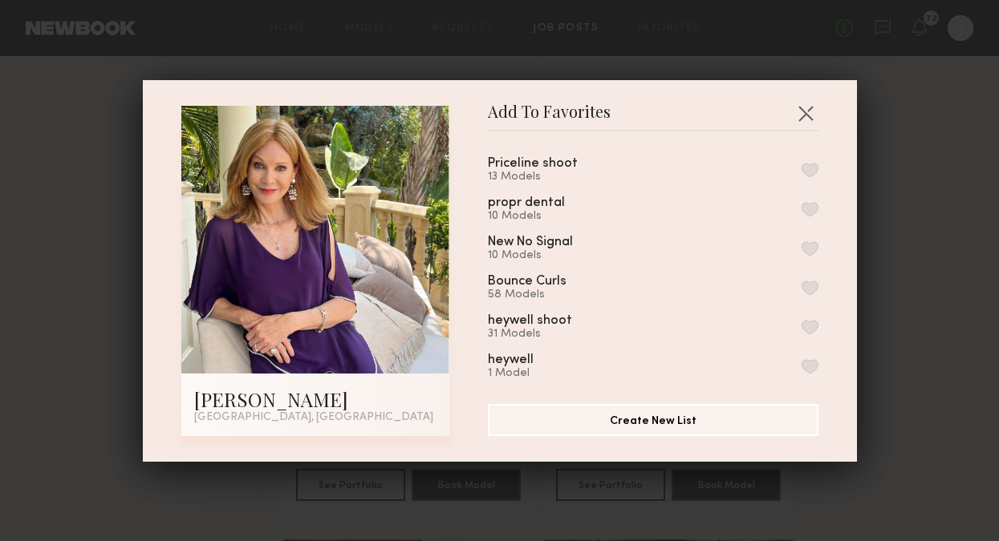
click at [812, 168] on button "button" at bounding box center [809, 170] width 17 height 14
click at [802, 115] on button "button" at bounding box center [805, 113] width 26 height 26
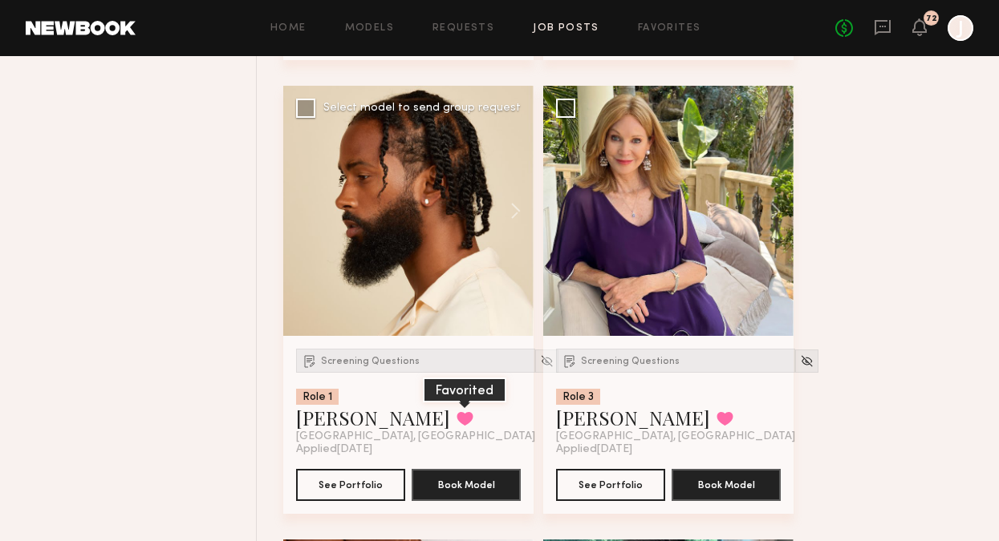
click at [456, 425] on button at bounding box center [464, 418] width 17 height 14
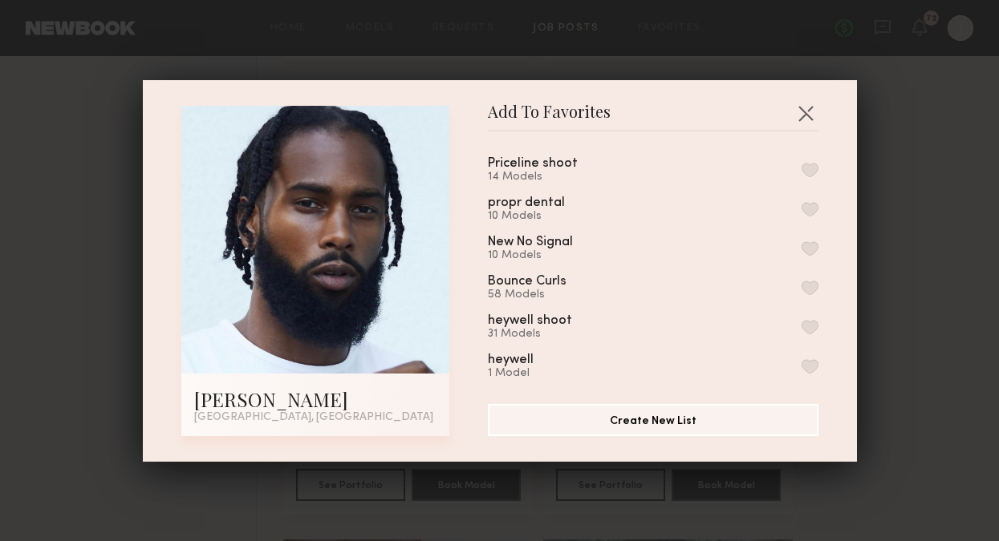
click at [811, 169] on button "button" at bounding box center [809, 170] width 17 height 14
click at [801, 112] on button "button" at bounding box center [805, 113] width 26 height 26
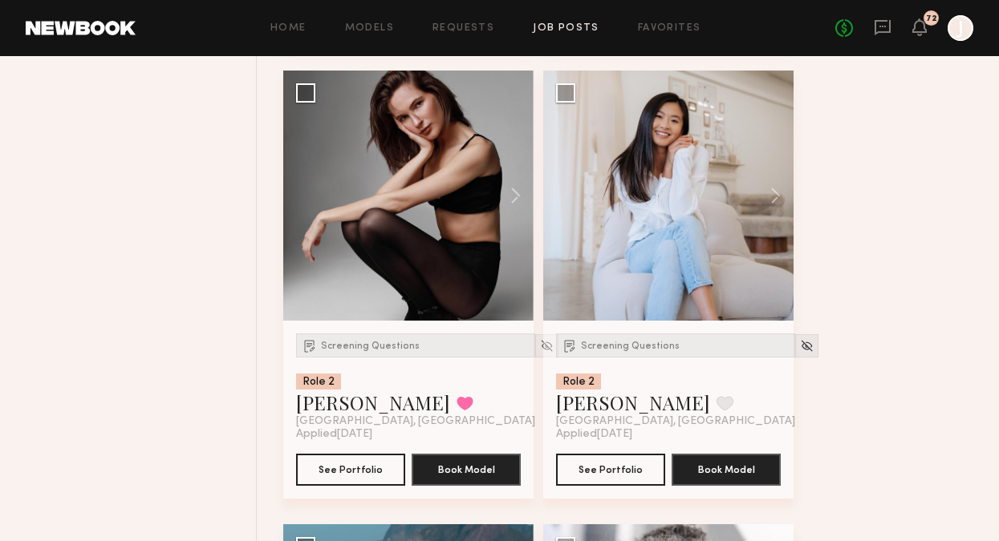
scroll to position [3336, 0]
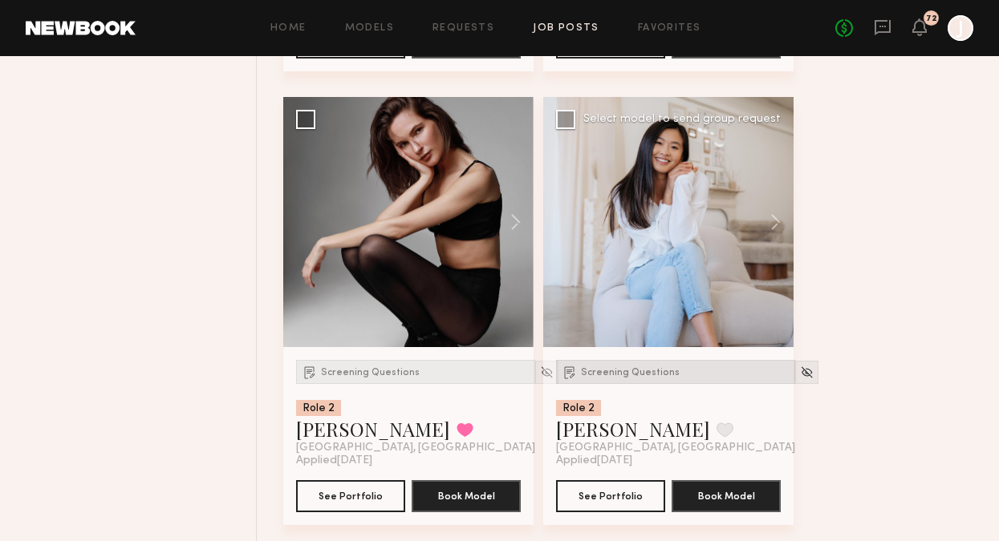
click at [606, 378] on span "Screening Questions" at bounding box center [630, 373] width 99 height 10
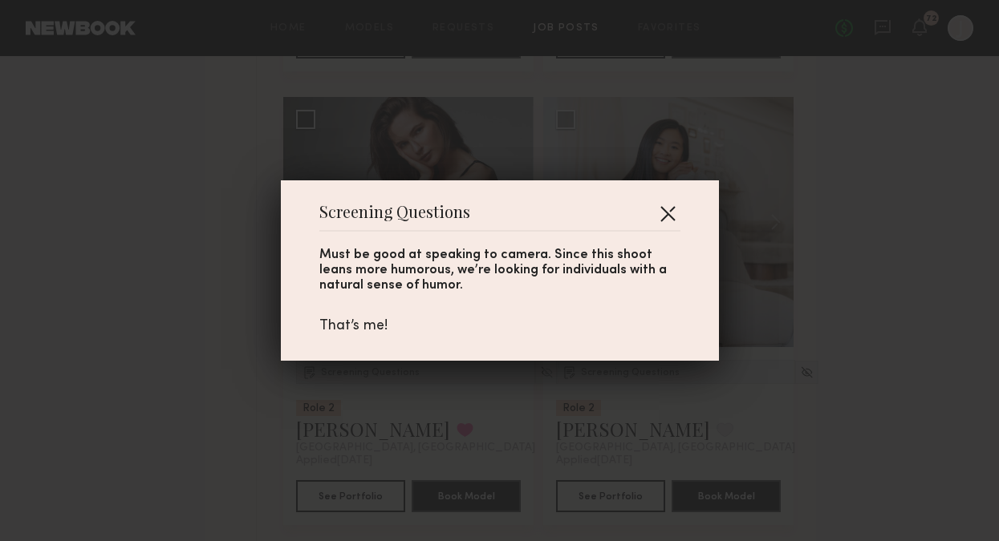
click at [668, 211] on button "button" at bounding box center [668, 214] width 26 height 26
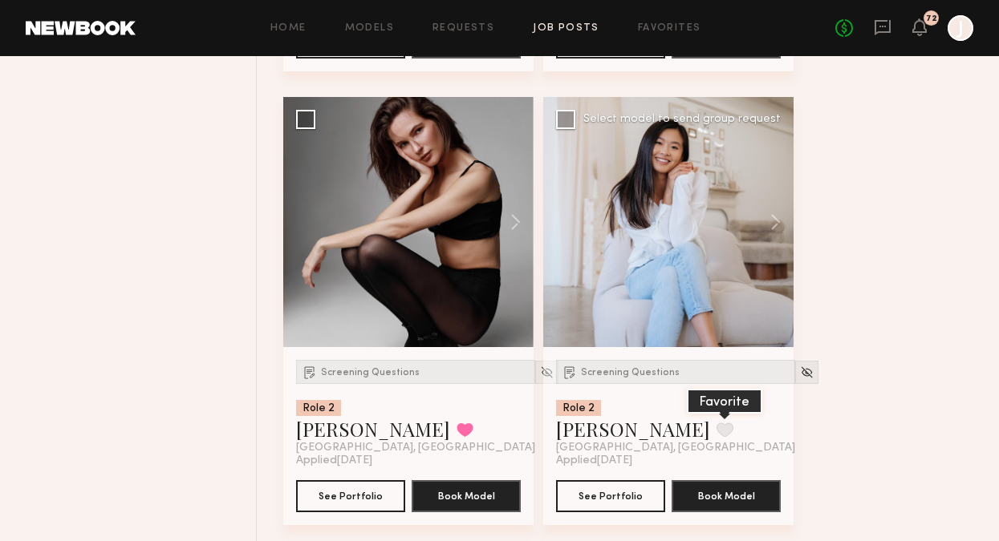
click at [716, 435] on button at bounding box center [724, 430] width 17 height 14
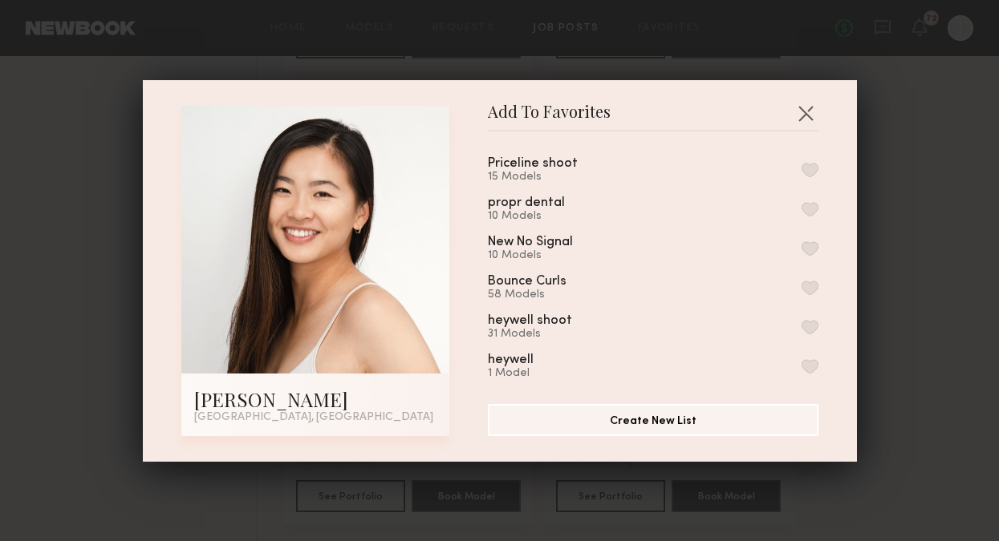
click at [810, 168] on button "button" at bounding box center [809, 170] width 17 height 14
click at [809, 114] on button "button" at bounding box center [805, 113] width 26 height 26
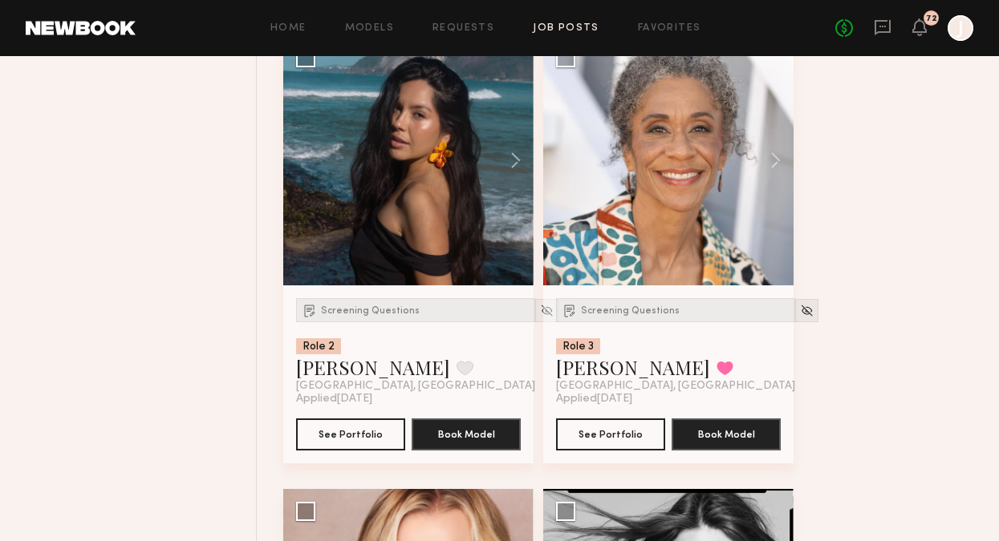
scroll to position [3824, 0]
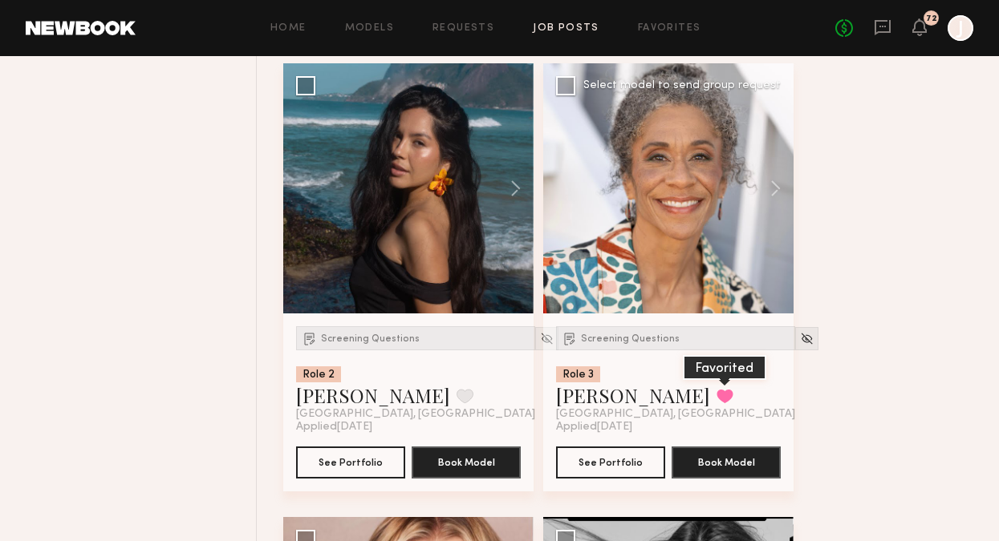
click at [716, 399] on button at bounding box center [724, 396] width 17 height 14
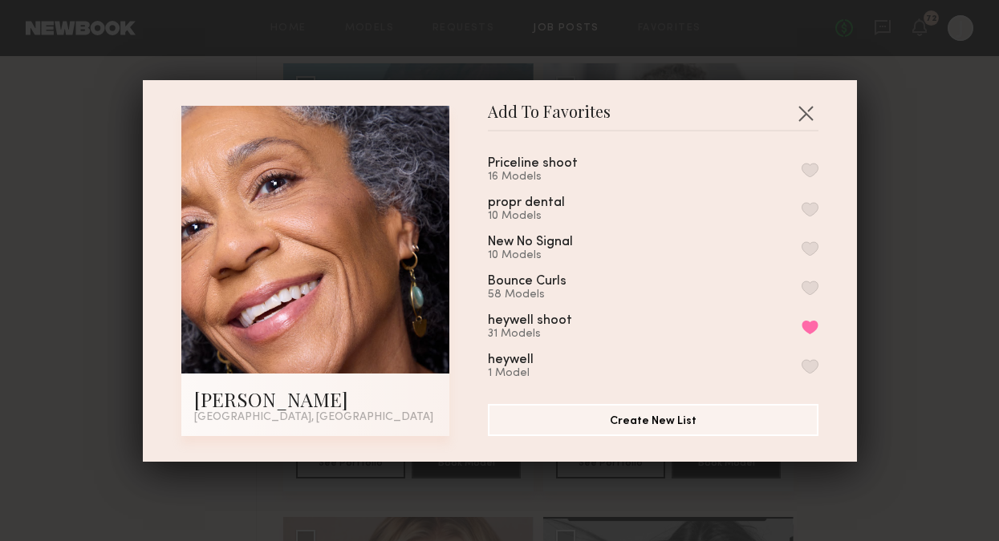
click at [813, 164] on button "button" at bounding box center [809, 170] width 17 height 14
click at [807, 115] on button "button" at bounding box center [805, 113] width 26 height 26
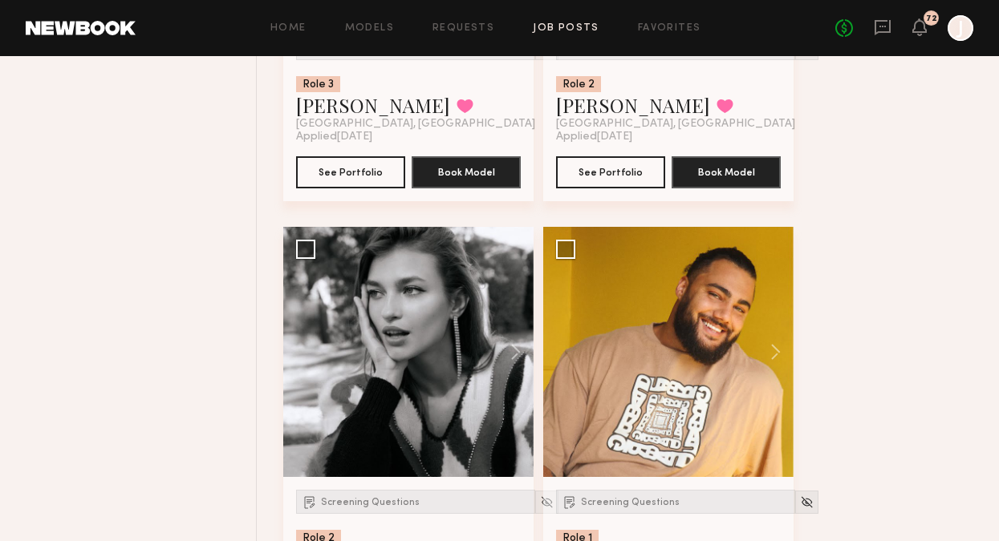
scroll to position [4676, 0]
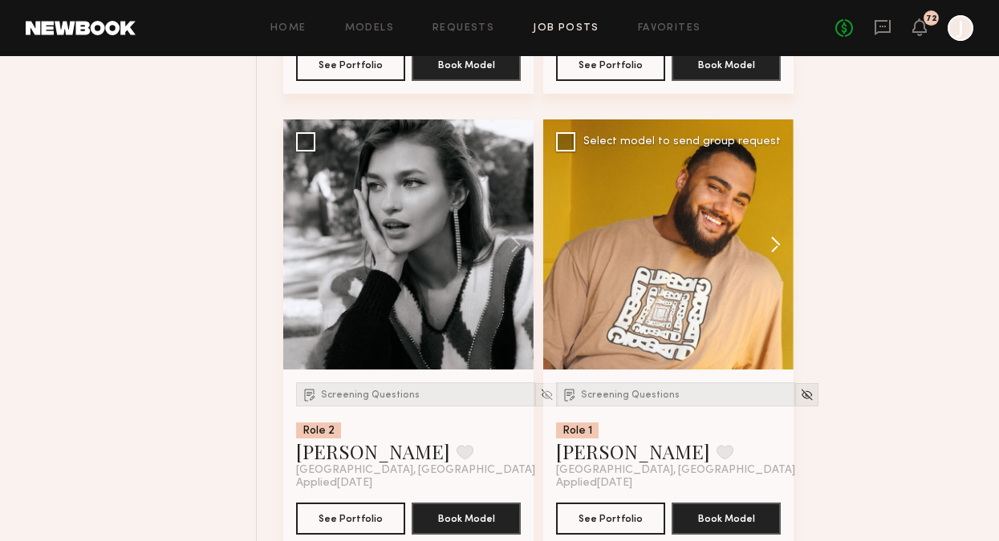
click at [784, 255] on button at bounding box center [767, 245] width 51 height 250
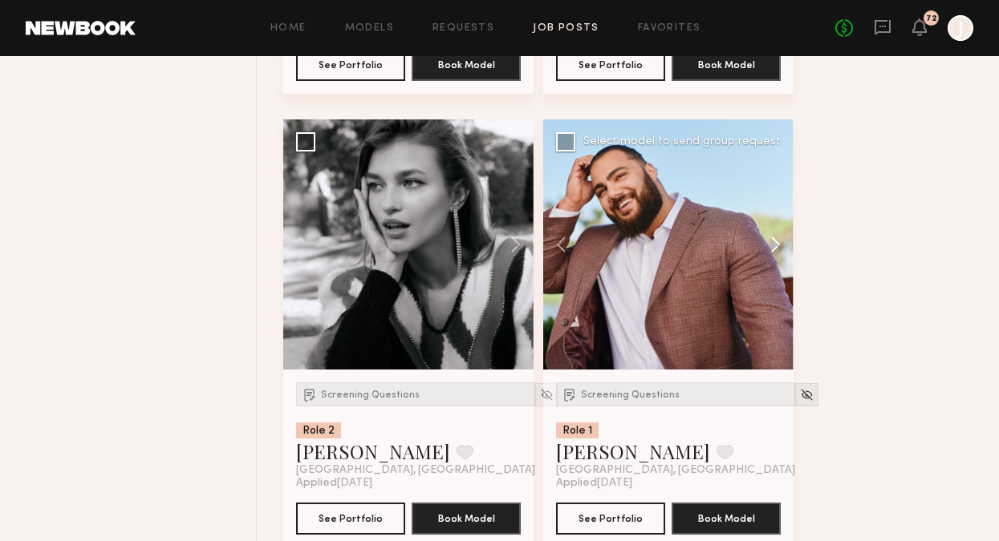
click at [776, 253] on button at bounding box center [767, 245] width 51 height 250
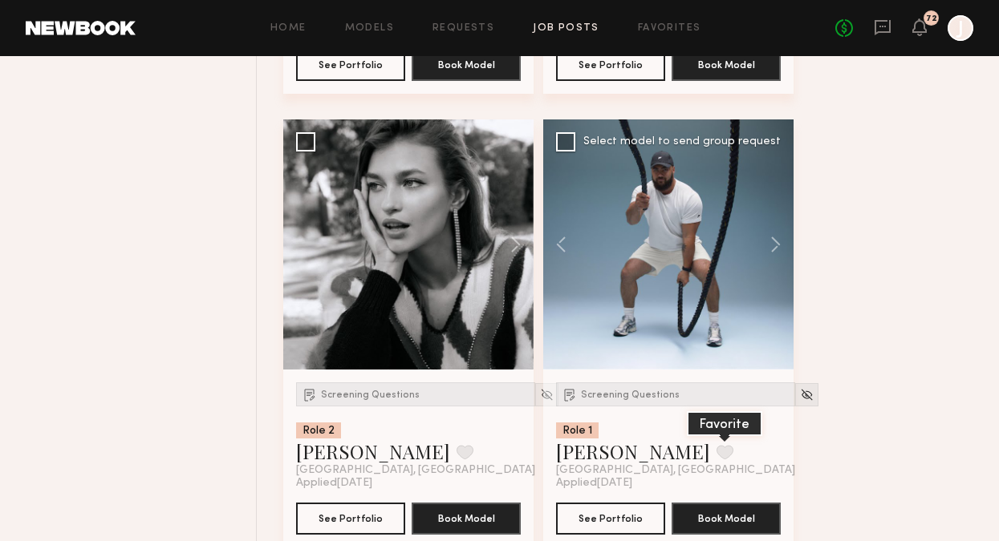
click at [716, 460] on button at bounding box center [724, 452] width 17 height 14
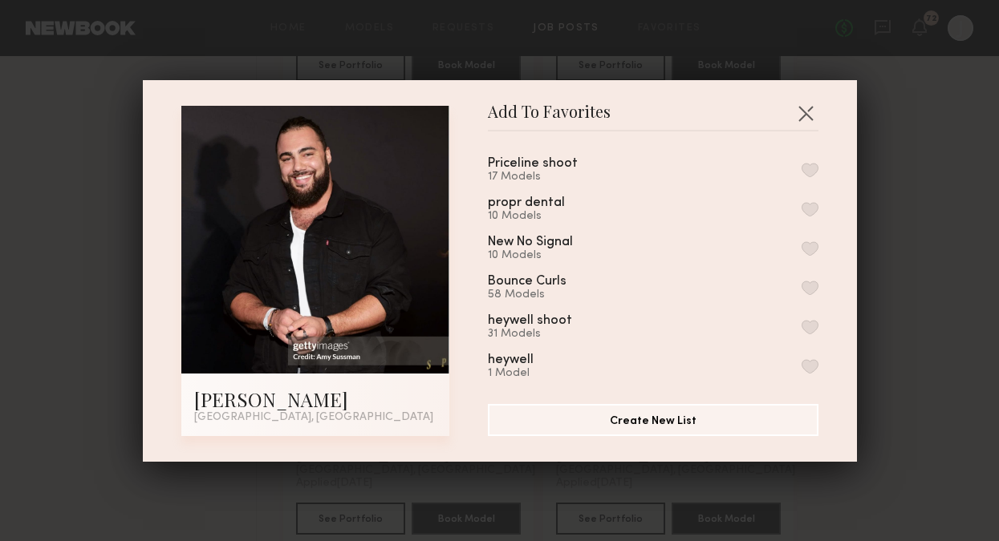
click at [813, 164] on button "button" at bounding box center [809, 170] width 17 height 14
click at [806, 122] on button "button" at bounding box center [805, 113] width 26 height 26
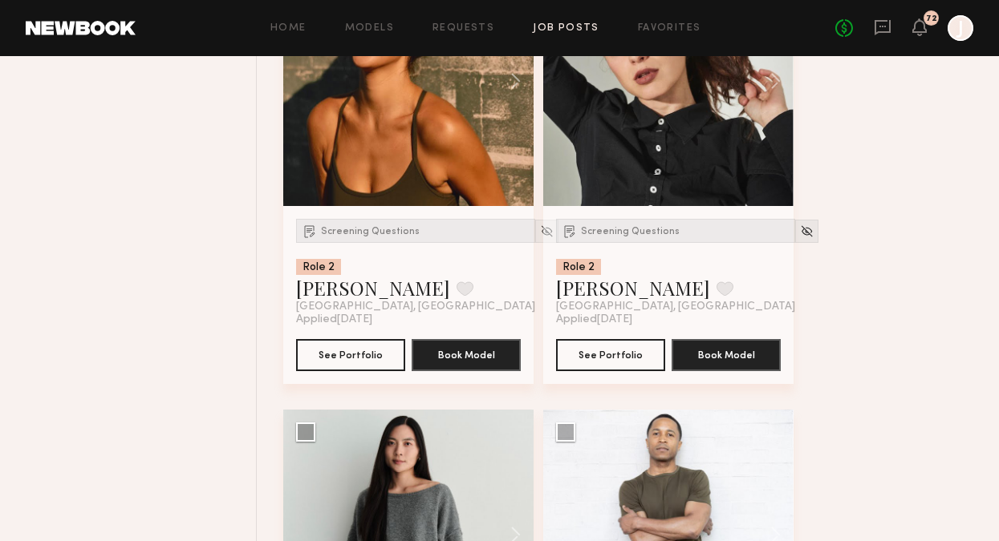
scroll to position [5547, 0]
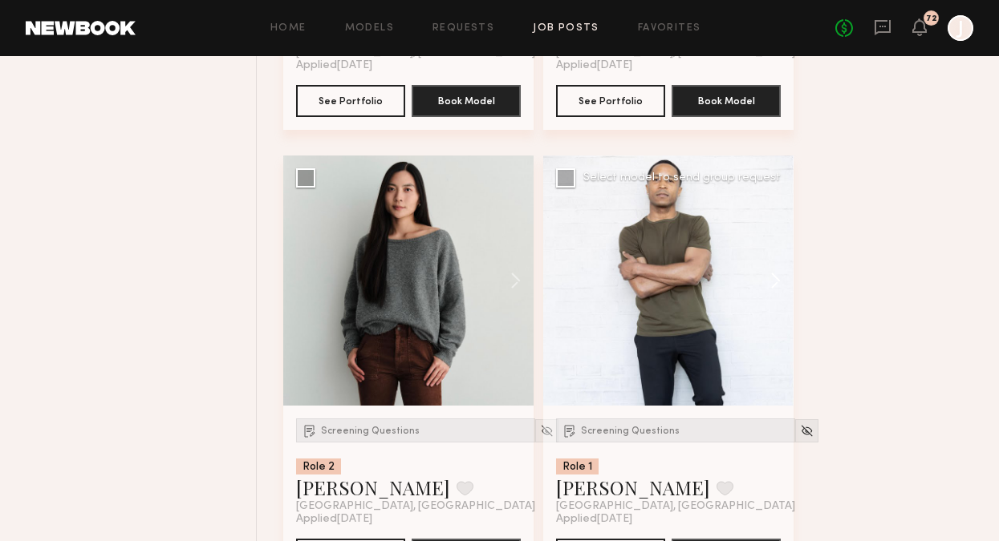
click at [781, 287] on button at bounding box center [767, 281] width 51 height 250
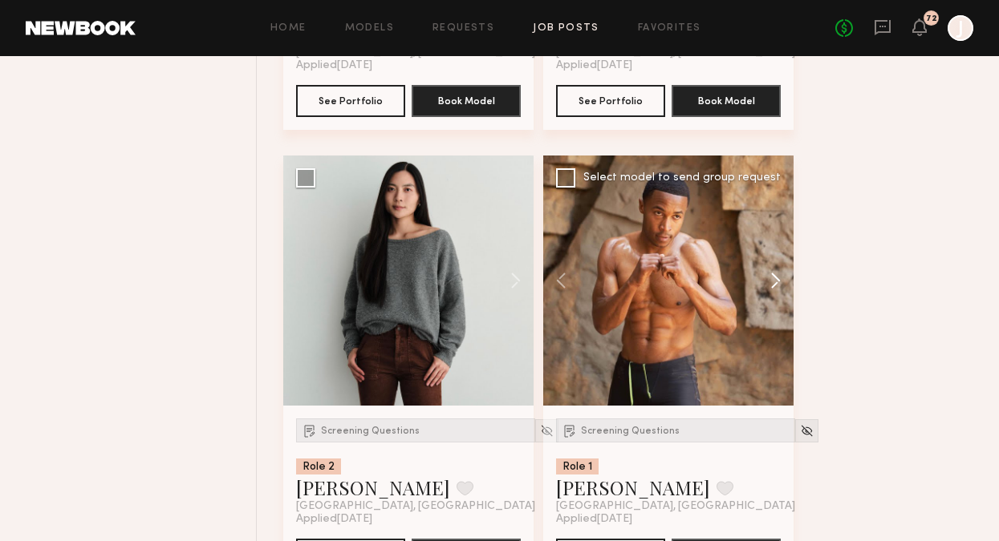
click at [781, 287] on button at bounding box center [767, 281] width 51 height 250
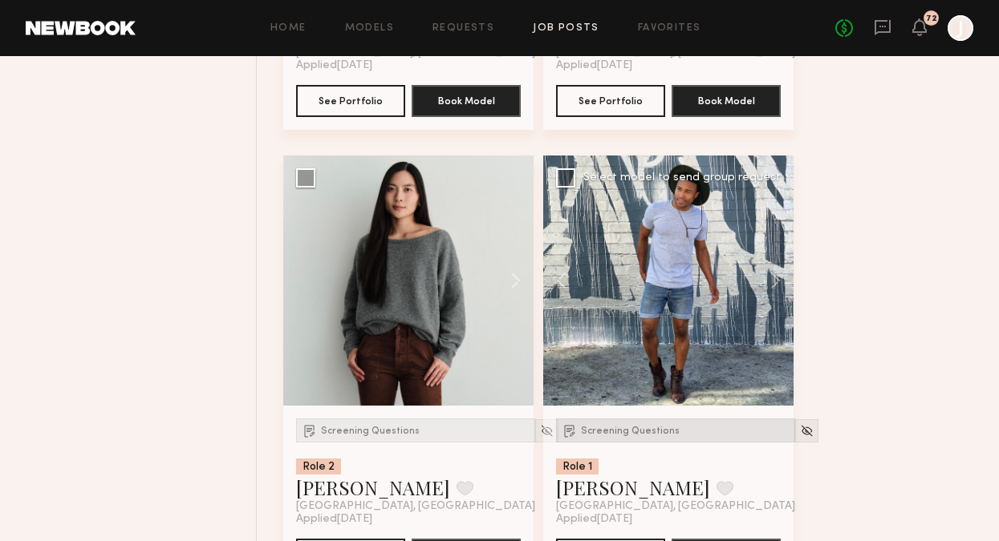
click at [634, 430] on div "Screening Questions" at bounding box center [675, 431] width 239 height 24
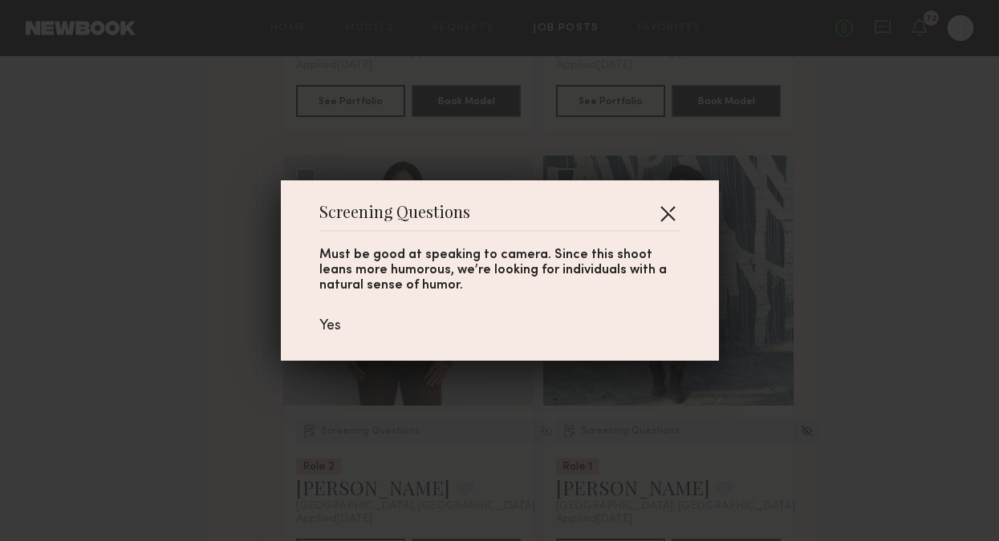
click at [667, 212] on button "button" at bounding box center [668, 214] width 26 height 26
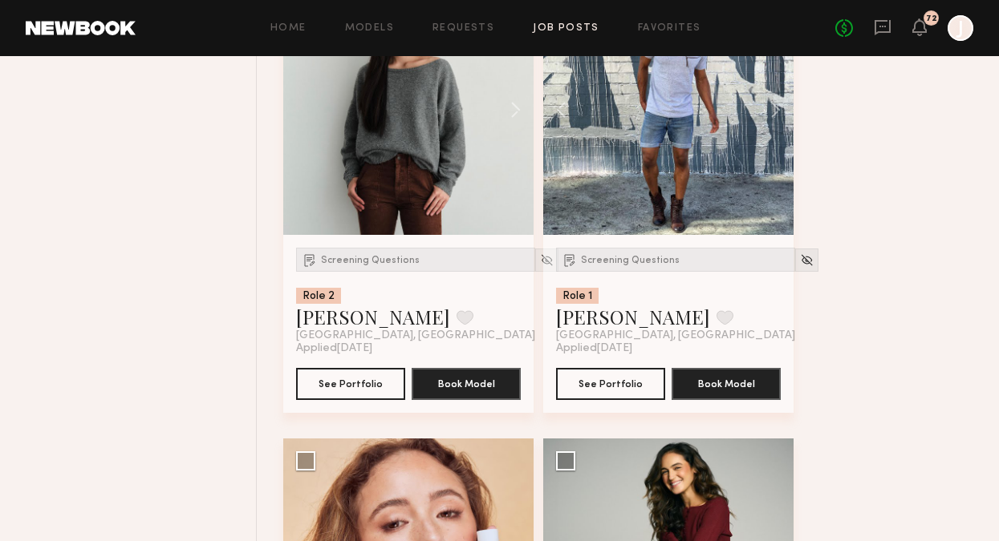
scroll to position [5722, 0]
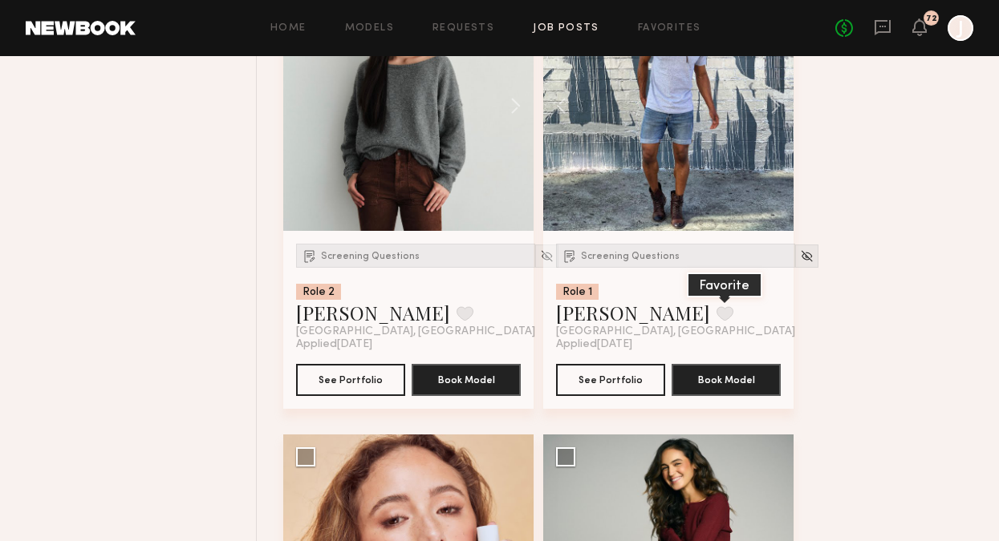
click at [716, 321] on button at bounding box center [724, 313] width 17 height 14
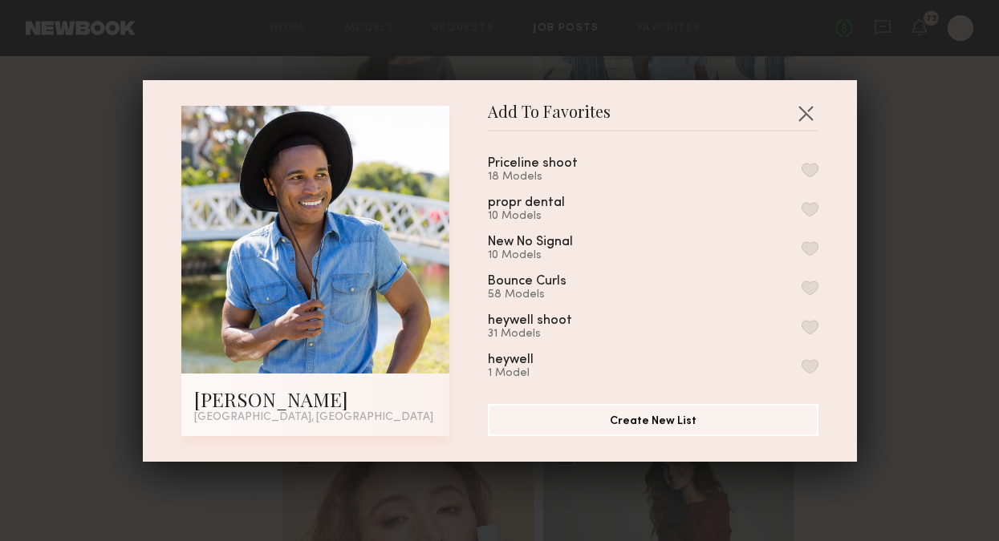
click at [817, 172] on div "Priceline shoot 18 Models propr dental 10 Models New No Signal 10 Models Bounce…" at bounding box center [661, 261] width 347 height 234
click at [809, 169] on button "button" at bounding box center [809, 170] width 17 height 14
click at [805, 105] on button "button" at bounding box center [805, 113] width 26 height 26
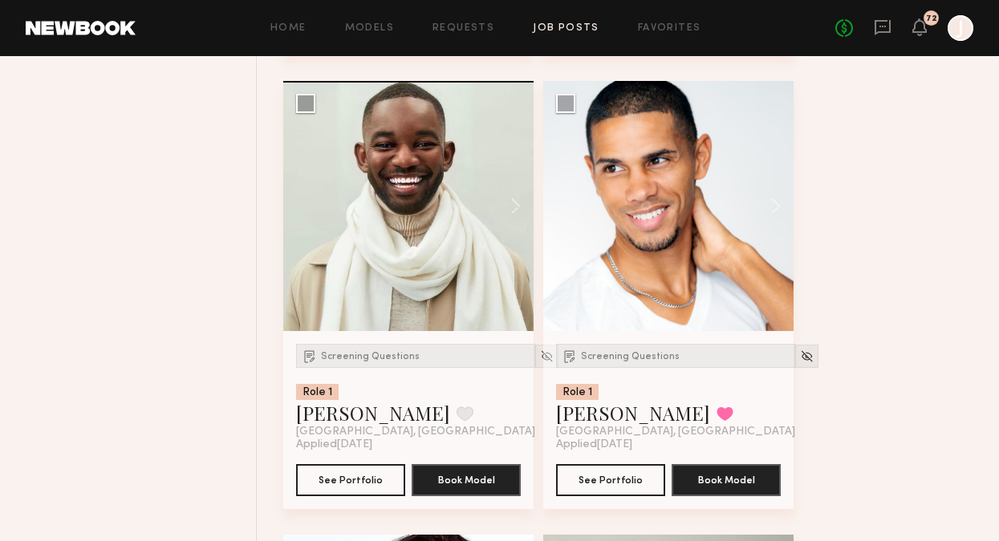
scroll to position [7440, 0]
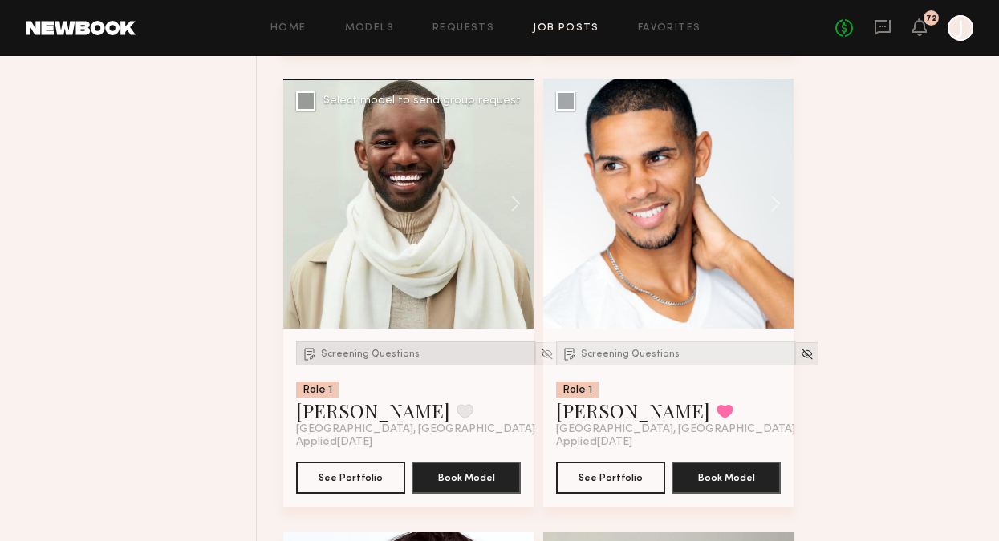
click at [380, 365] on div "Screening Questions" at bounding box center [415, 354] width 239 height 24
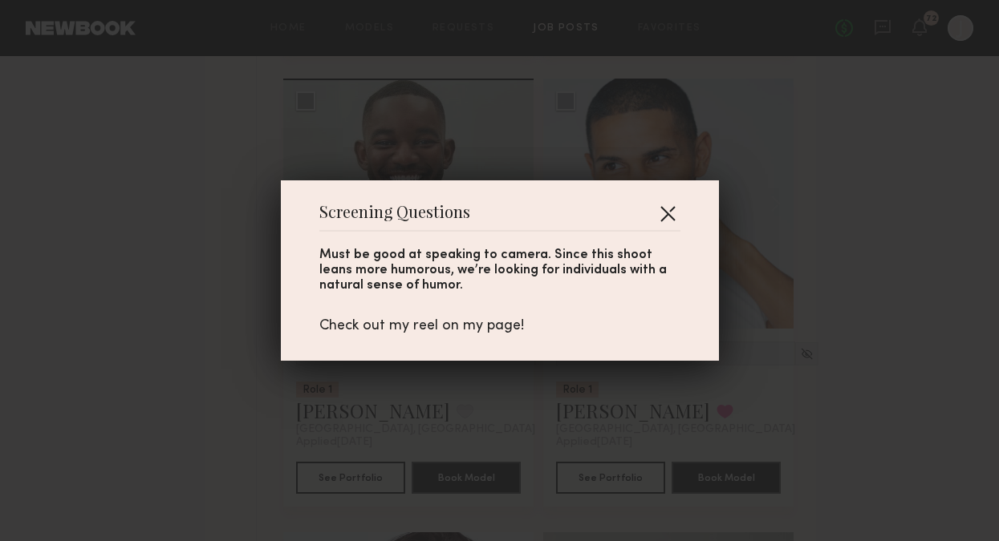
click at [674, 205] on button "button" at bounding box center [668, 214] width 26 height 26
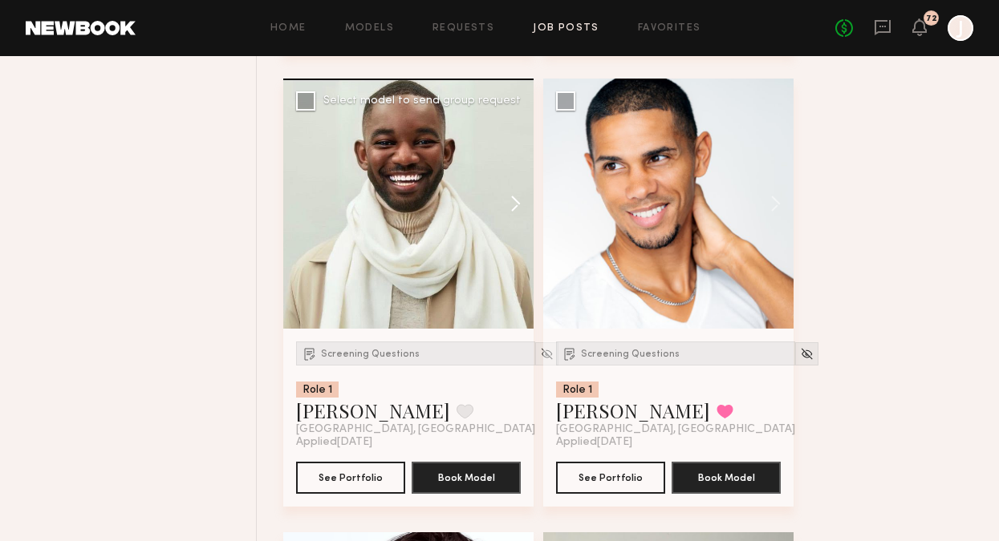
click at [519, 217] on button at bounding box center [507, 204] width 51 height 250
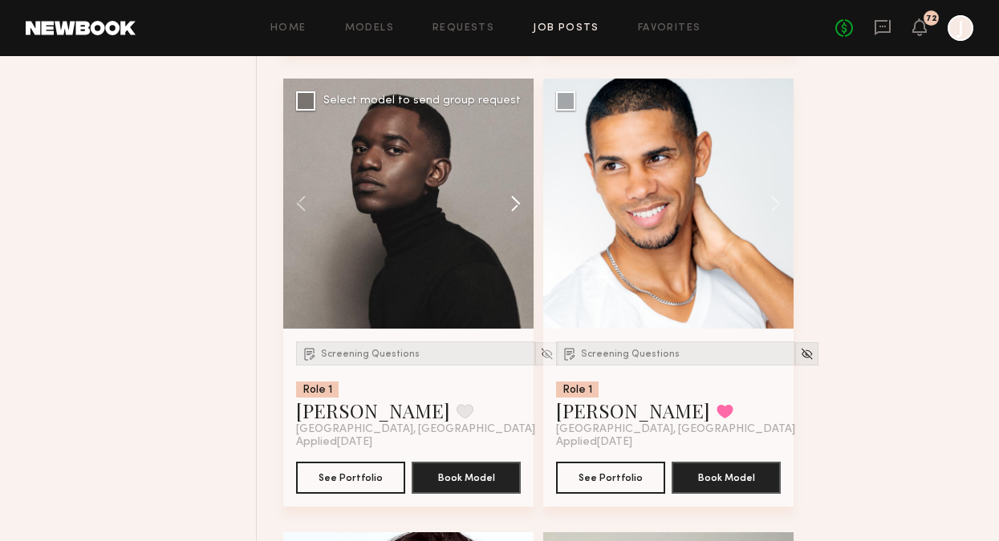
click at [517, 212] on button at bounding box center [507, 204] width 51 height 250
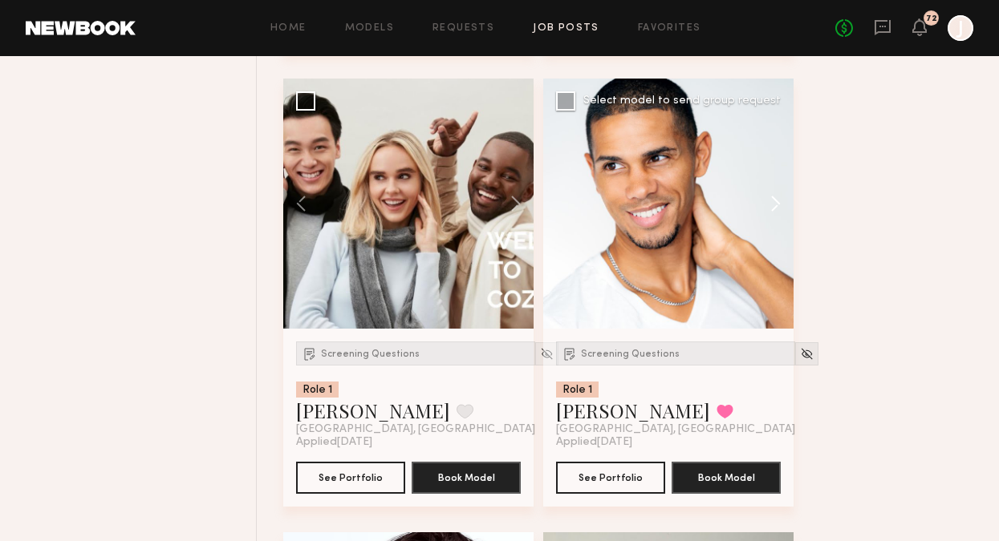
click at [784, 214] on button at bounding box center [767, 204] width 51 height 250
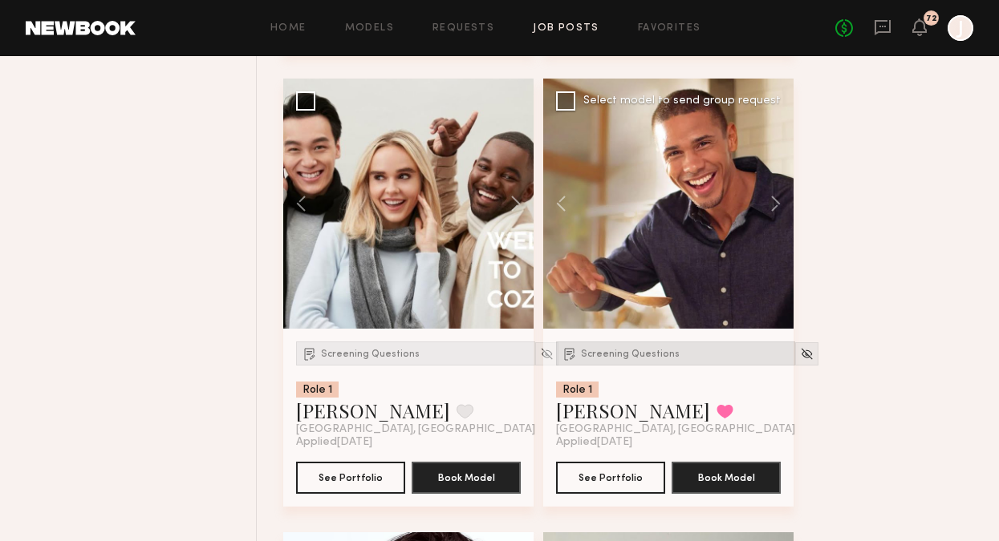
click at [614, 356] on span "Screening Questions" at bounding box center [630, 355] width 99 height 10
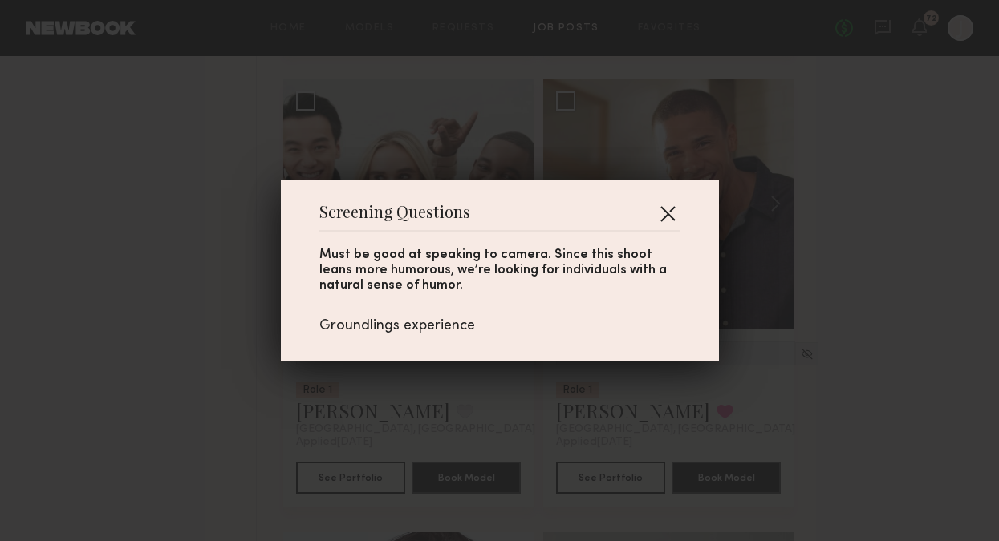
click at [671, 210] on button "button" at bounding box center [668, 214] width 26 height 26
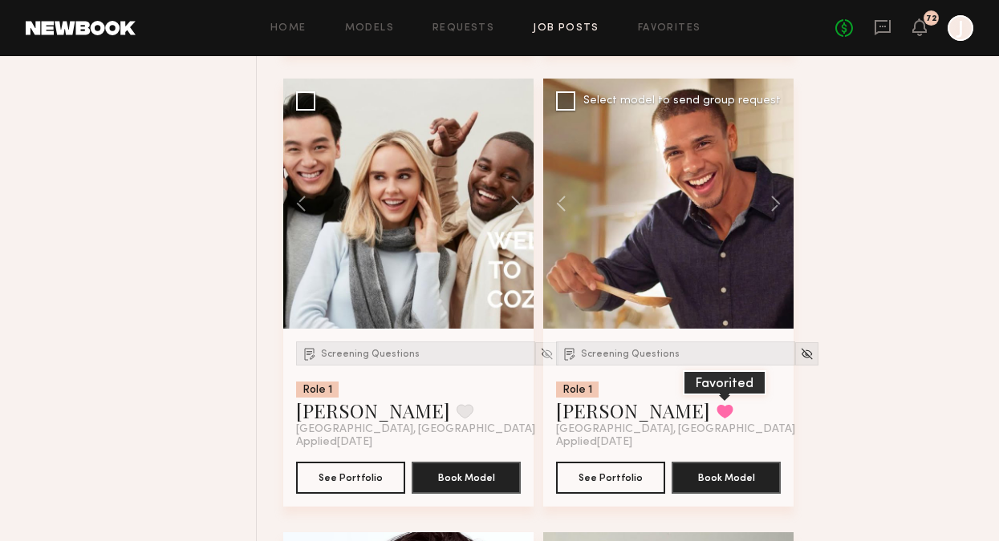
click at [716, 419] on button at bounding box center [724, 411] width 17 height 14
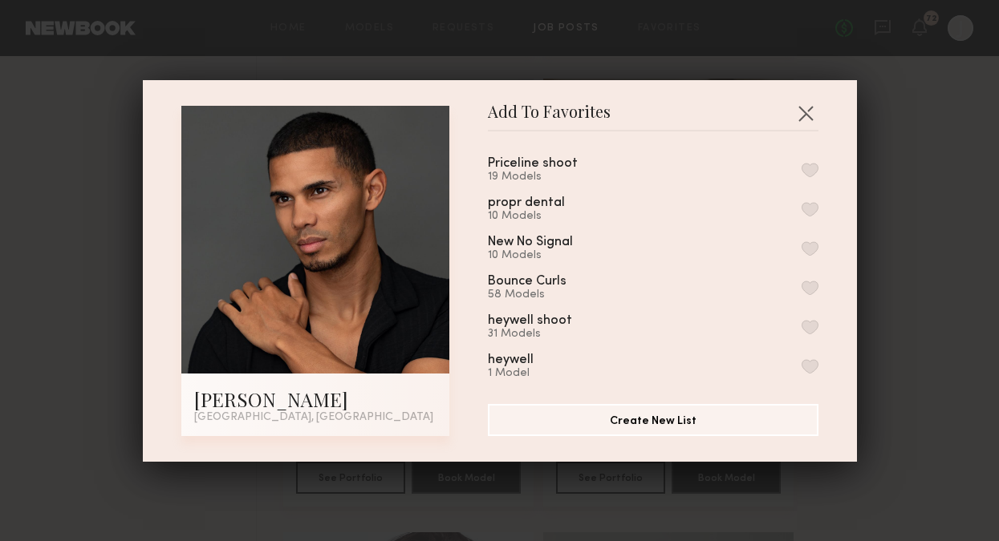
click at [812, 170] on button "button" at bounding box center [809, 170] width 17 height 14
click at [806, 100] on button "button" at bounding box center [805, 113] width 26 height 26
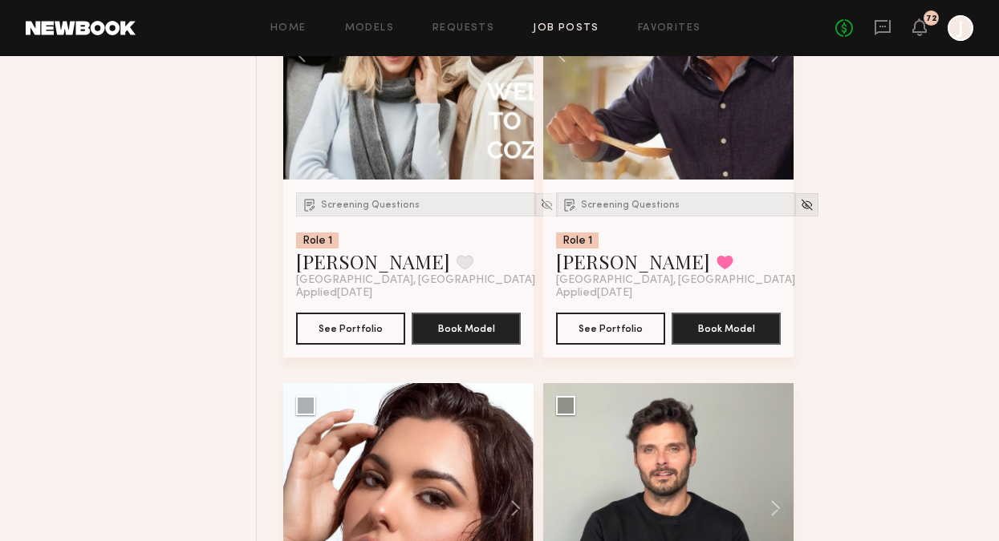
scroll to position [7854, 0]
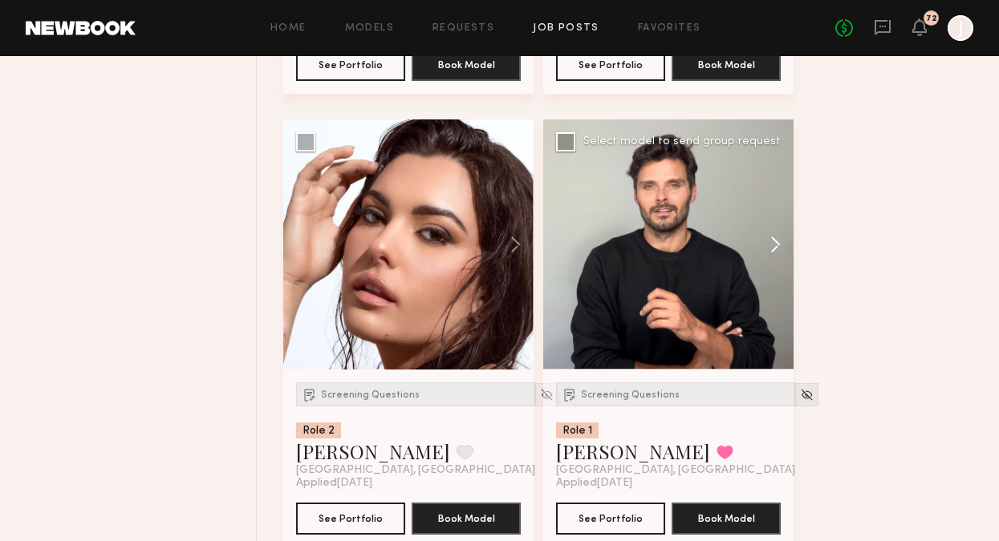
click at [772, 257] on button at bounding box center [767, 245] width 51 height 250
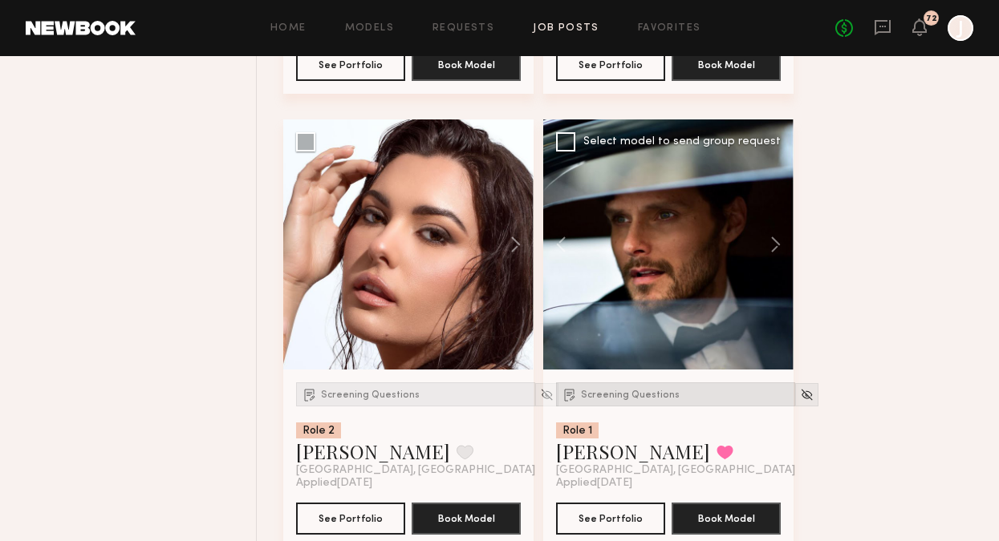
click at [659, 399] on span "Screening Questions" at bounding box center [630, 396] width 99 height 10
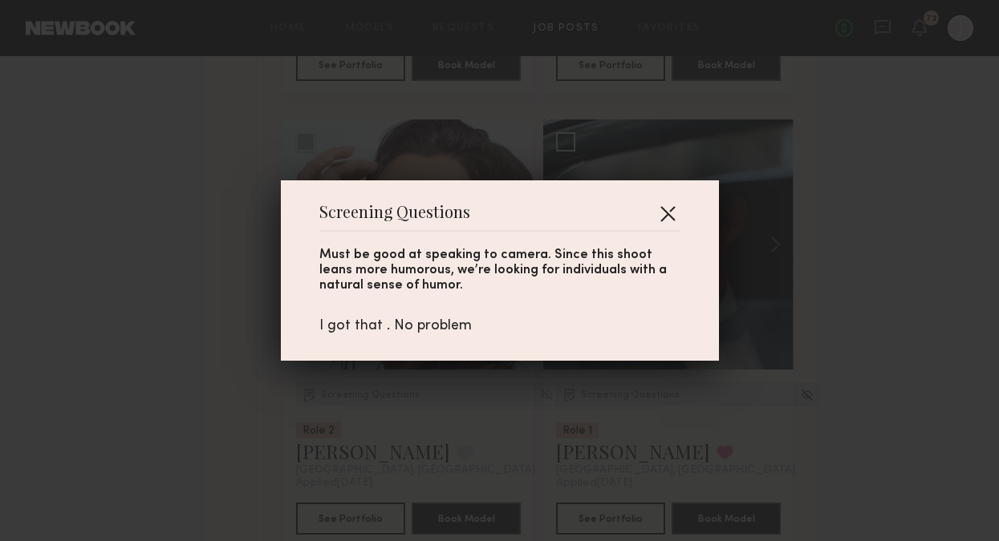
click at [669, 218] on button "button" at bounding box center [668, 214] width 26 height 26
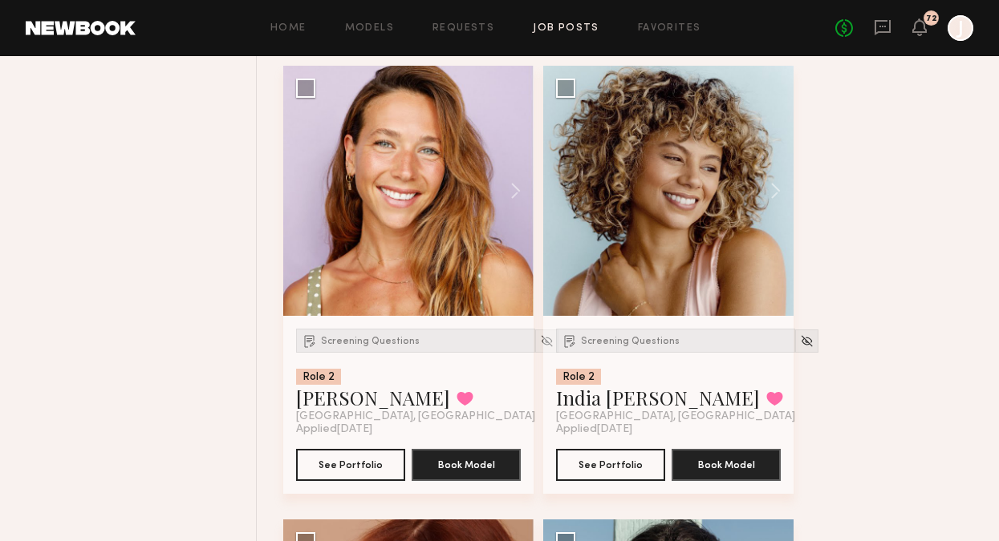
scroll to position [8393, 0]
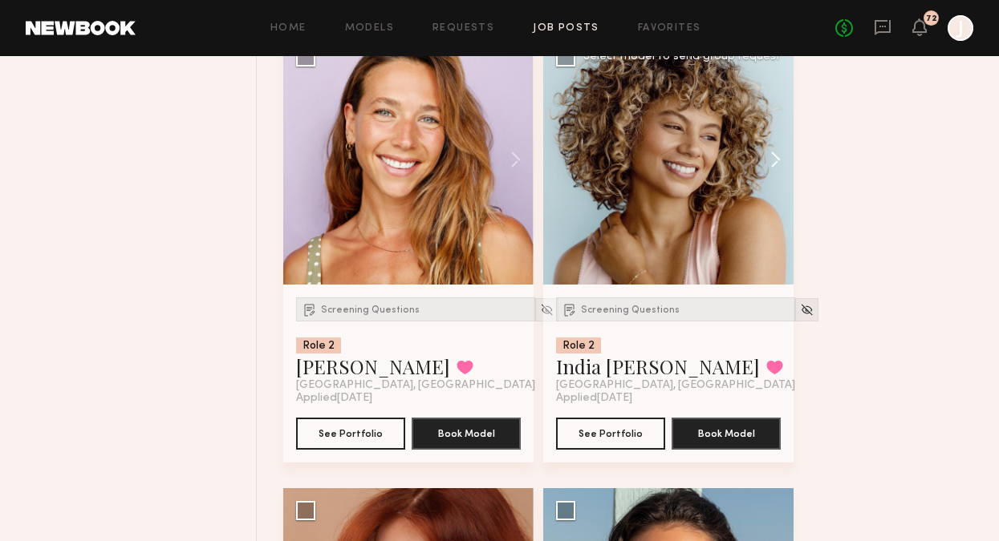
click at [775, 168] on button at bounding box center [767, 159] width 51 height 250
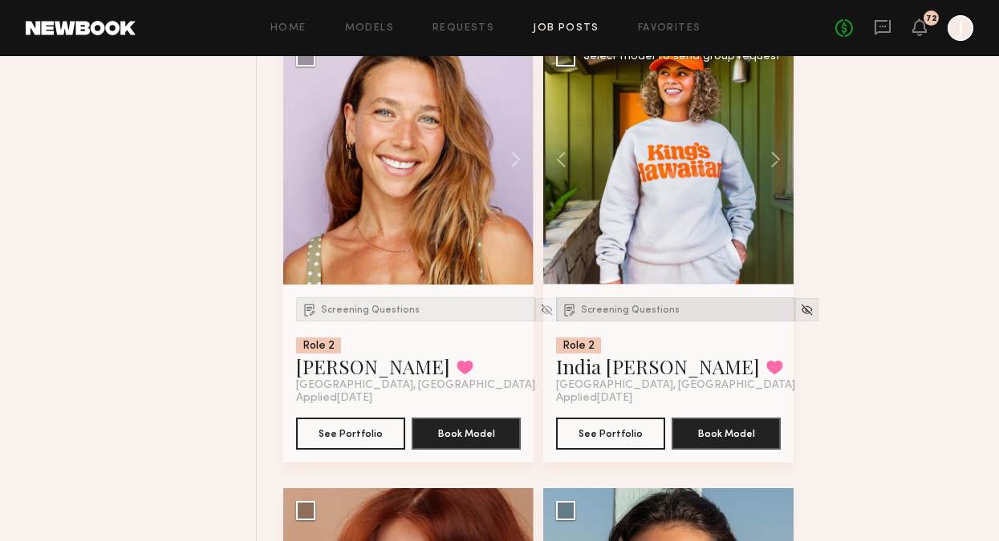
click at [646, 315] on span "Screening Questions" at bounding box center [630, 311] width 99 height 10
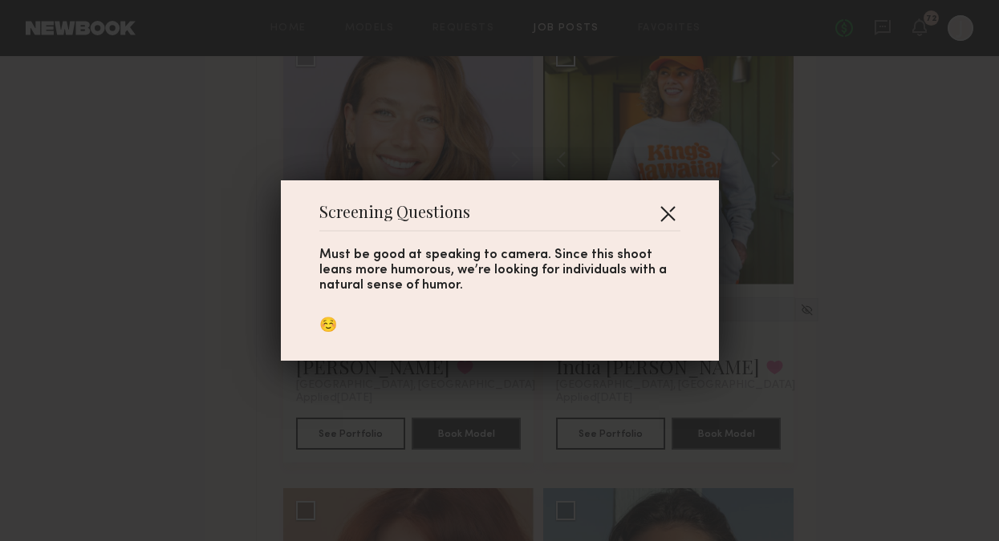
click at [669, 211] on button "button" at bounding box center [668, 214] width 26 height 26
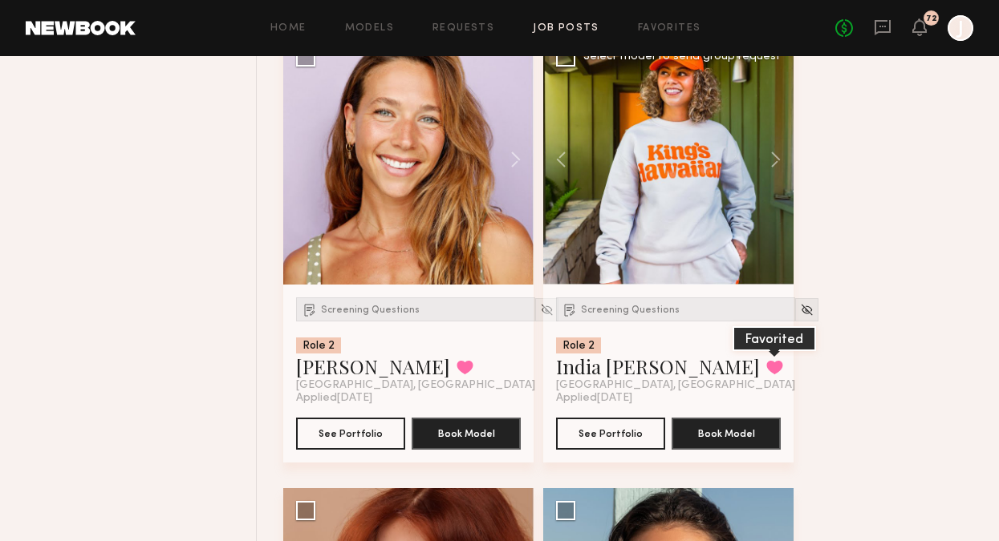
click at [766, 373] on button at bounding box center [774, 367] width 17 height 14
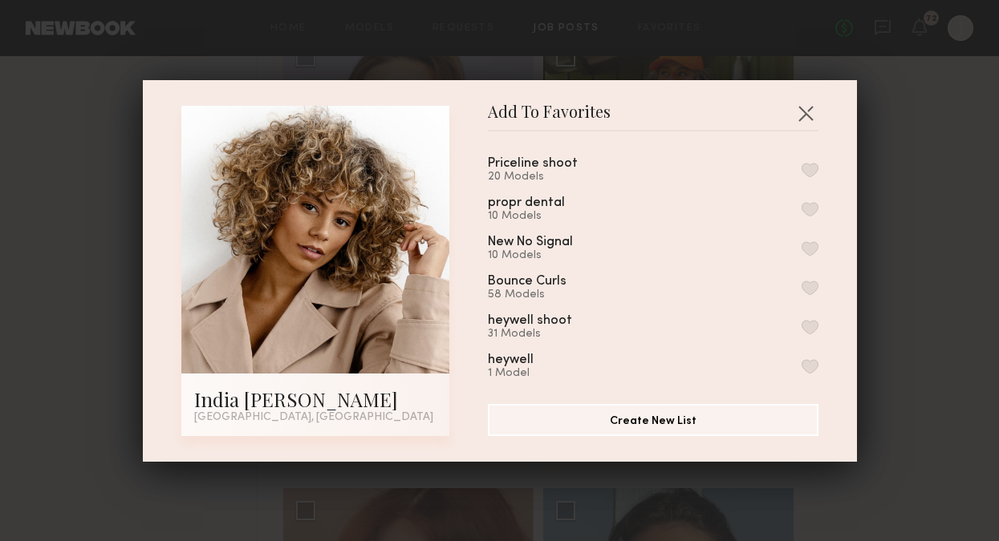
click at [808, 170] on button "button" at bounding box center [809, 170] width 17 height 14
click at [803, 110] on button "button" at bounding box center [805, 113] width 26 height 26
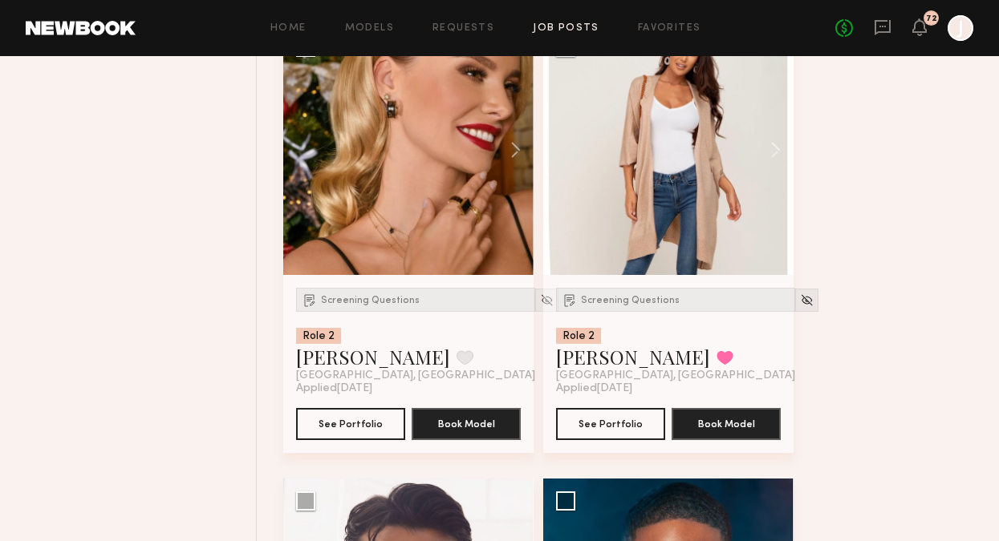
scroll to position [9309, 0]
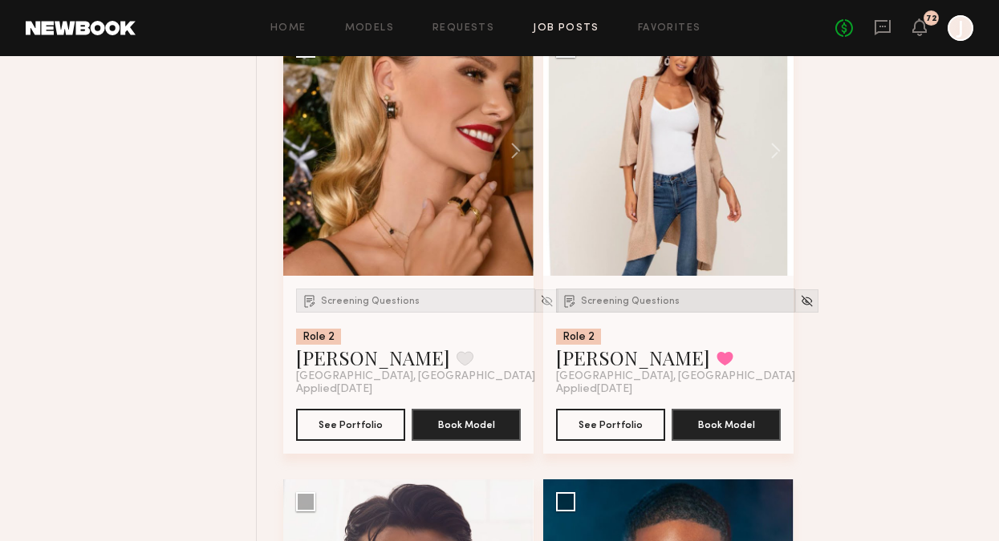
click at [592, 306] on span "Screening Questions" at bounding box center [630, 302] width 99 height 10
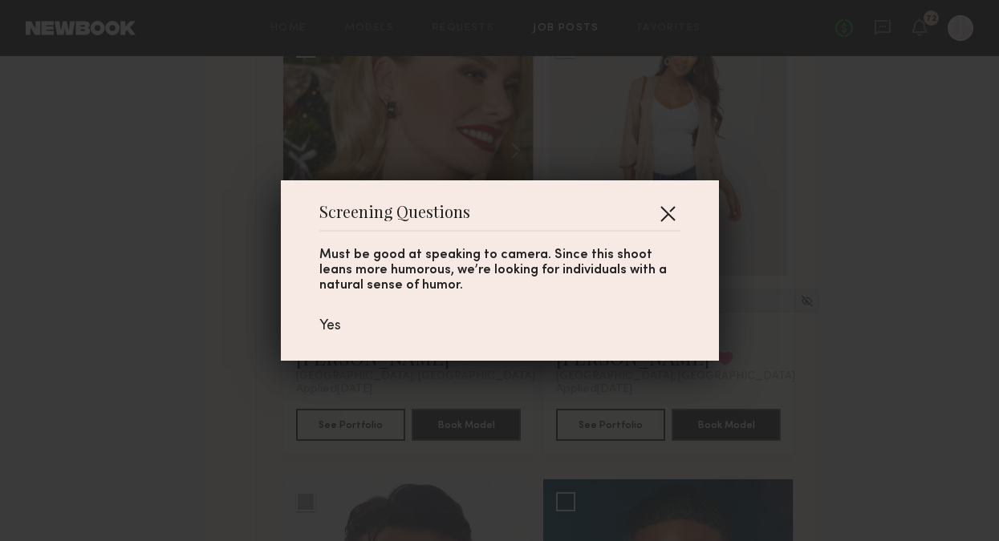
click at [674, 207] on button "button" at bounding box center [668, 214] width 26 height 26
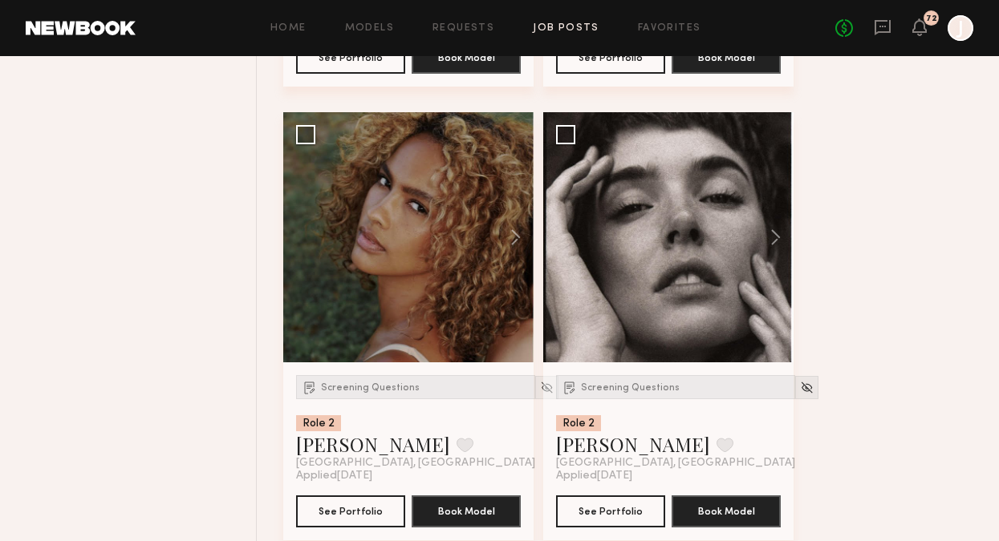
scroll to position [10139, 0]
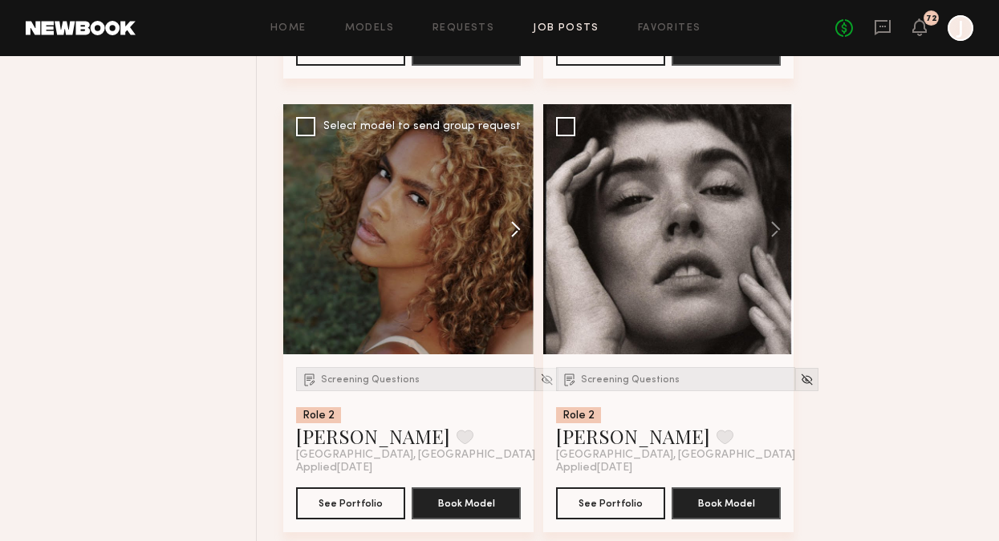
click at [517, 234] on button at bounding box center [507, 229] width 51 height 250
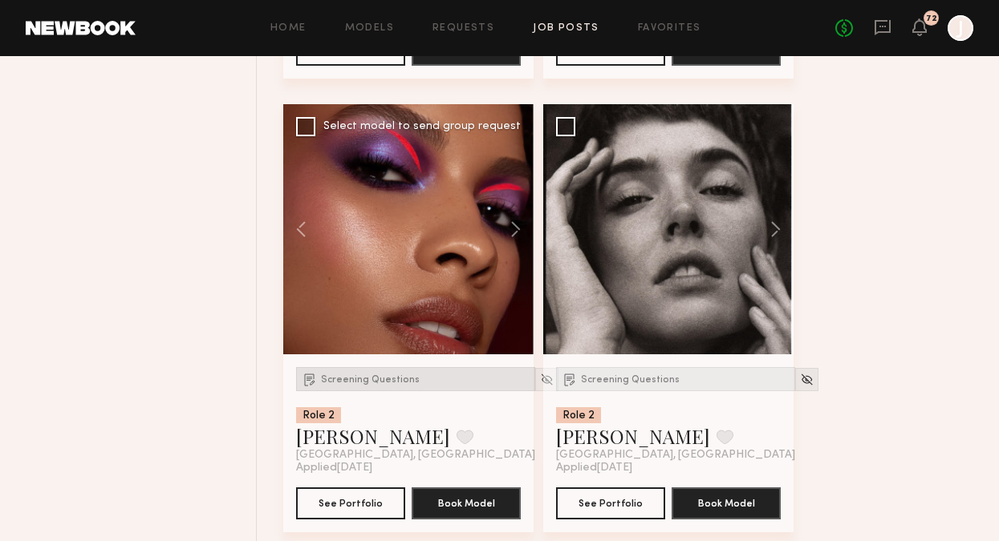
click at [379, 391] on div "Screening Questions" at bounding box center [415, 379] width 239 height 24
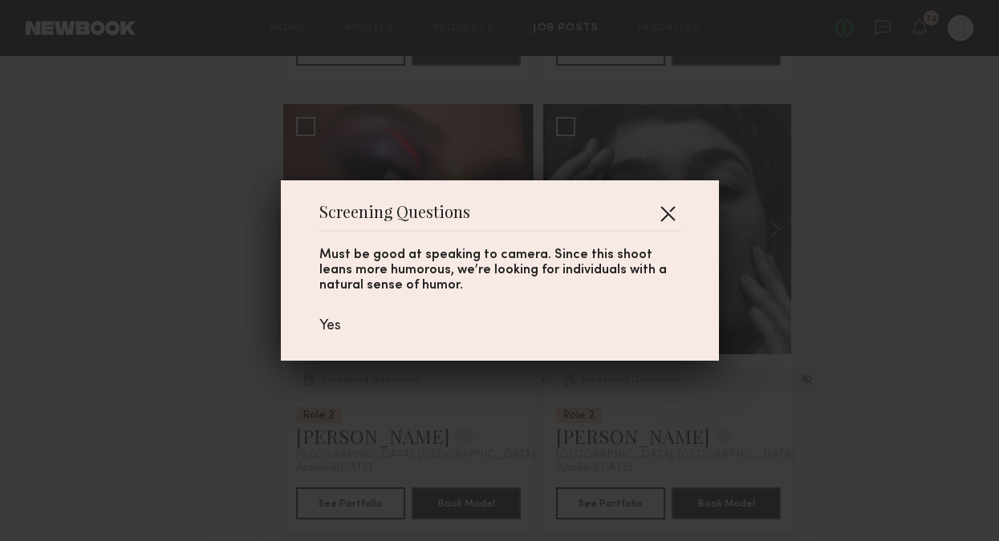
click at [671, 217] on button "button" at bounding box center [668, 214] width 26 height 26
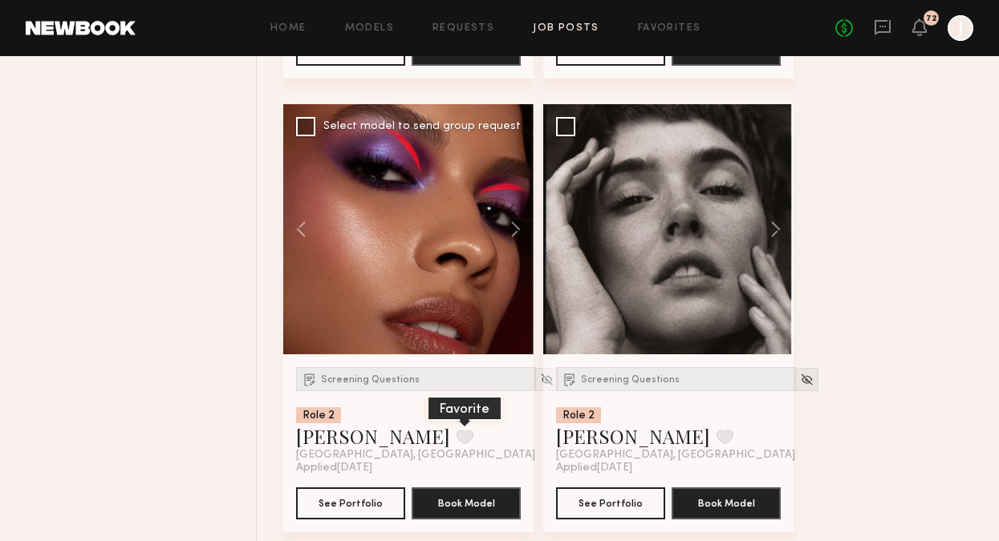
click at [456, 444] on button at bounding box center [464, 437] width 17 height 14
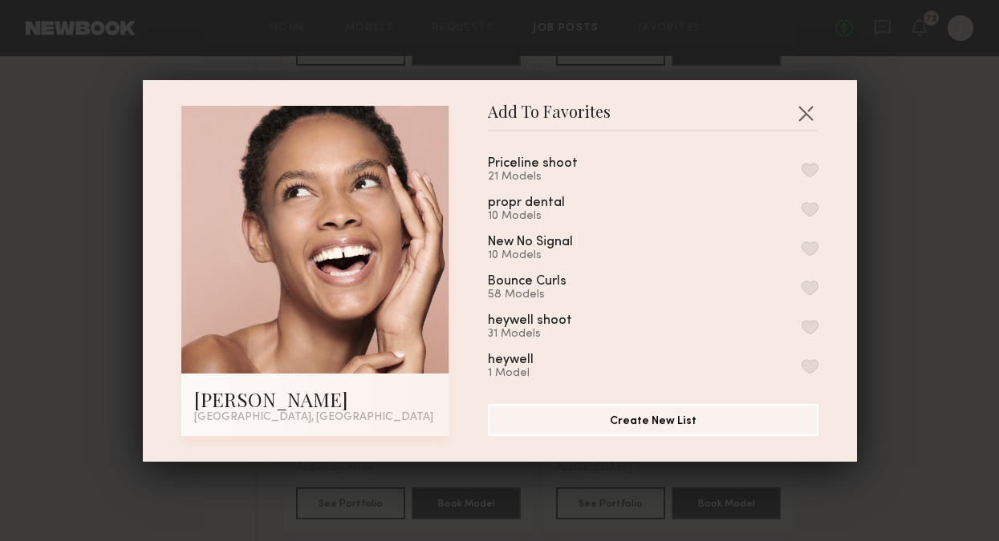
click at [812, 168] on button "button" at bounding box center [809, 170] width 17 height 14
click at [806, 120] on button "button" at bounding box center [805, 113] width 26 height 26
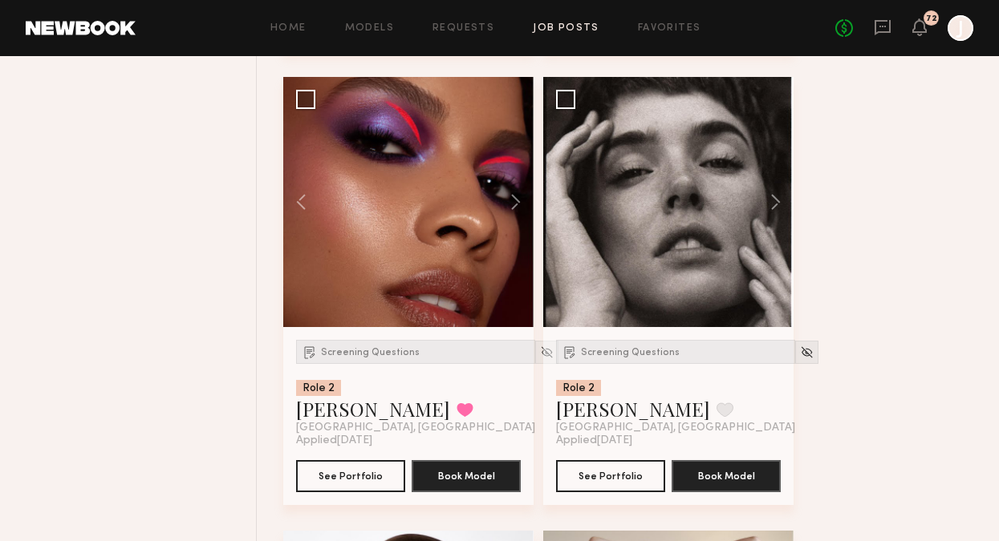
scroll to position [10167, 0]
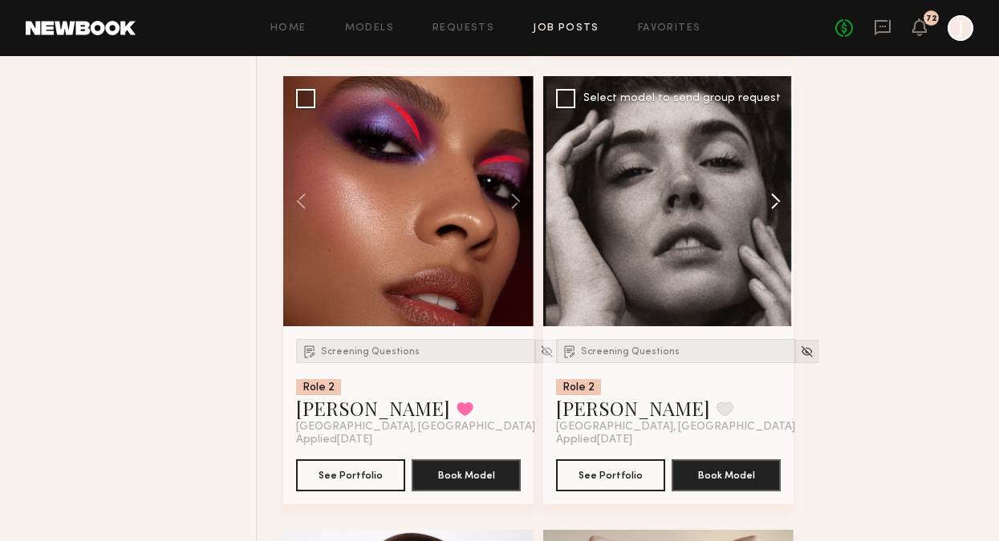
click at [792, 210] on button at bounding box center [767, 201] width 51 height 250
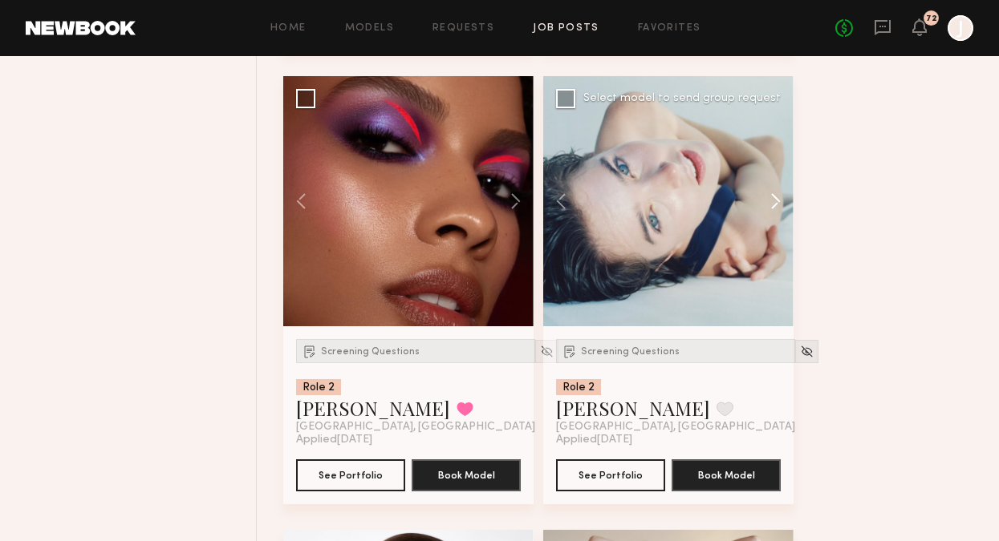
click at [780, 210] on button at bounding box center [767, 201] width 51 height 250
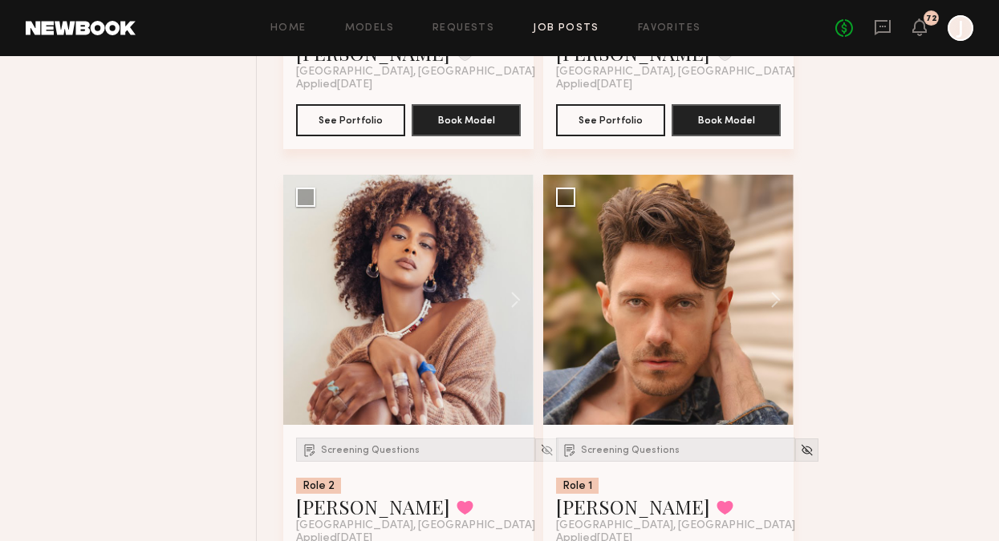
scroll to position [11004, 0]
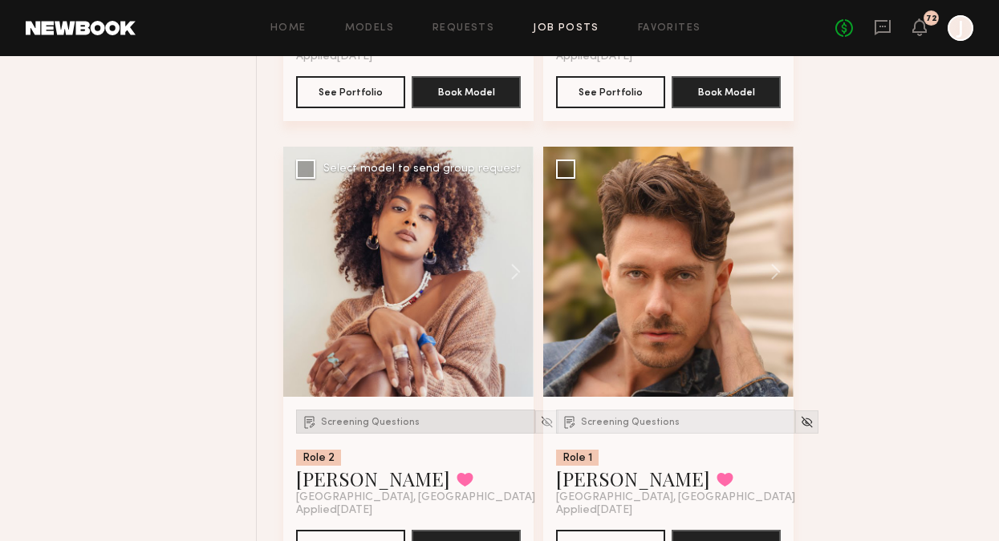
click at [387, 427] on div "Screening Questions" at bounding box center [415, 422] width 239 height 24
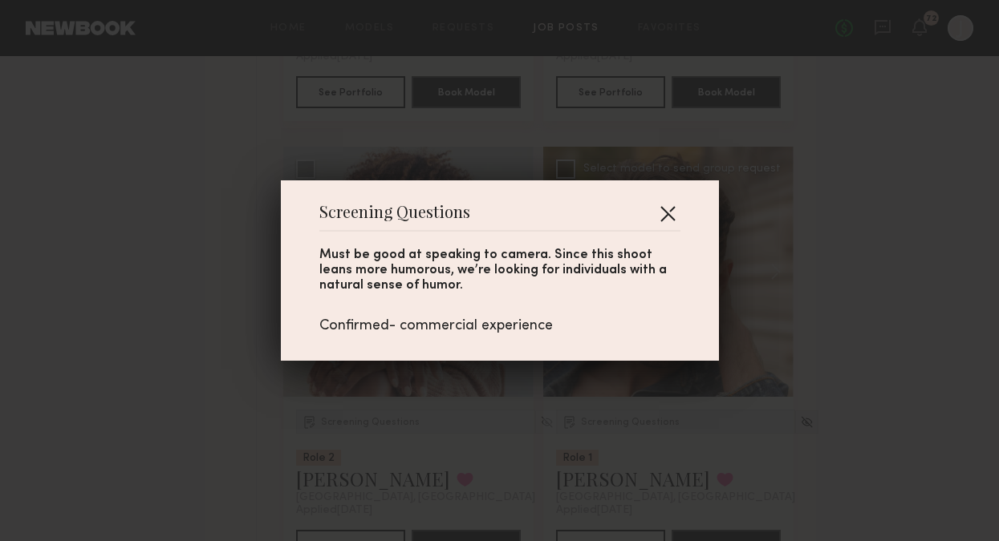
click at [667, 211] on button "button" at bounding box center [668, 214] width 26 height 26
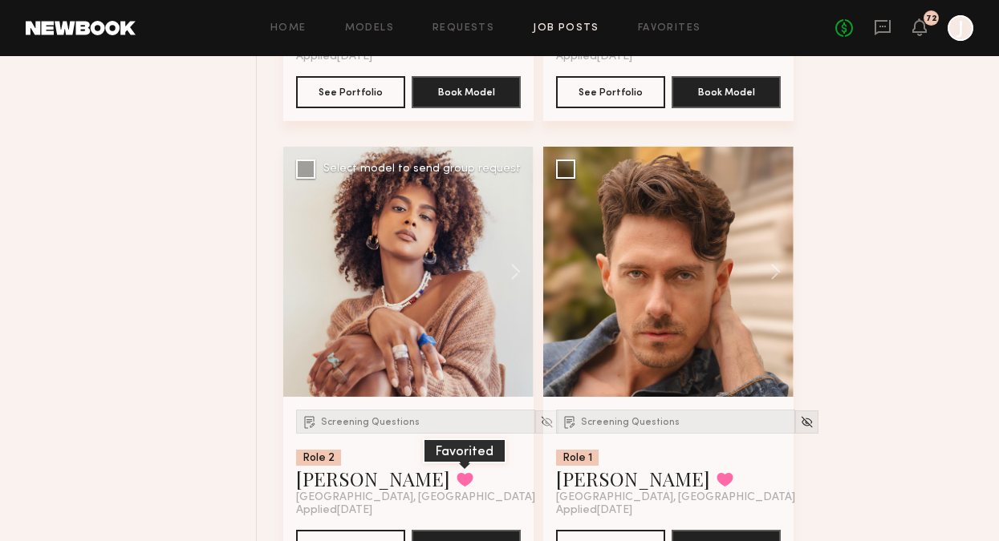
click at [456, 487] on button at bounding box center [464, 479] width 17 height 14
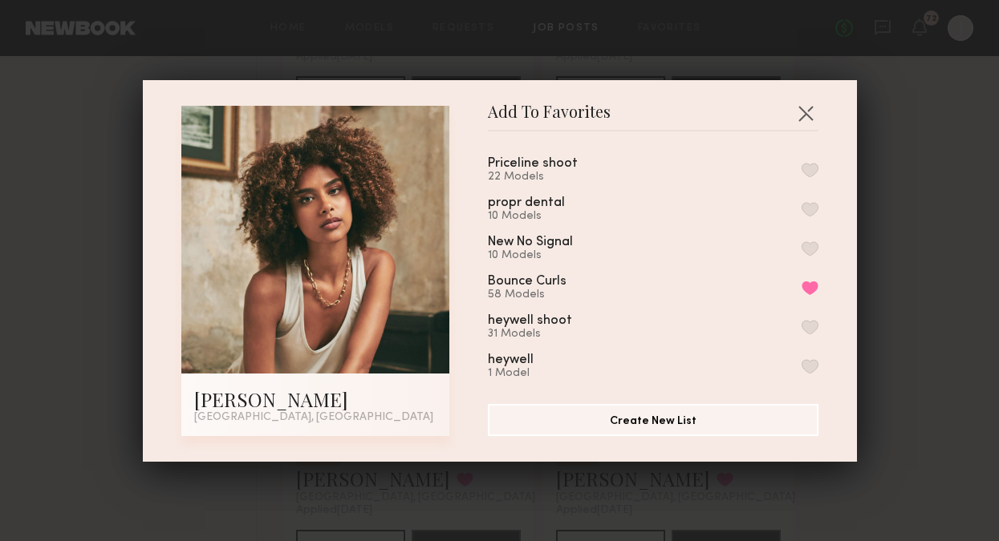
click at [812, 170] on button "button" at bounding box center [809, 170] width 17 height 14
click at [809, 113] on button "button" at bounding box center [805, 113] width 26 height 26
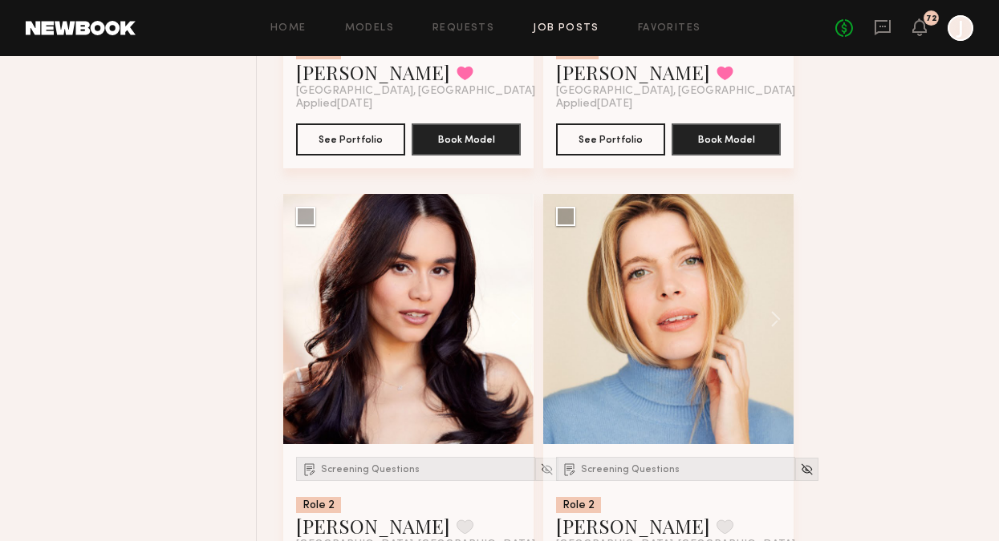
scroll to position [11271, 0]
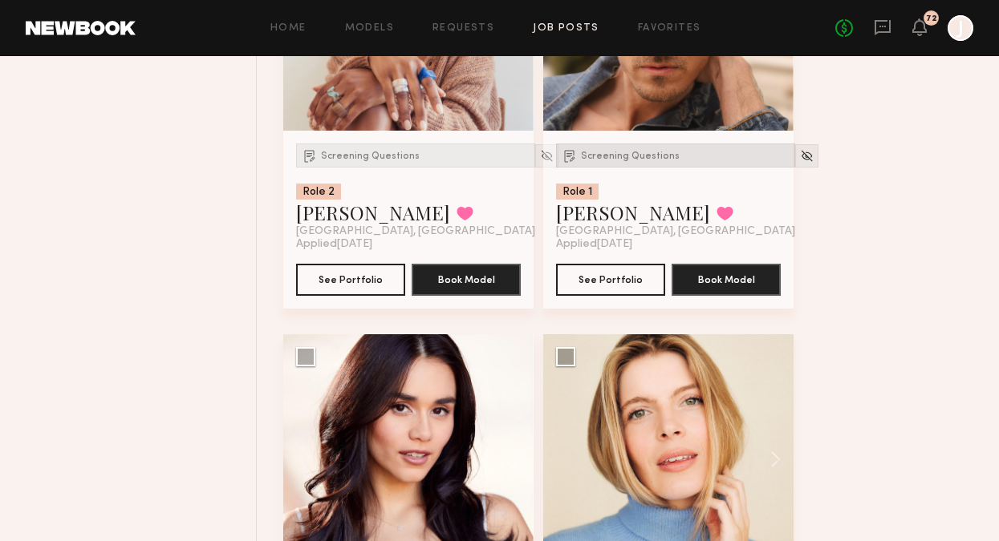
click at [608, 160] on span "Screening Questions" at bounding box center [630, 157] width 99 height 10
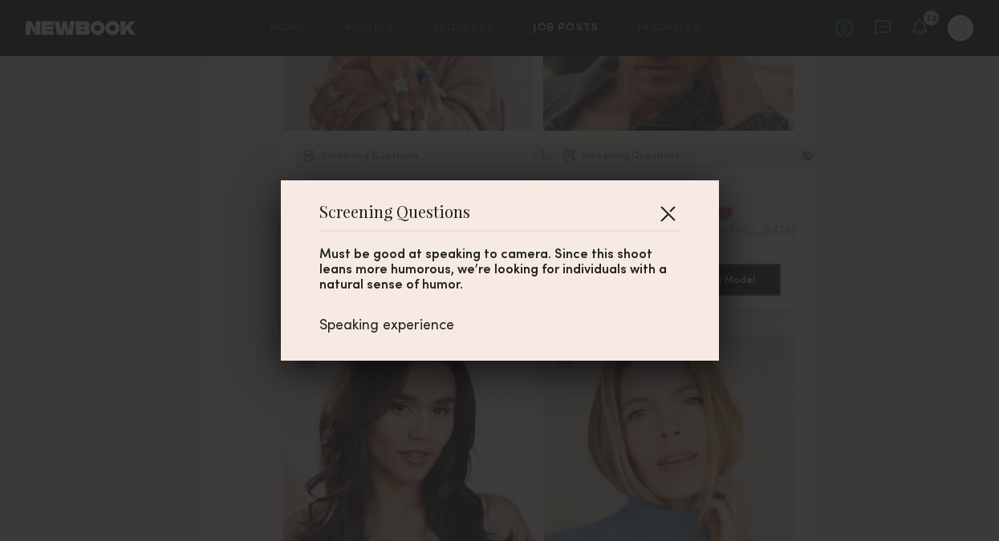
click at [664, 213] on button "button" at bounding box center [668, 214] width 26 height 26
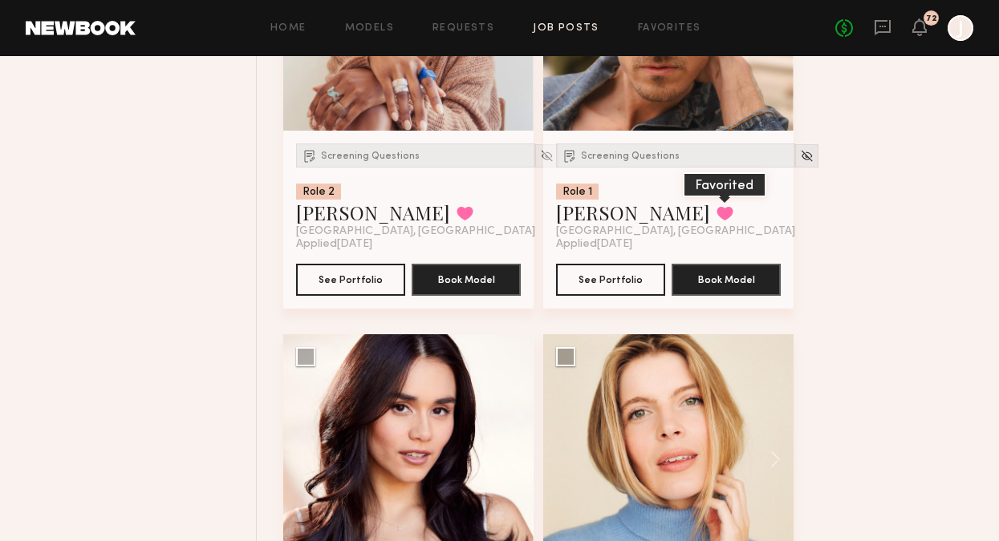
click at [716, 221] on button at bounding box center [724, 213] width 17 height 14
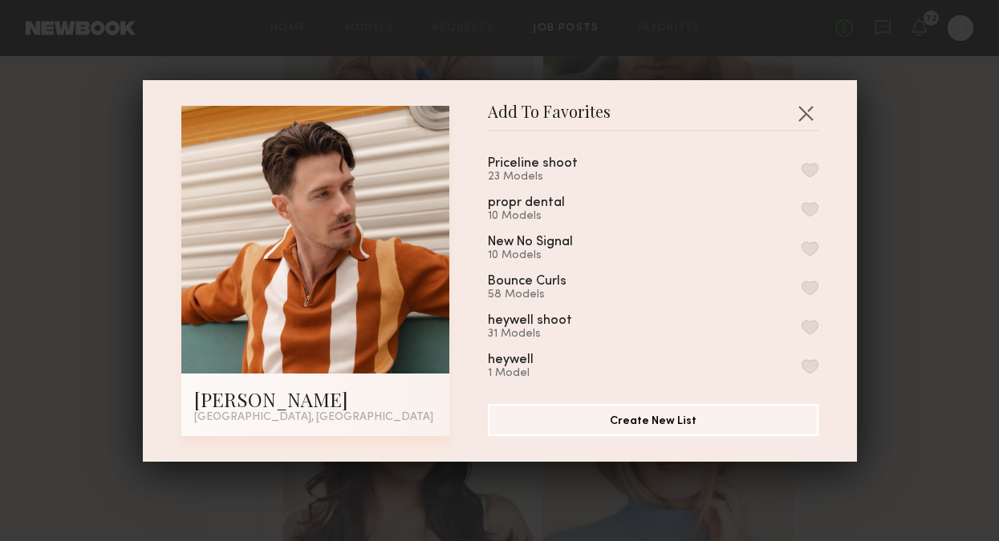
click at [807, 165] on button "button" at bounding box center [809, 170] width 17 height 14
click at [807, 115] on button "button" at bounding box center [805, 113] width 26 height 26
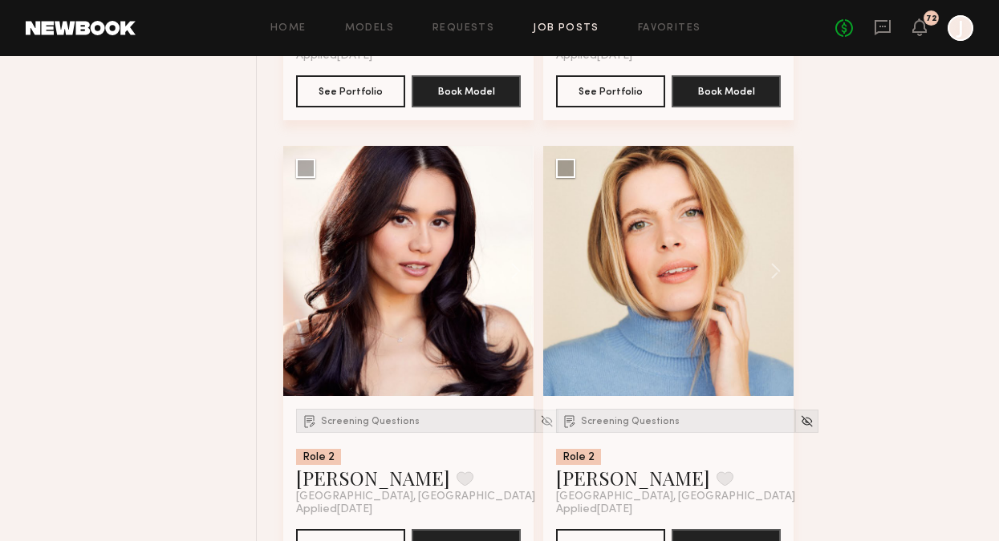
scroll to position [11583, 0]
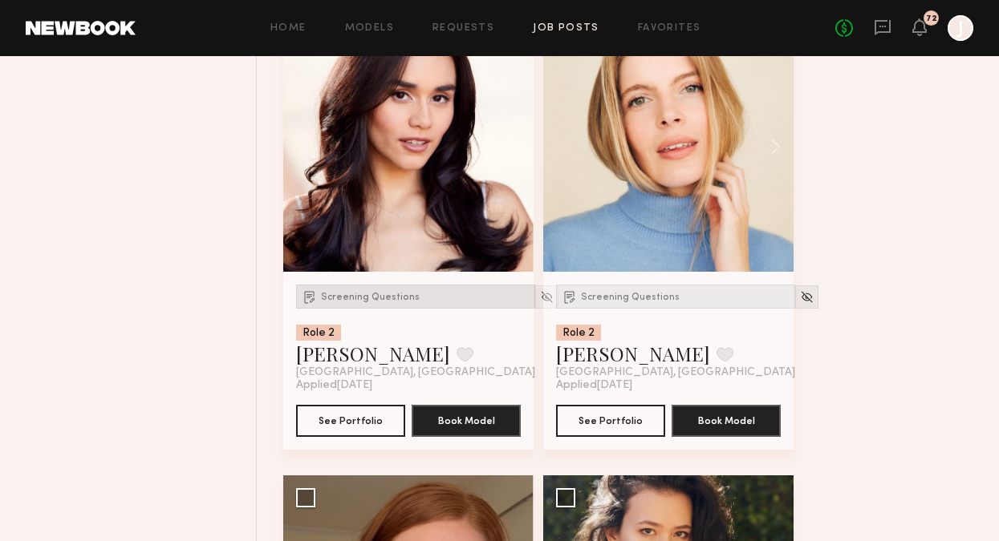
click at [392, 309] on div "Screening Questions" at bounding box center [415, 297] width 239 height 24
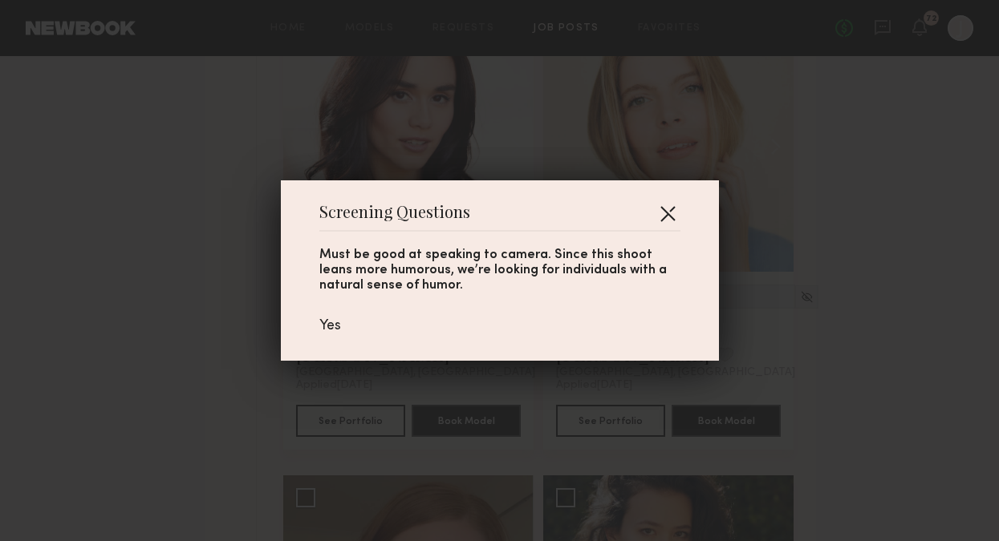
click at [669, 213] on button "button" at bounding box center [668, 214] width 26 height 26
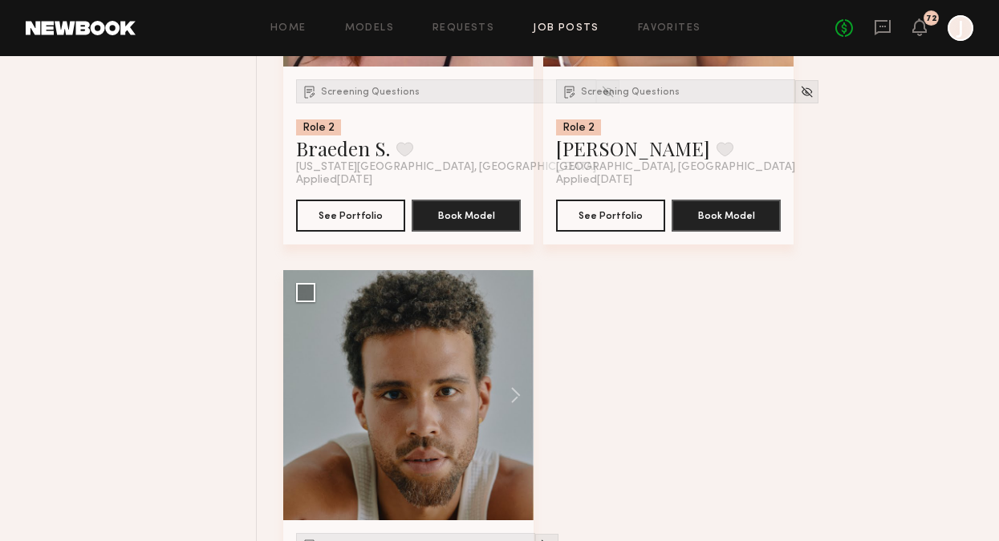
scroll to position [11853, 0]
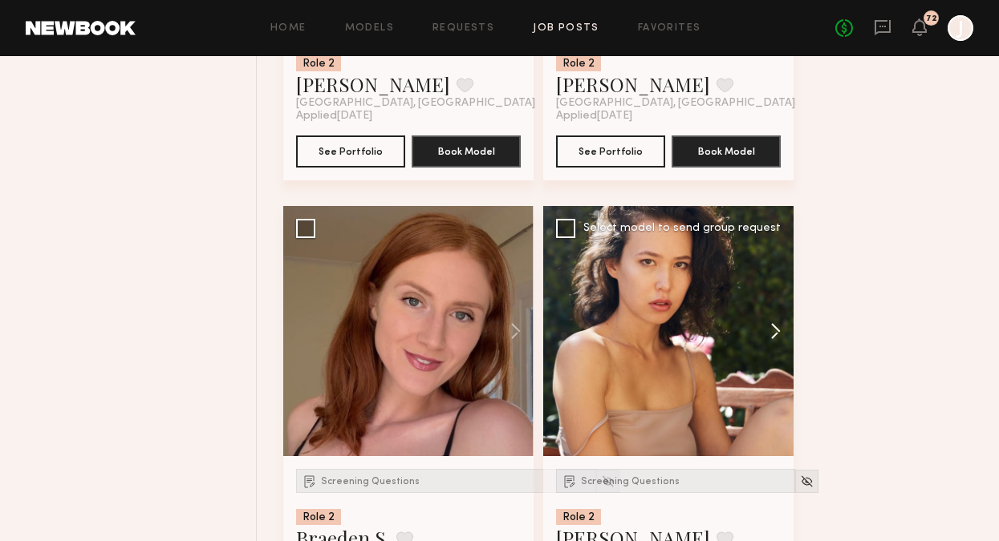
click at [779, 343] on button at bounding box center [767, 331] width 51 height 250
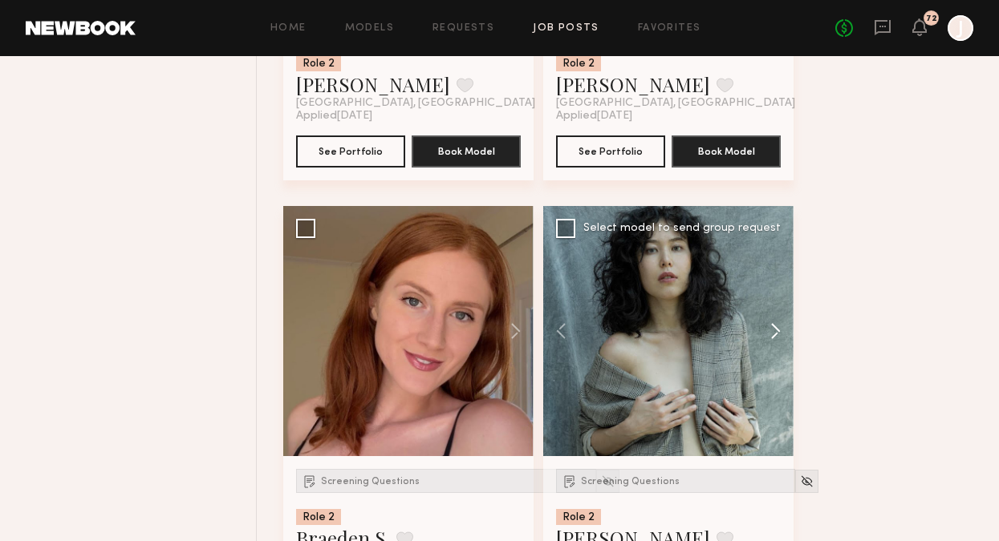
click at [779, 343] on button at bounding box center [767, 331] width 51 height 250
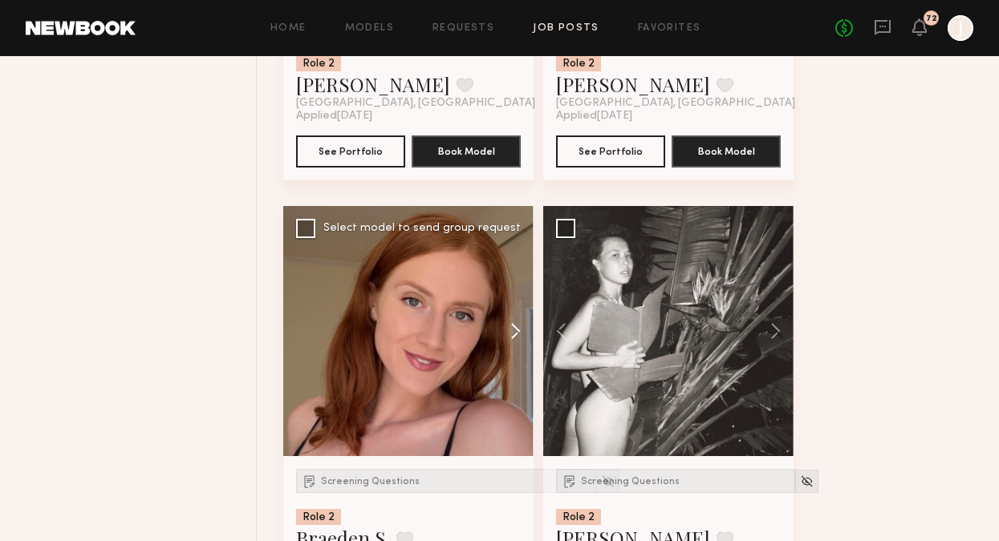
click at [505, 339] on button at bounding box center [507, 331] width 51 height 250
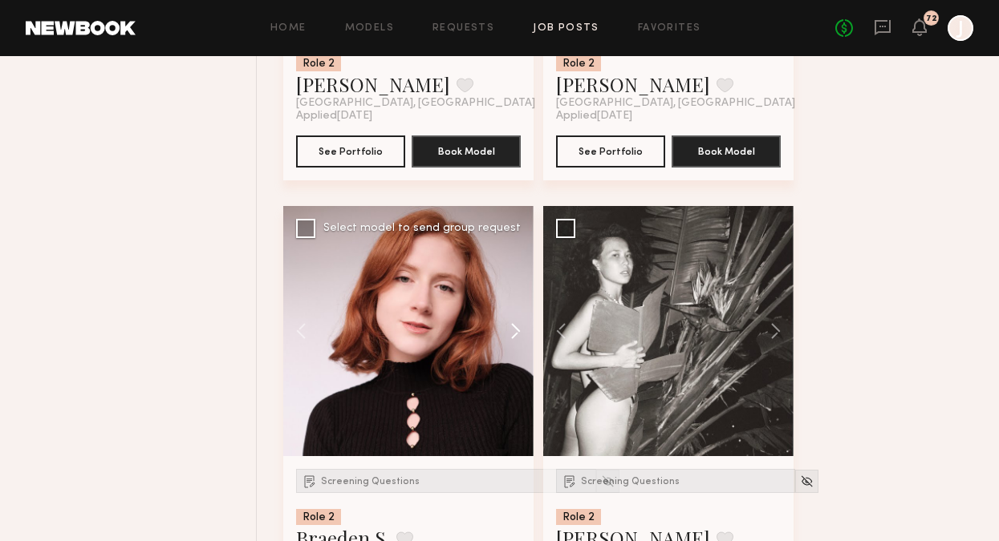
click at [508, 339] on button at bounding box center [507, 331] width 51 height 250
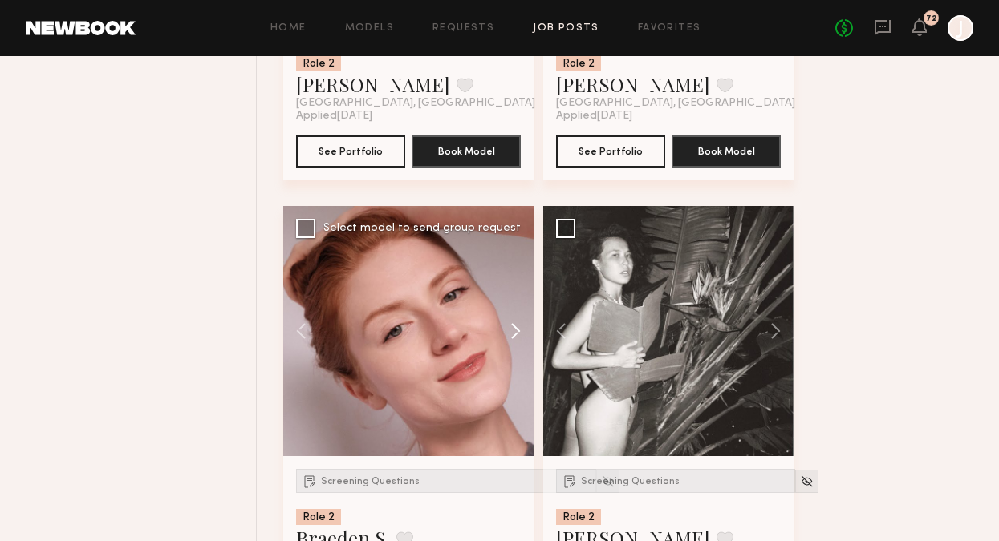
click at [508, 339] on button at bounding box center [507, 331] width 51 height 250
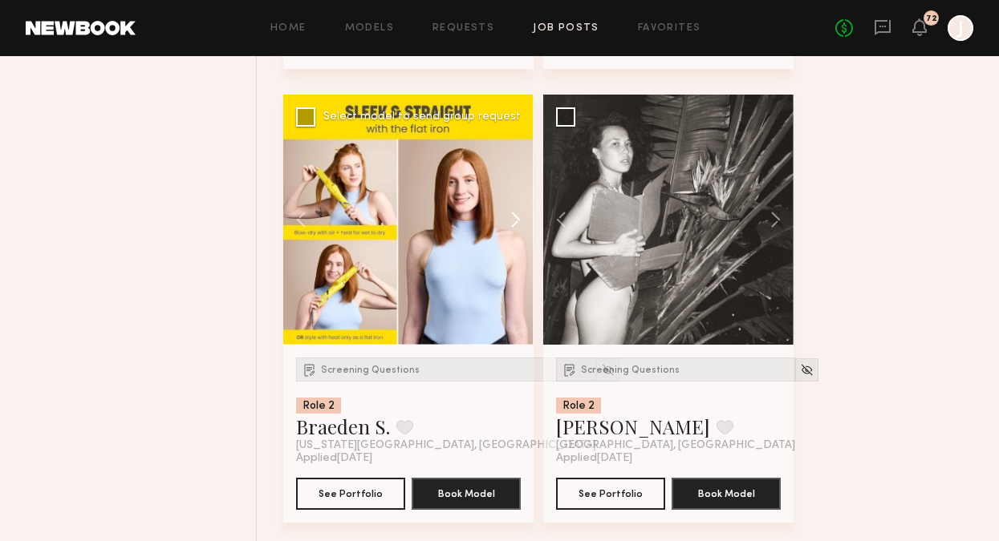
scroll to position [12017, 0]
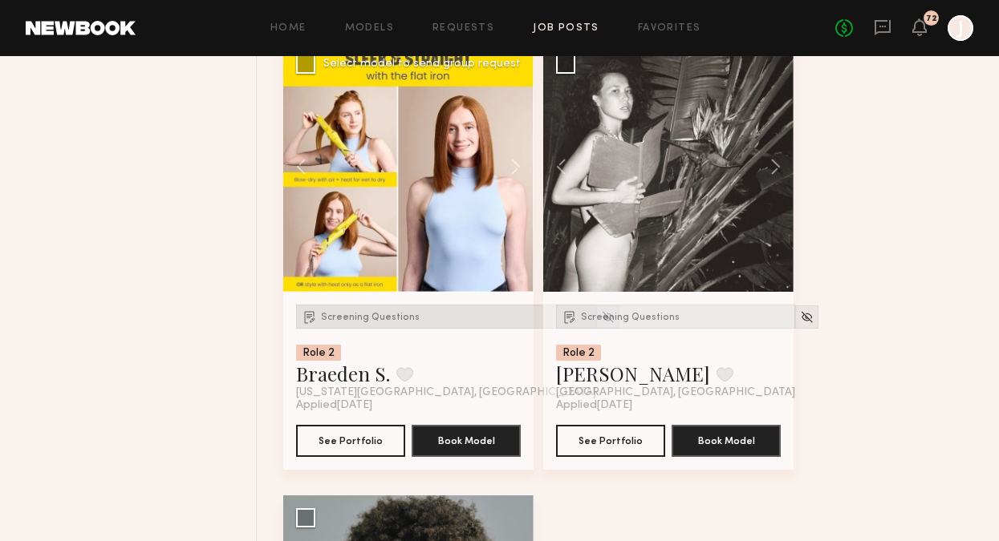
click at [396, 322] on span "Screening Questions" at bounding box center [370, 318] width 99 height 10
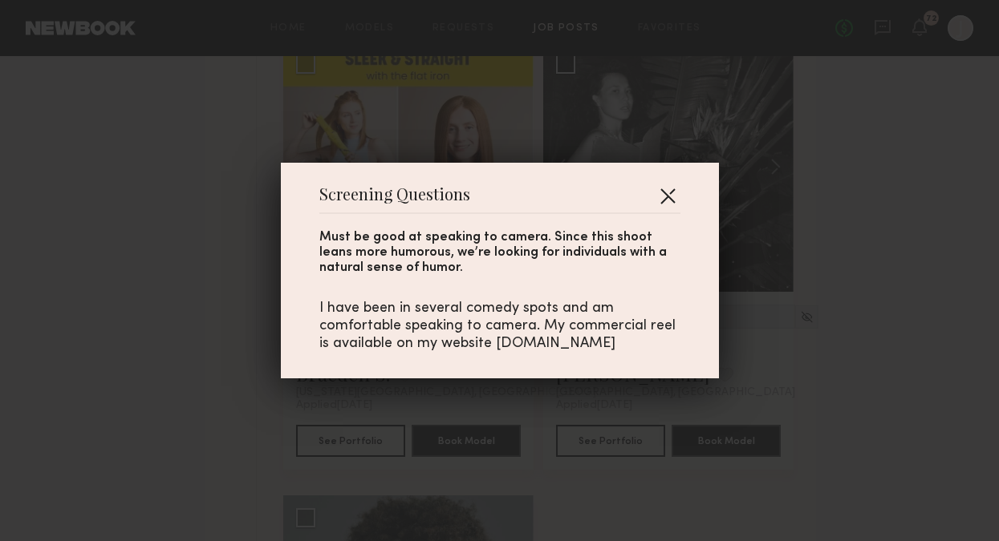
click at [671, 188] on button "button" at bounding box center [668, 196] width 26 height 26
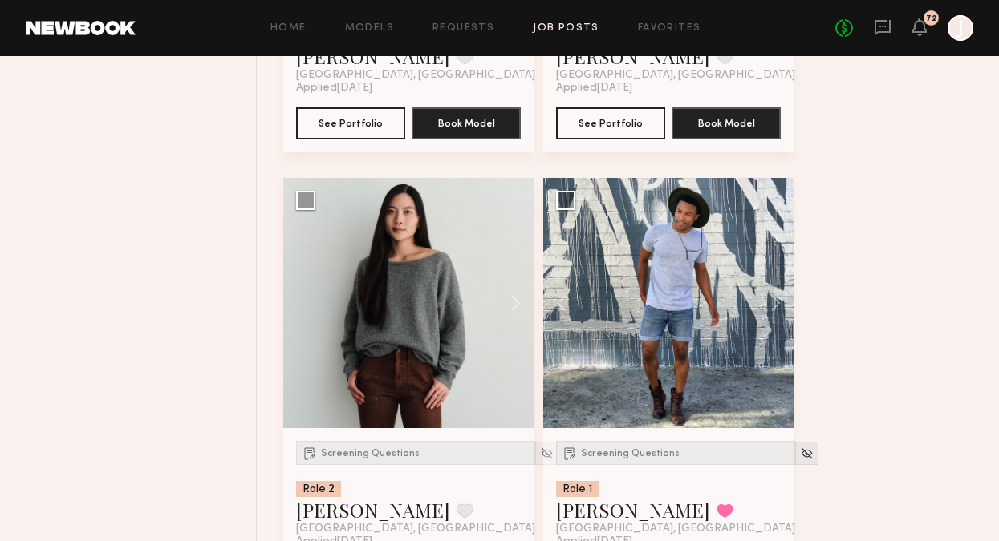
scroll to position [5527, 0]
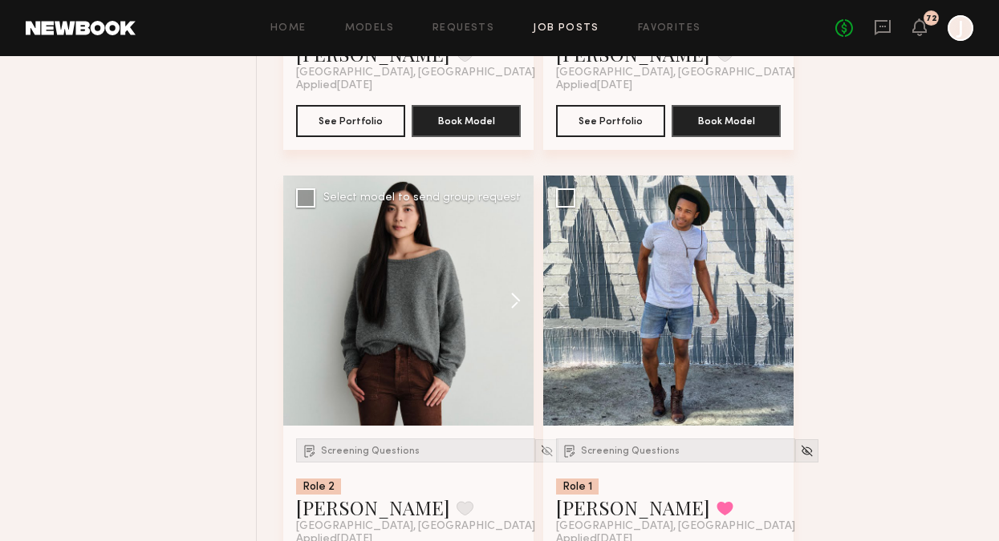
click at [519, 308] on button at bounding box center [507, 301] width 51 height 250
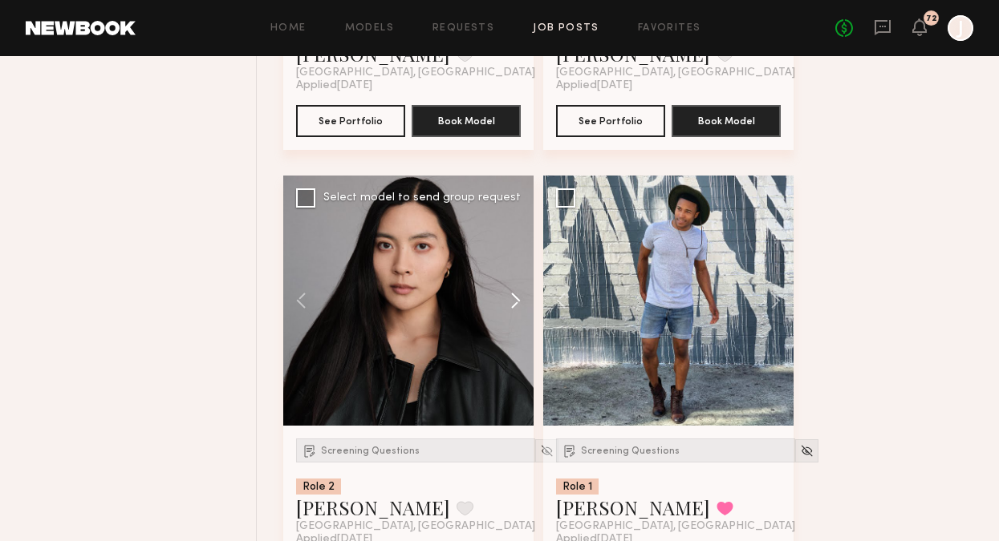
click at [519, 308] on button at bounding box center [507, 301] width 51 height 250
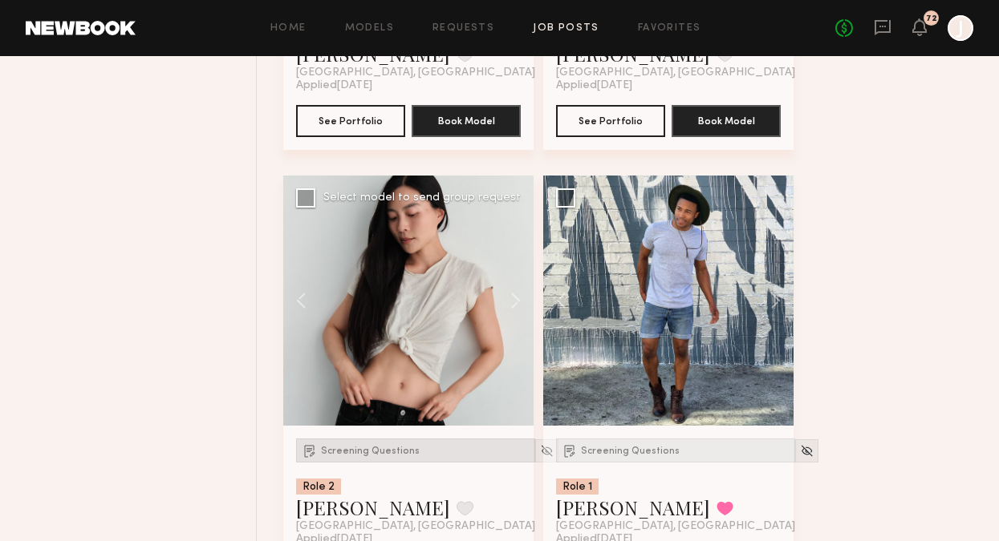
click at [395, 456] on span "Screening Questions" at bounding box center [370, 452] width 99 height 10
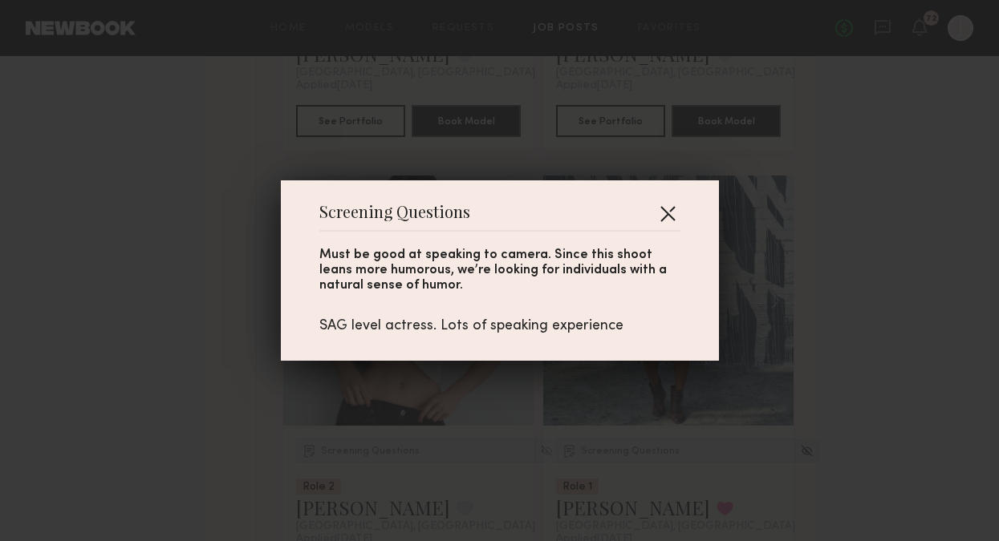
click at [675, 211] on button "button" at bounding box center [668, 214] width 26 height 26
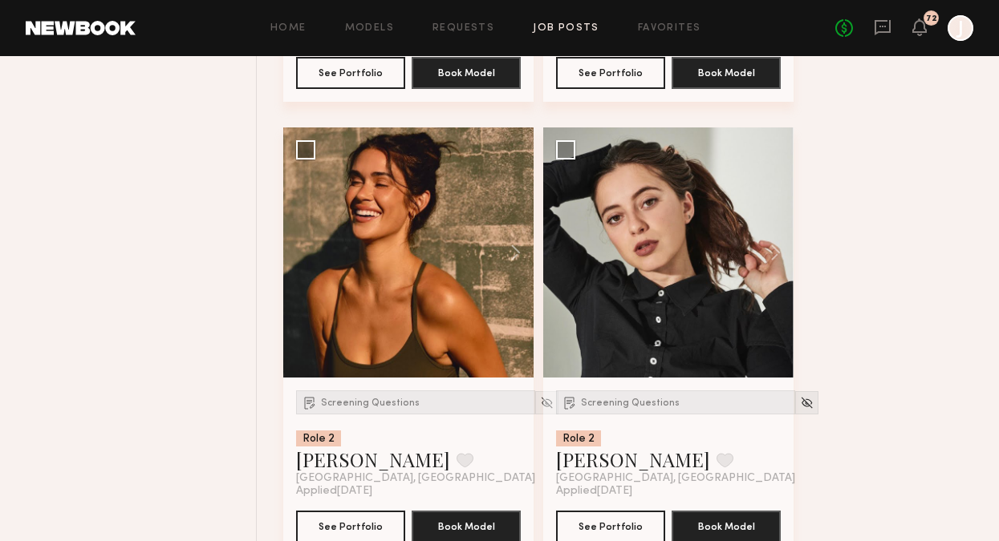
scroll to position [5112, 0]
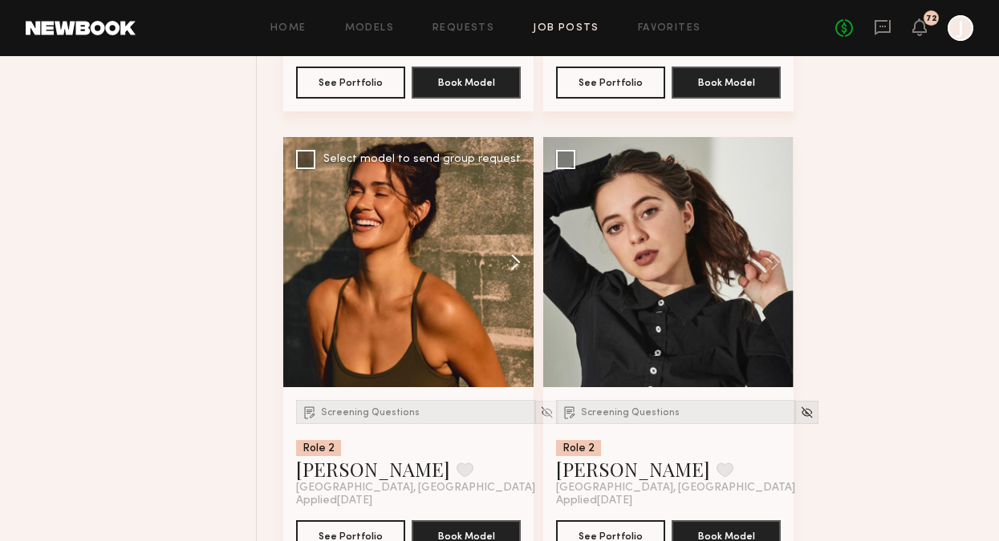
click at [519, 261] on button at bounding box center [507, 262] width 51 height 250
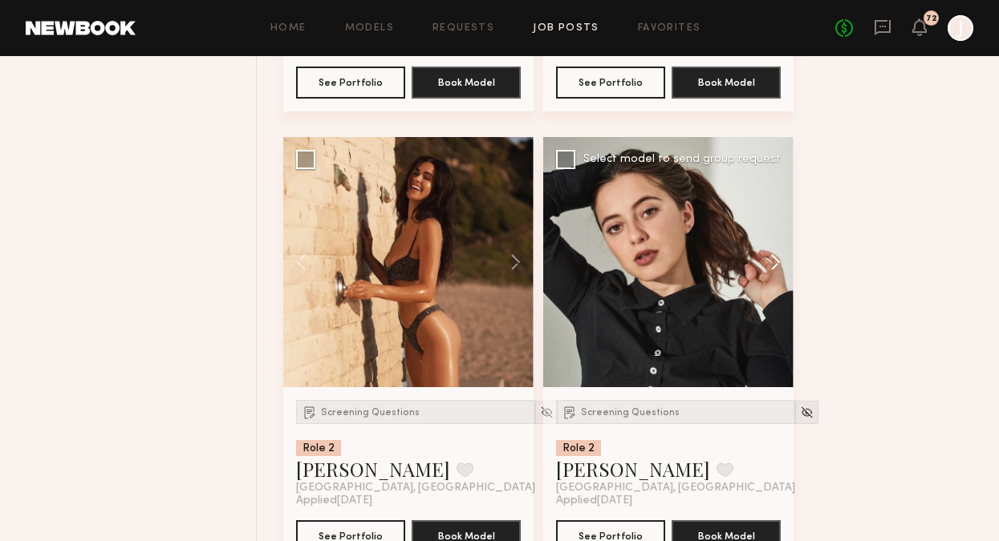
click at [784, 266] on button at bounding box center [767, 262] width 51 height 250
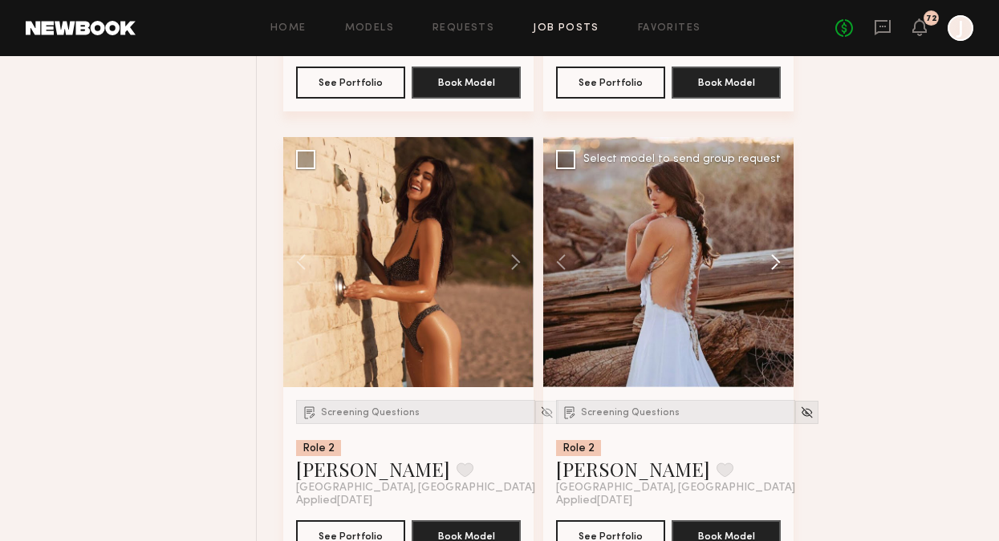
click at [784, 266] on button at bounding box center [767, 262] width 51 height 250
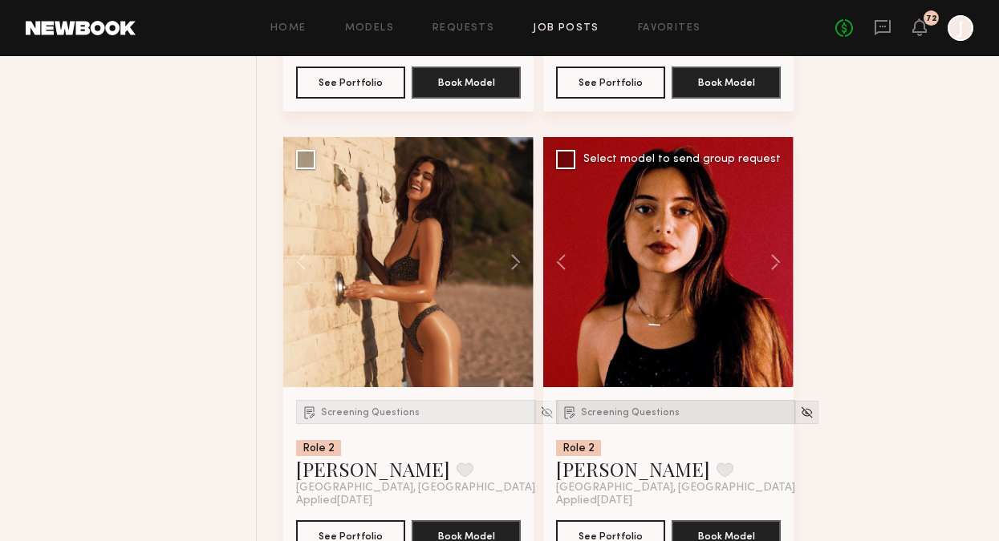
click at [647, 412] on span "Screening Questions" at bounding box center [630, 413] width 99 height 10
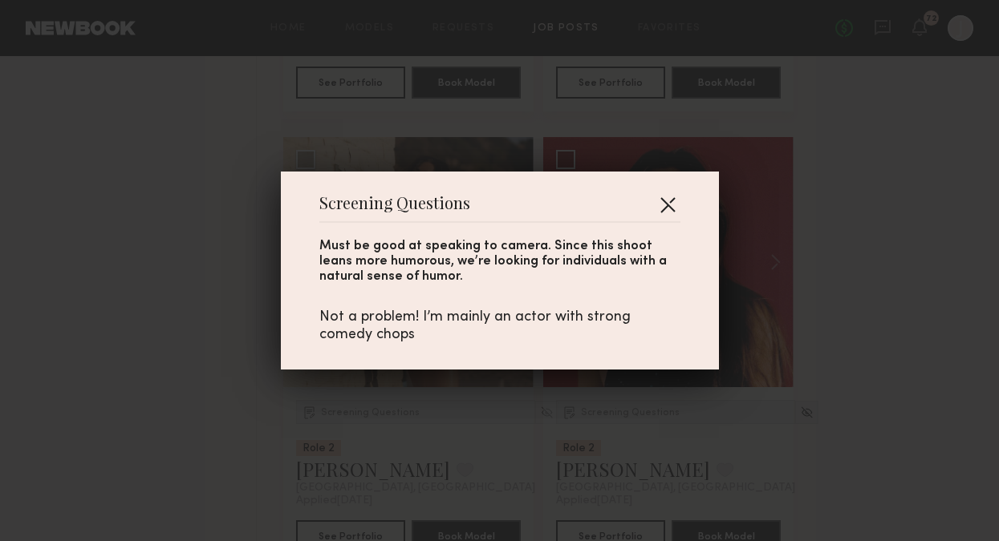
click at [672, 199] on button "button" at bounding box center [668, 205] width 26 height 26
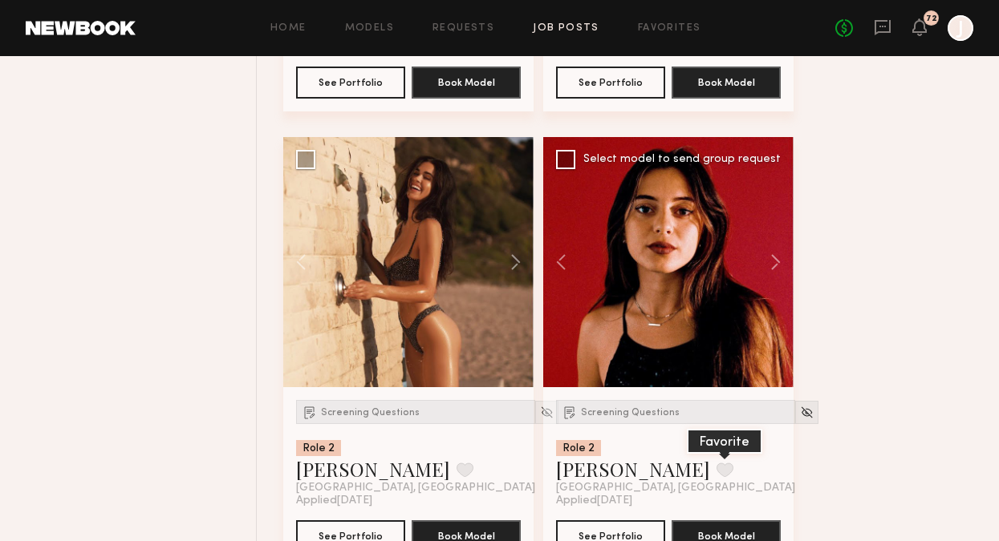
click at [716, 468] on button at bounding box center [724, 470] width 17 height 14
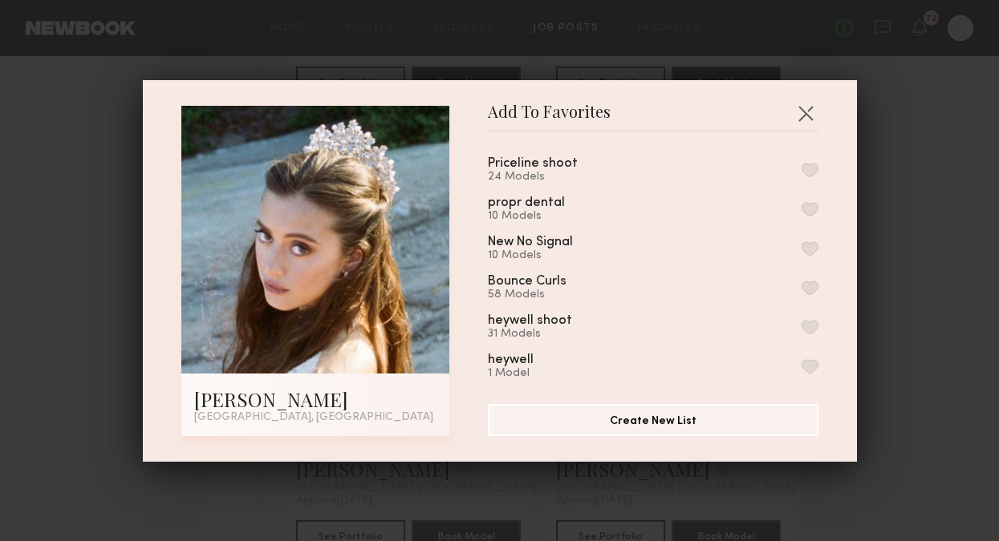
click at [809, 163] on button "button" at bounding box center [809, 170] width 17 height 14
click at [806, 108] on button "button" at bounding box center [805, 113] width 26 height 26
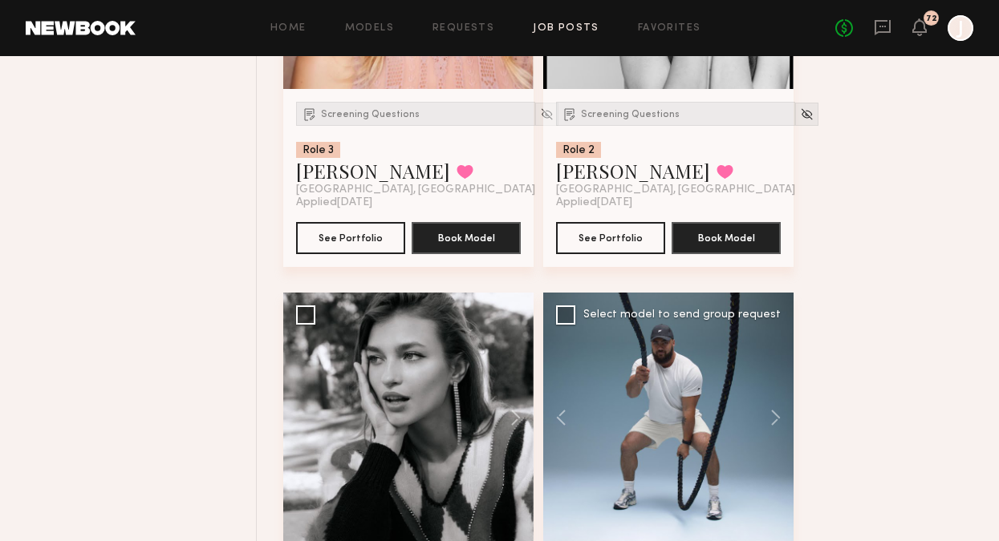
scroll to position [4230, 0]
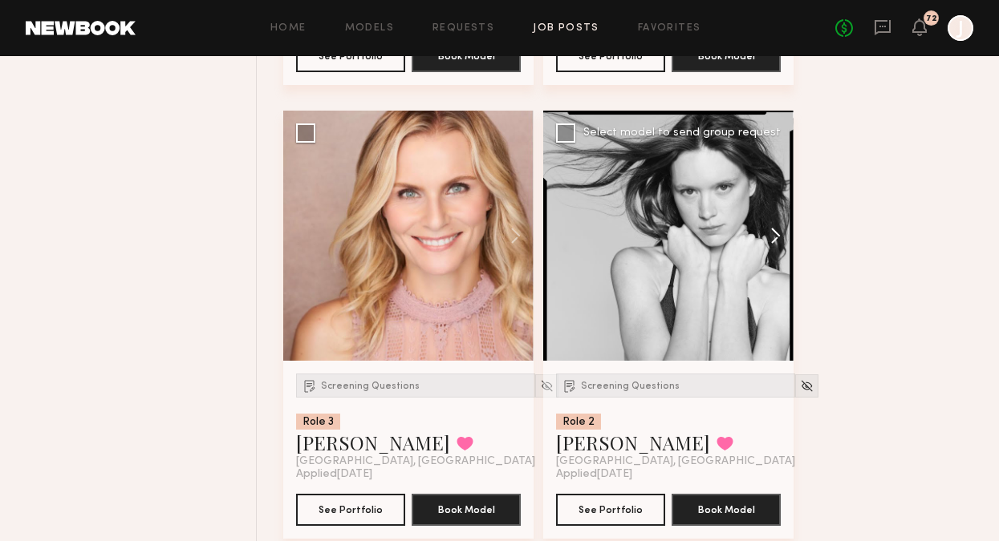
click at [777, 238] on button at bounding box center [767, 236] width 51 height 250
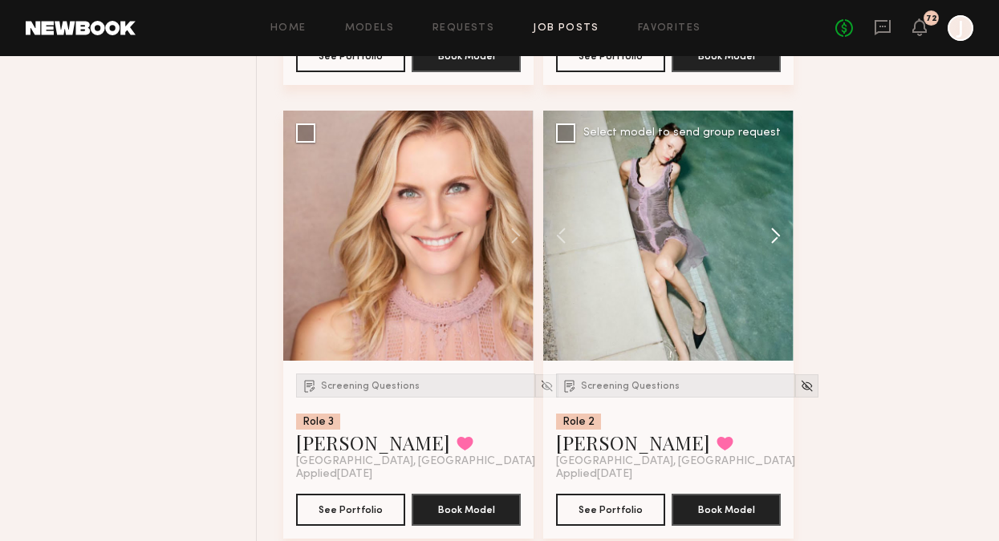
click at [777, 238] on button at bounding box center [767, 236] width 51 height 250
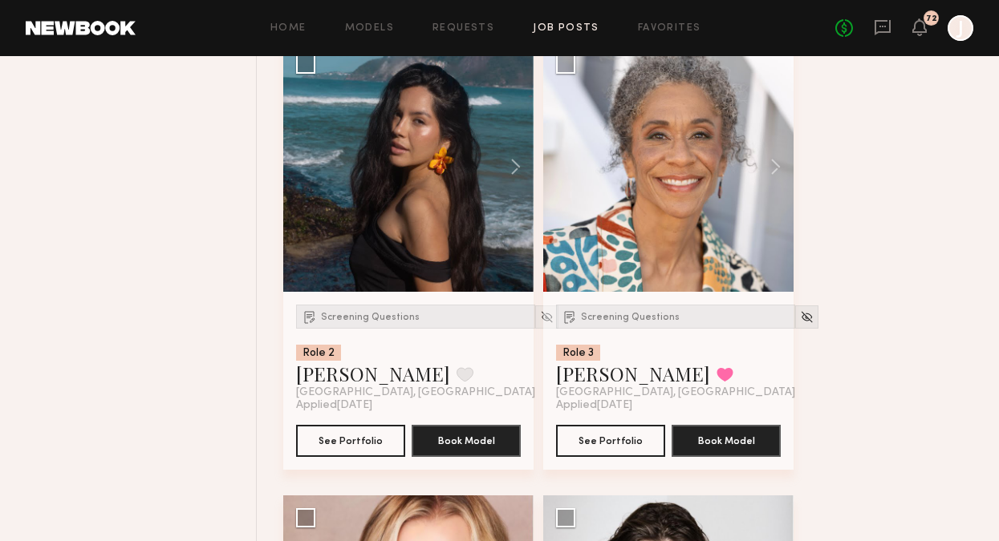
scroll to position [4124, 0]
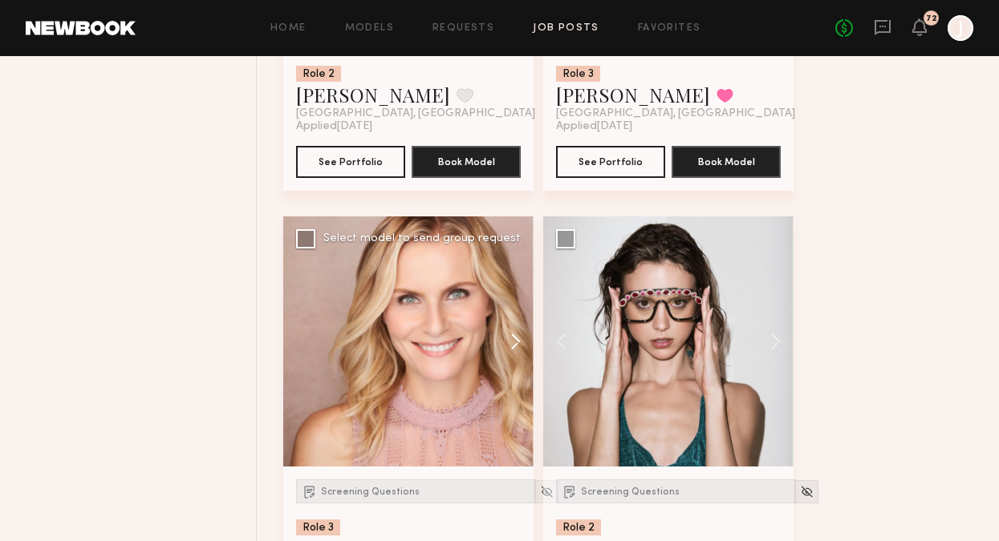
click at [512, 347] on button at bounding box center [507, 342] width 51 height 250
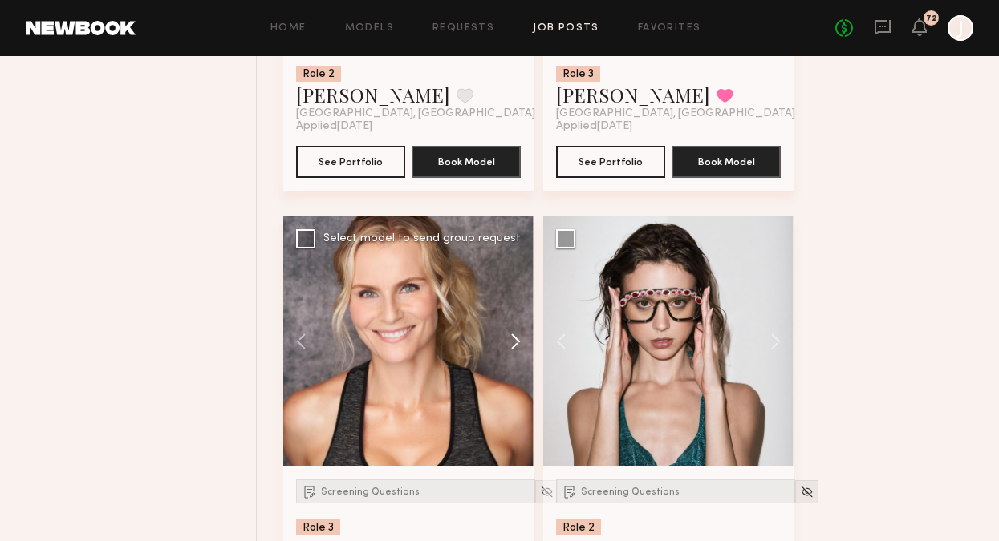
click at [513, 347] on button at bounding box center [507, 342] width 51 height 250
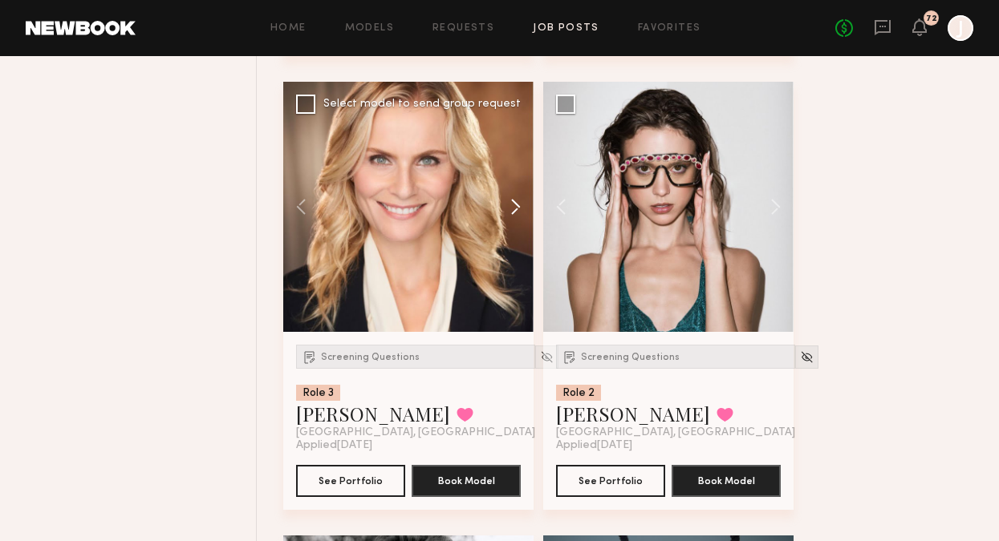
scroll to position [4260, 0]
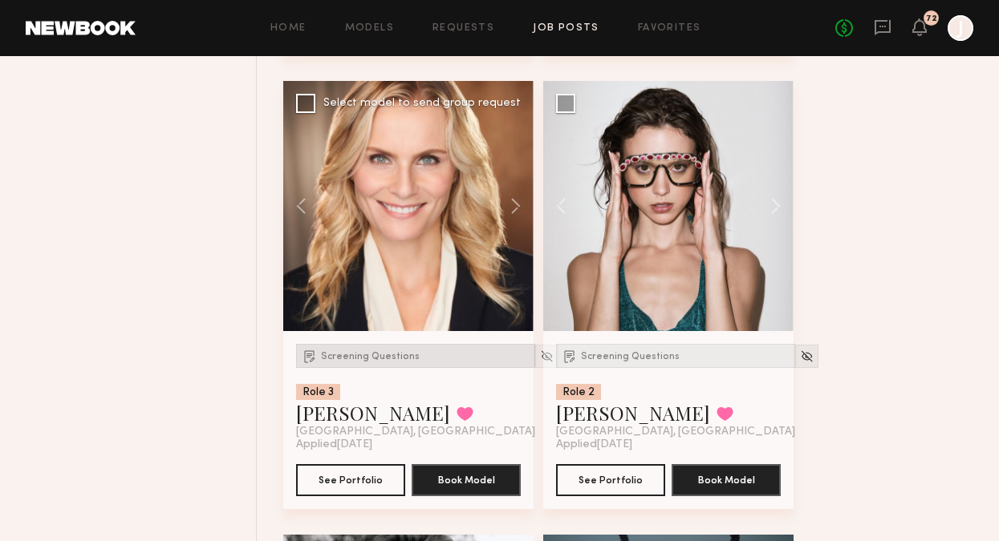
click at [400, 357] on span "Screening Questions" at bounding box center [370, 357] width 99 height 10
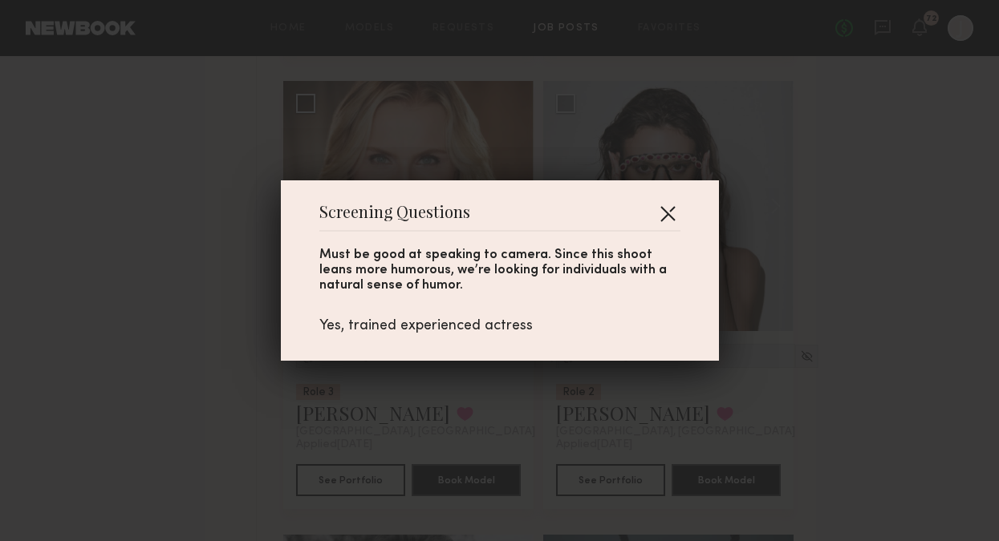
click at [667, 206] on button "button" at bounding box center [668, 214] width 26 height 26
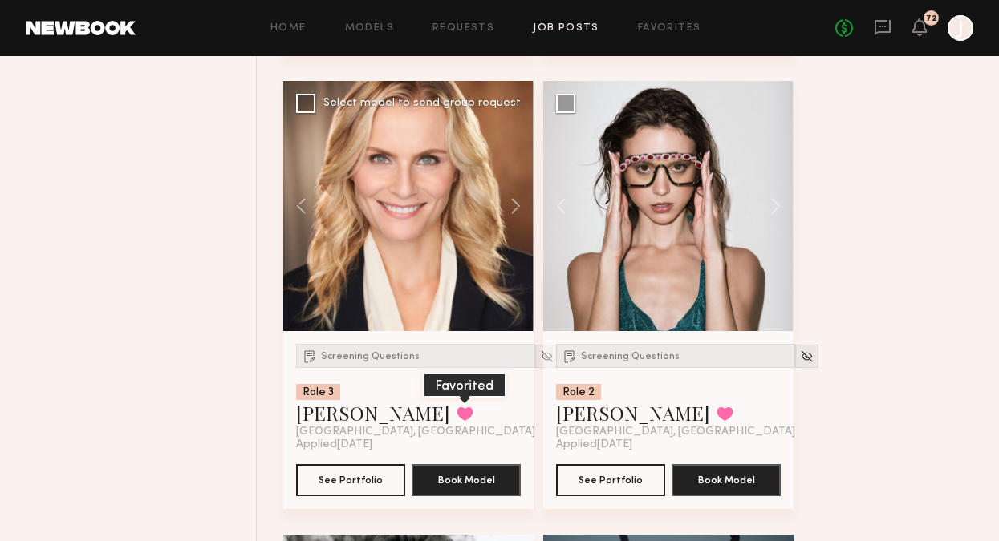
click at [456, 420] on button at bounding box center [464, 414] width 17 height 14
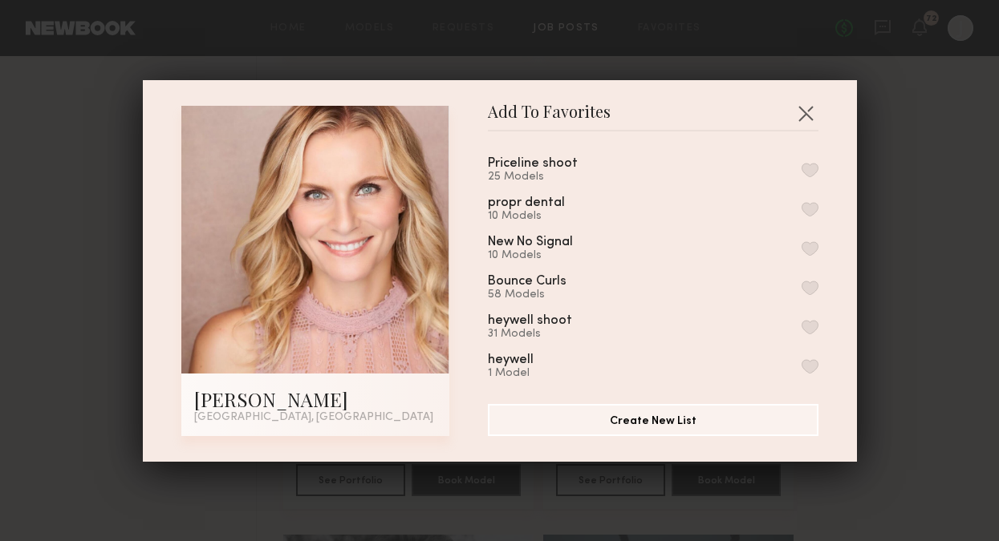
click at [817, 172] on button "button" at bounding box center [809, 170] width 17 height 14
click at [804, 123] on button "button" at bounding box center [805, 113] width 26 height 26
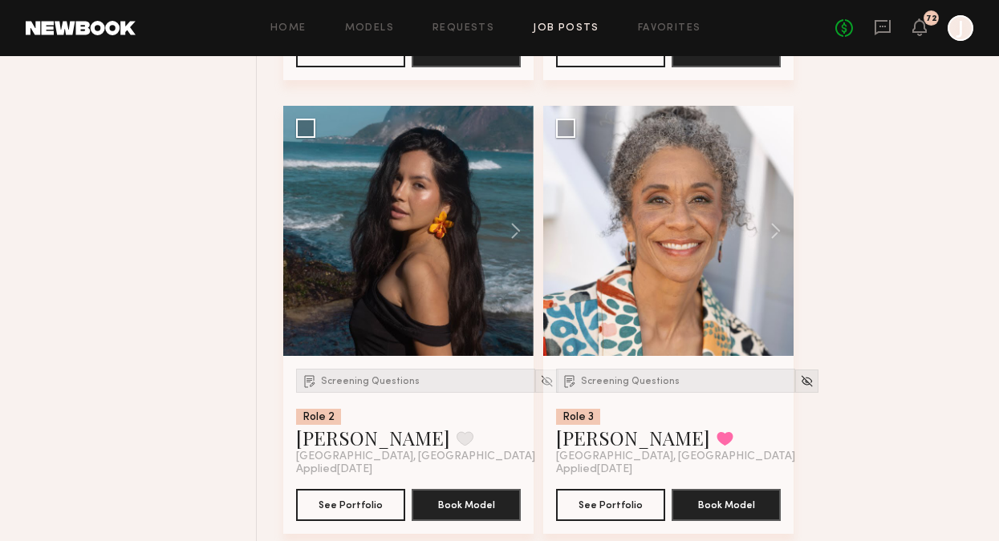
scroll to position [3768, 0]
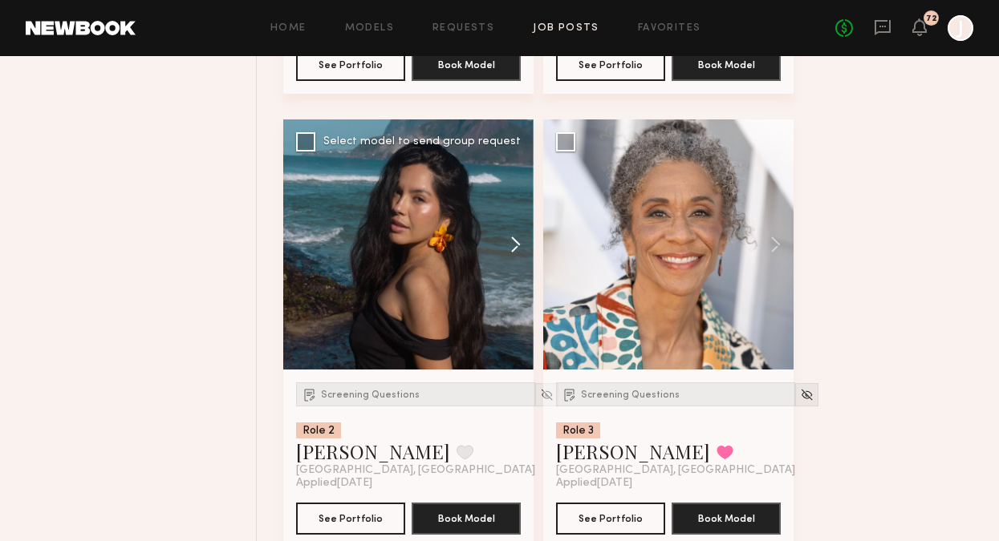
click at [518, 244] on button at bounding box center [507, 245] width 51 height 250
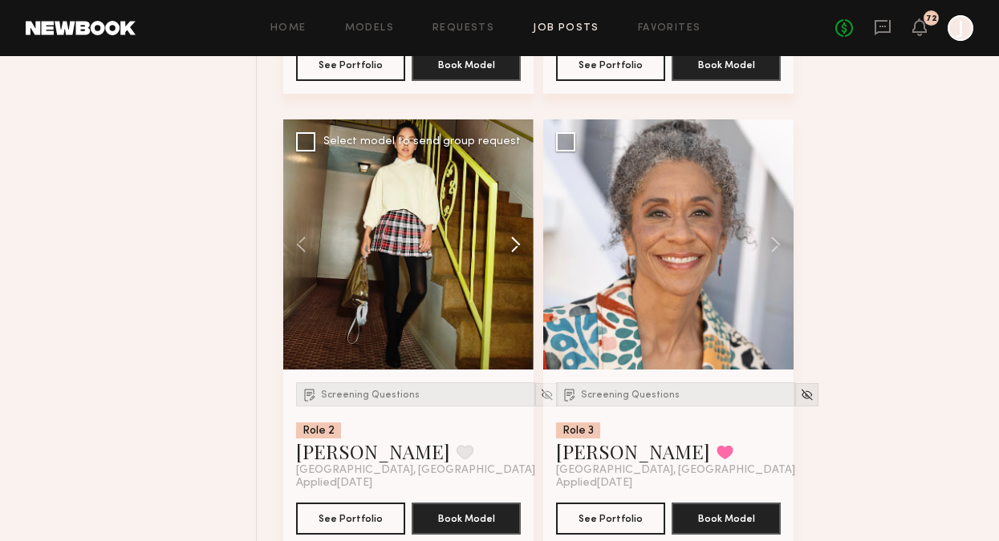
click at [518, 244] on button at bounding box center [507, 245] width 51 height 250
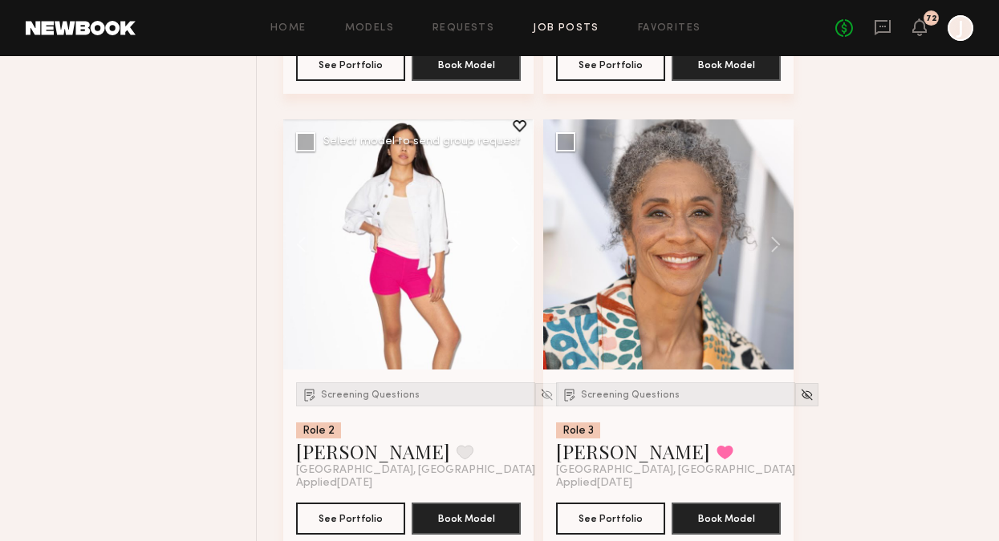
click at [518, 244] on button at bounding box center [507, 245] width 51 height 250
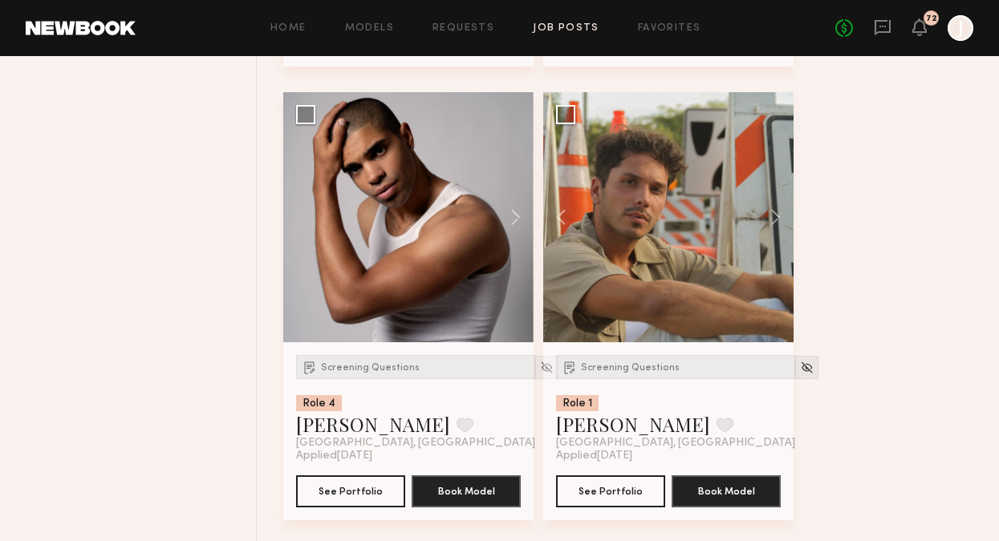
scroll to position [2863, 0]
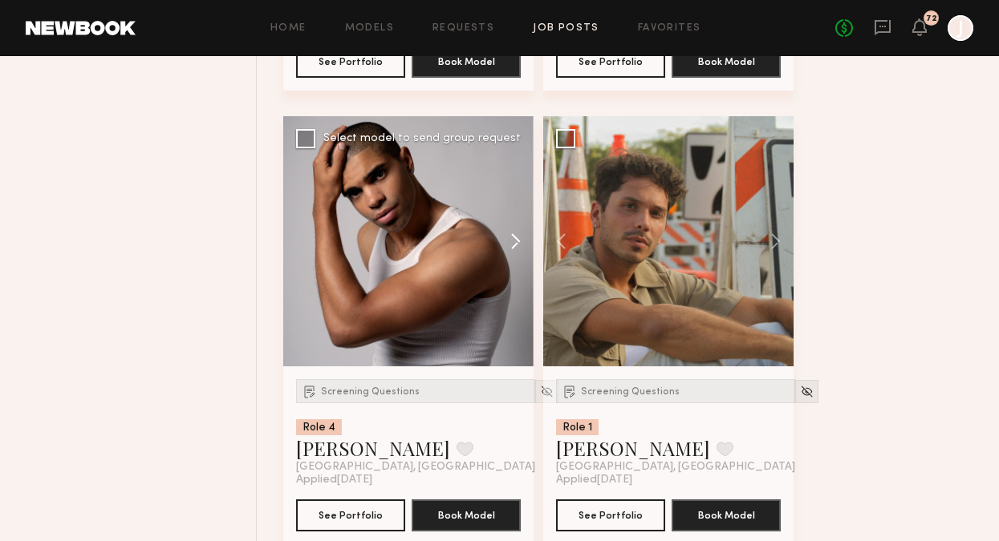
click at [515, 238] on button at bounding box center [507, 241] width 51 height 250
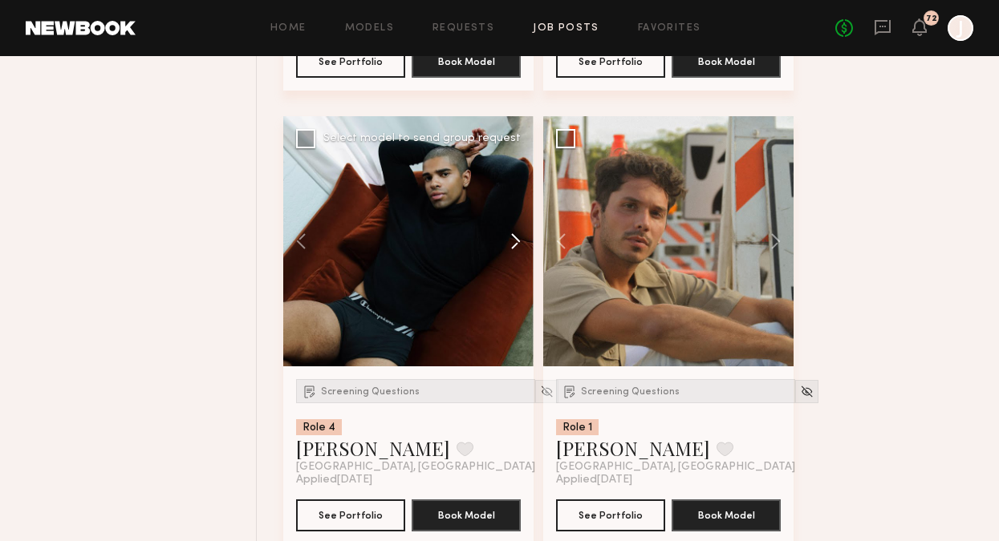
click at [516, 238] on button at bounding box center [507, 241] width 51 height 250
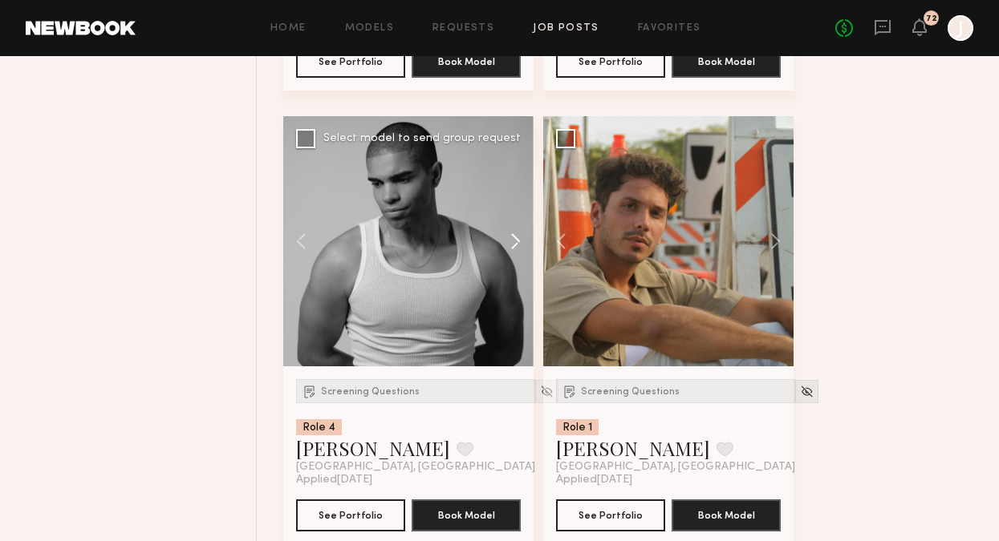
click at [516, 239] on button at bounding box center [507, 241] width 51 height 250
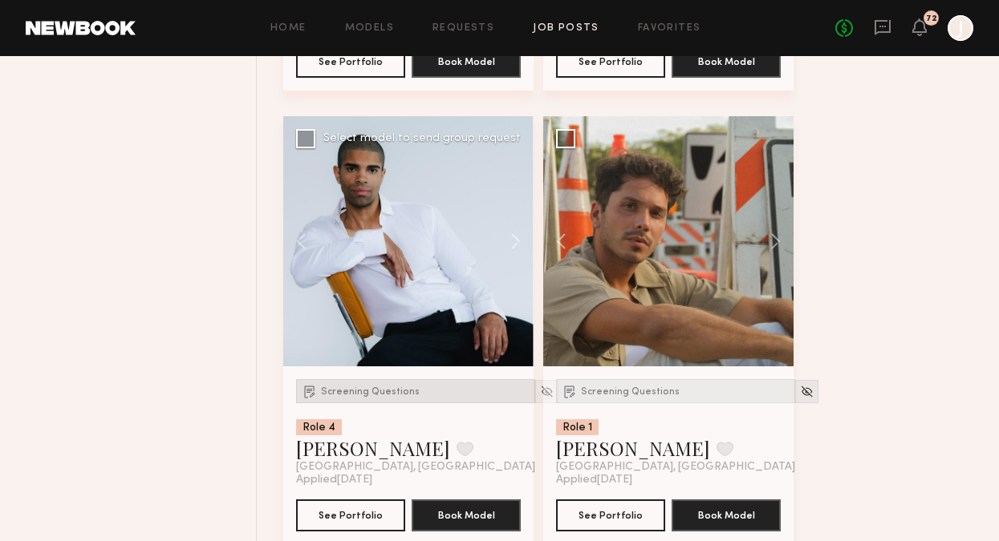
click at [409, 384] on div "Screening Questions" at bounding box center [415, 391] width 239 height 24
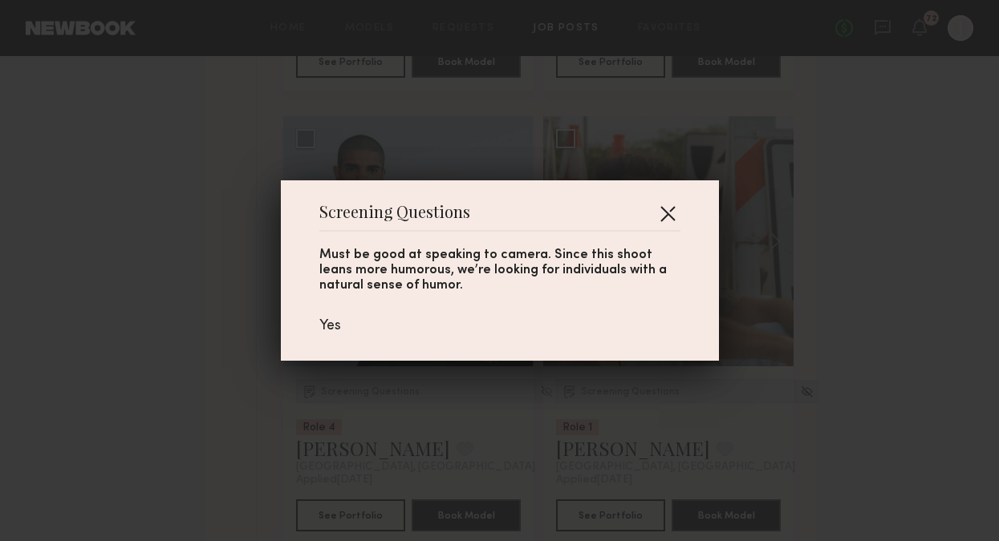
click at [669, 212] on button "button" at bounding box center [668, 214] width 26 height 26
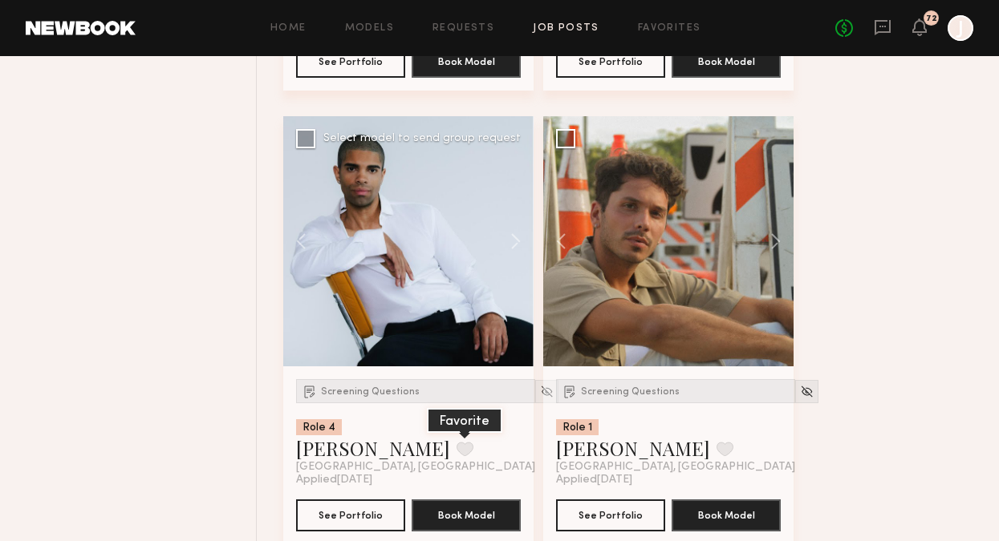
click at [456, 456] on button at bounding box center [464, 449] width 17 height 14
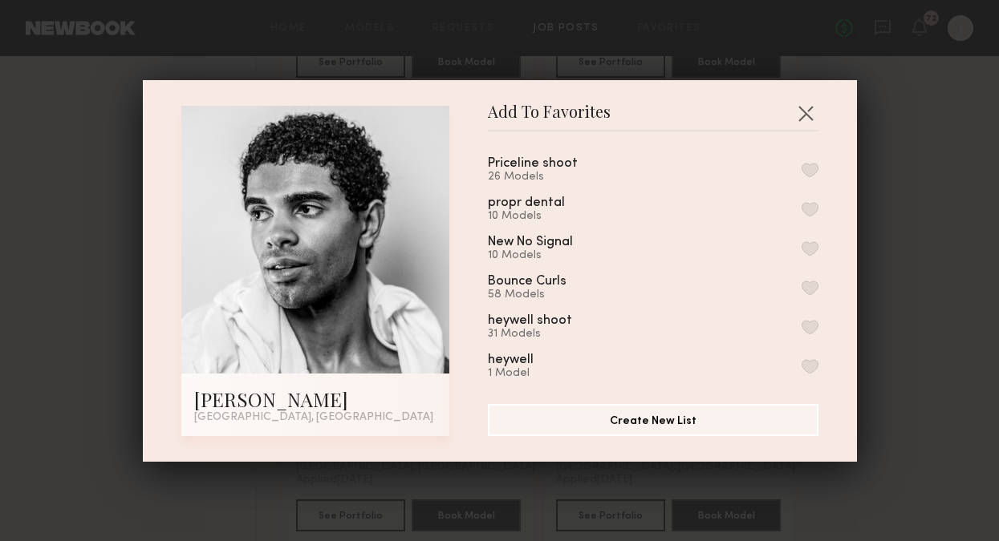
click at [813, 168] on button "button" at bounding box center [809, 170] width 17 height 14
click at [802, 117] on button "button" at bounding box center [805, 113] width 26 height 26
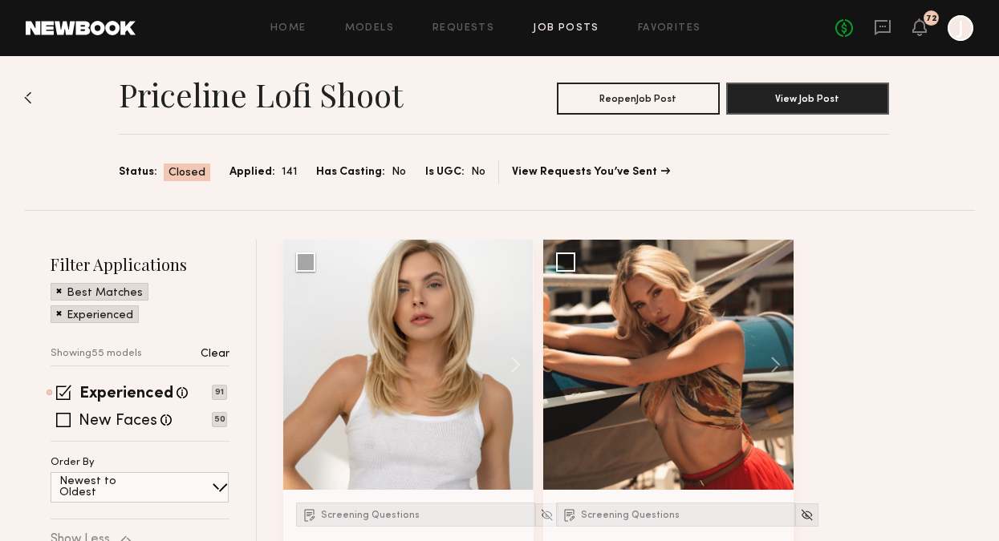
scroll to position [18, 0]
